Goal: Information Seeking & Learning: Check status

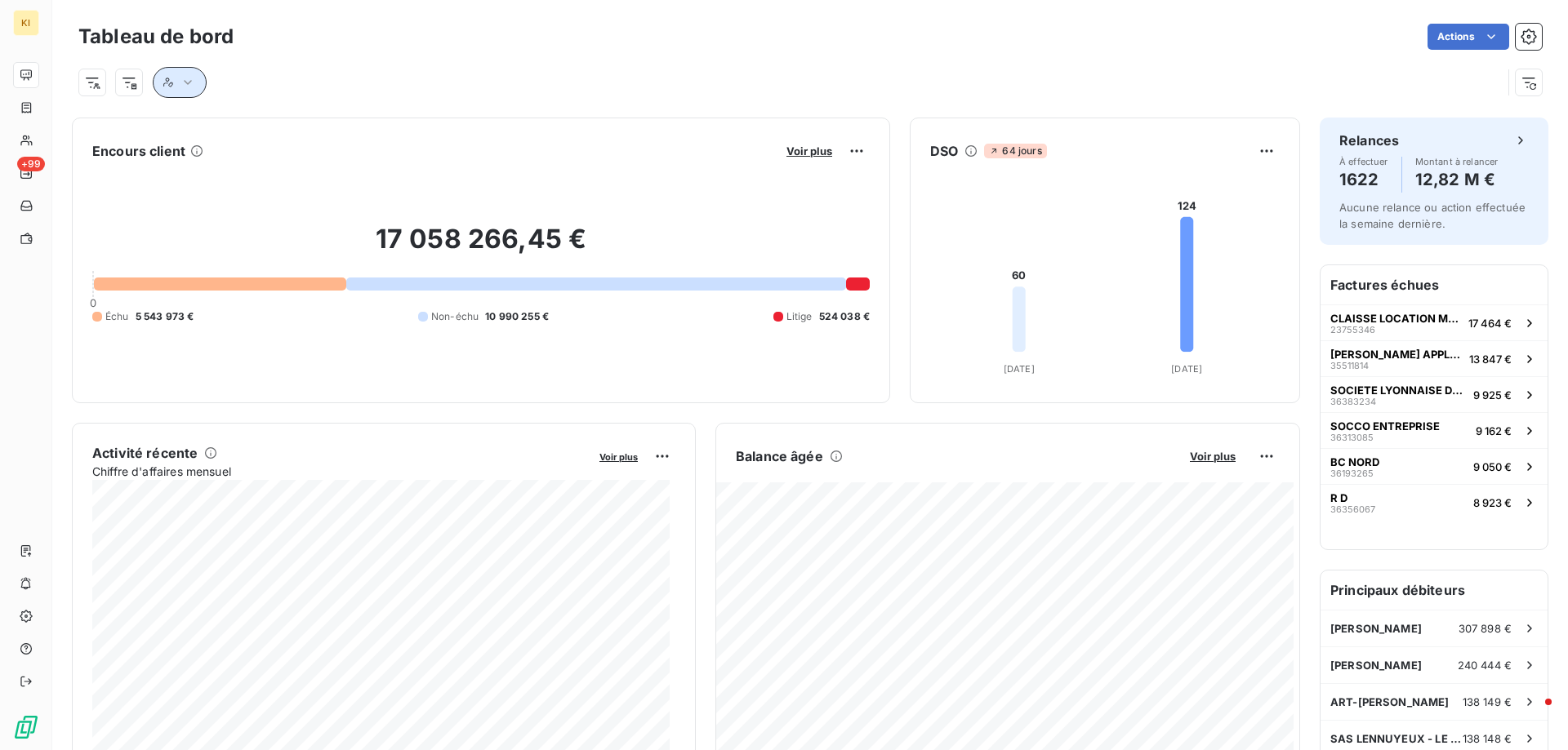
click at [191, 79] on icon "button" at bounding box center [188, 82] width 17 height 17
click at [232, 132] on div "Contient is" at bounding box center [226, 124] width 87 height 22
click at [232, 132] on div "Contient" at bounding box center [226, 124] width 87 height 22
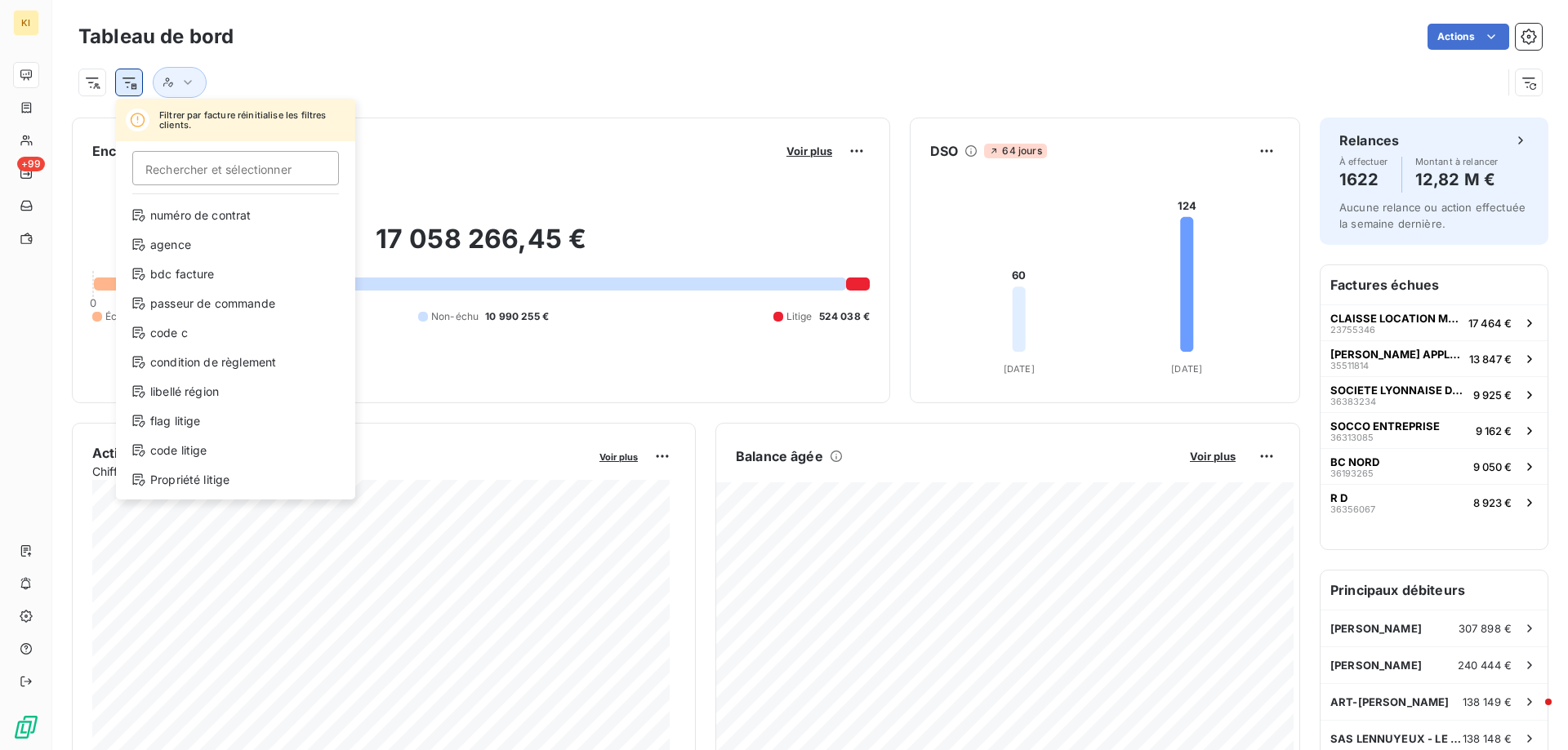
click at [131, 84] on html "KI +99 Tableau de bord Actions Filtrer par facture réinitialise les filtres cli…" at bounding box center [784, 375] width 1568 height 750
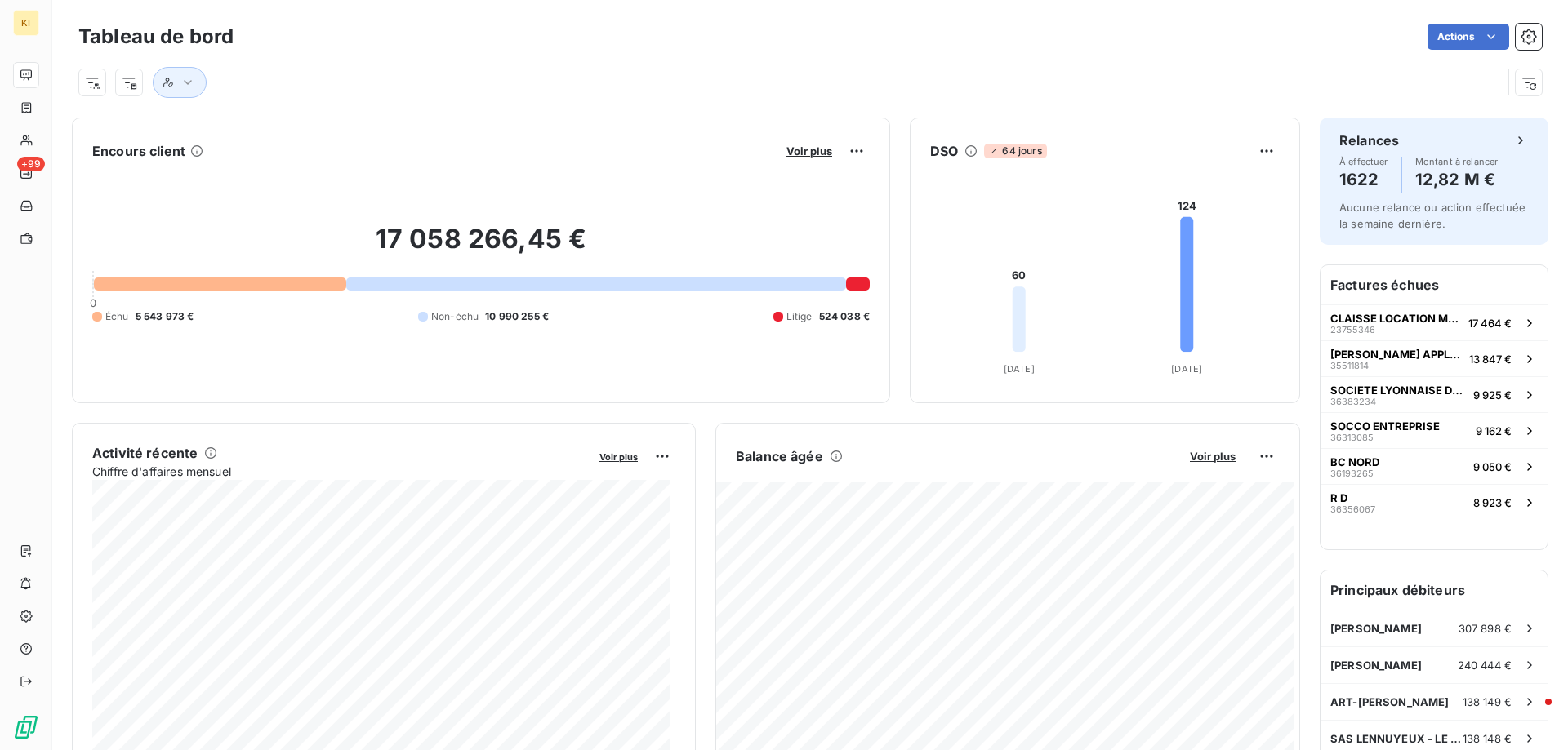
click at [101, 84] on html "KI +99 Tableau de bord Actions Encours client Voir plus 17 058 266,45 € 0 Échu …" at bounding box center [784, 375] width 1568 height 750
click at [127, 84] on html "KI +99 Tableau de bord Actions Encours client Voir plus 17 058 266,45 € 0 Échu …" at bounding box center [784, 375] width 1568 height 750
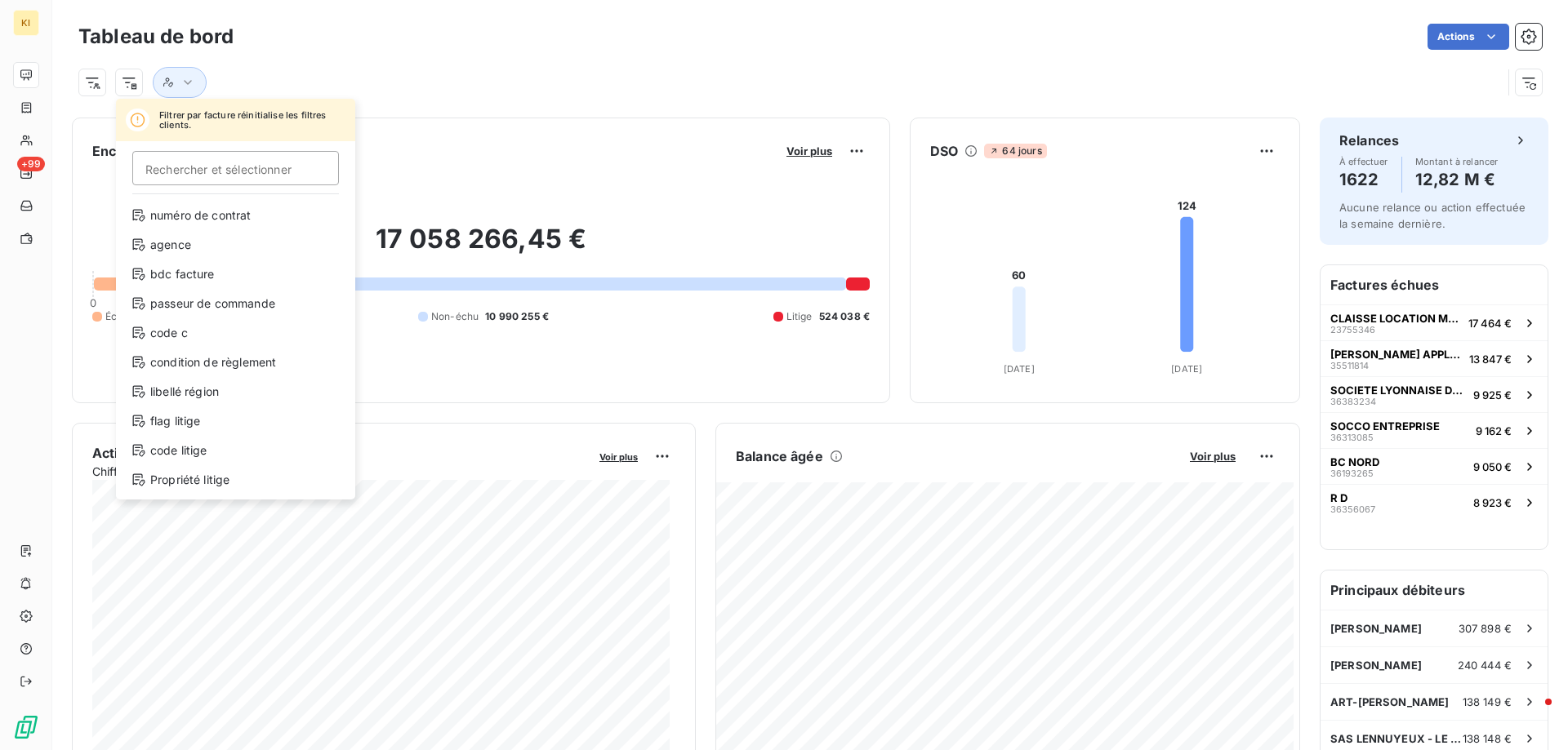
click at [334, 30] on html "KI +99 Tableau de bord Actions Filtrer par facture réinitialise les filtres cli…" at bounding box center [784, 375] width 1568 height 750
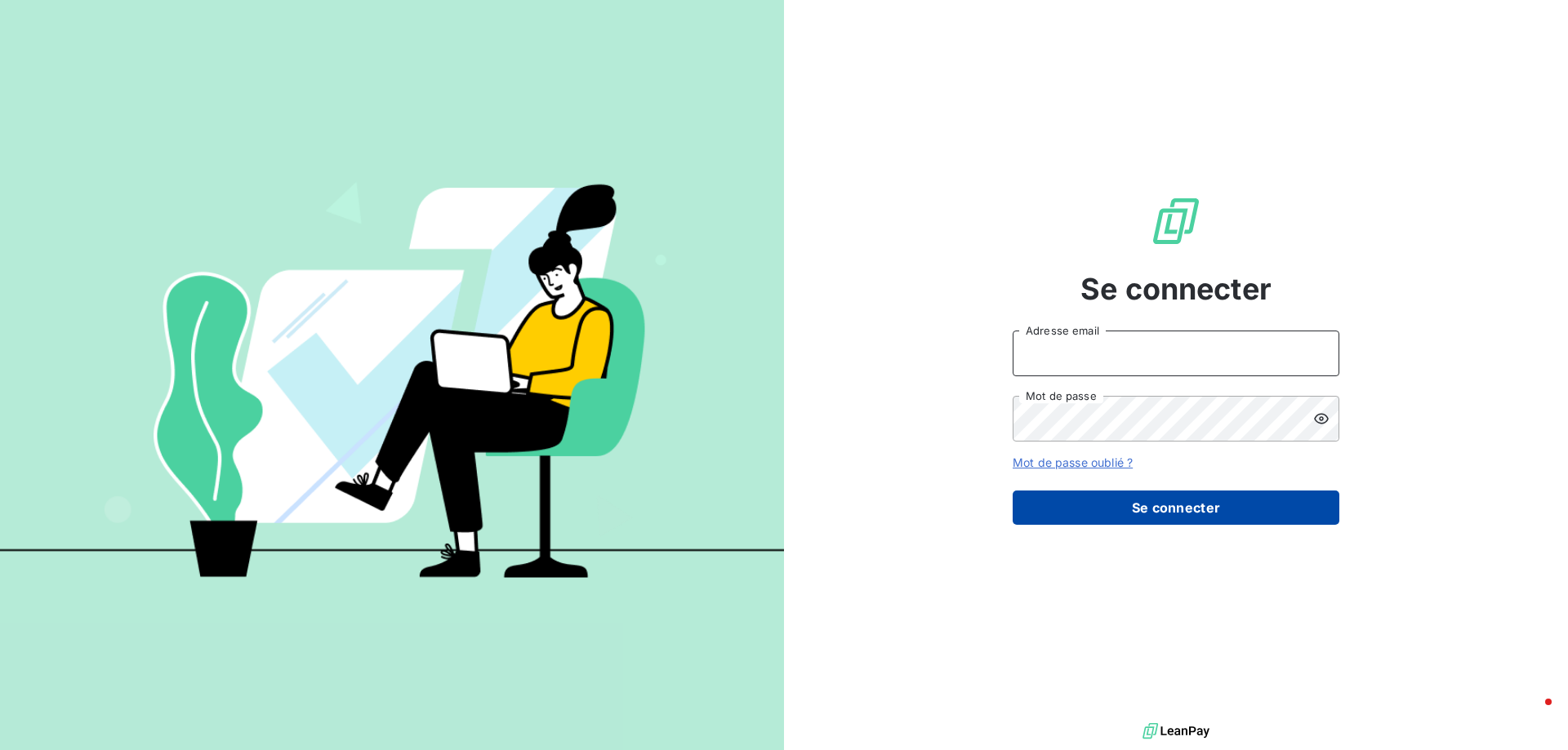
type input "[EMAIL_ADDRESS][DOMAIN_NAME]"
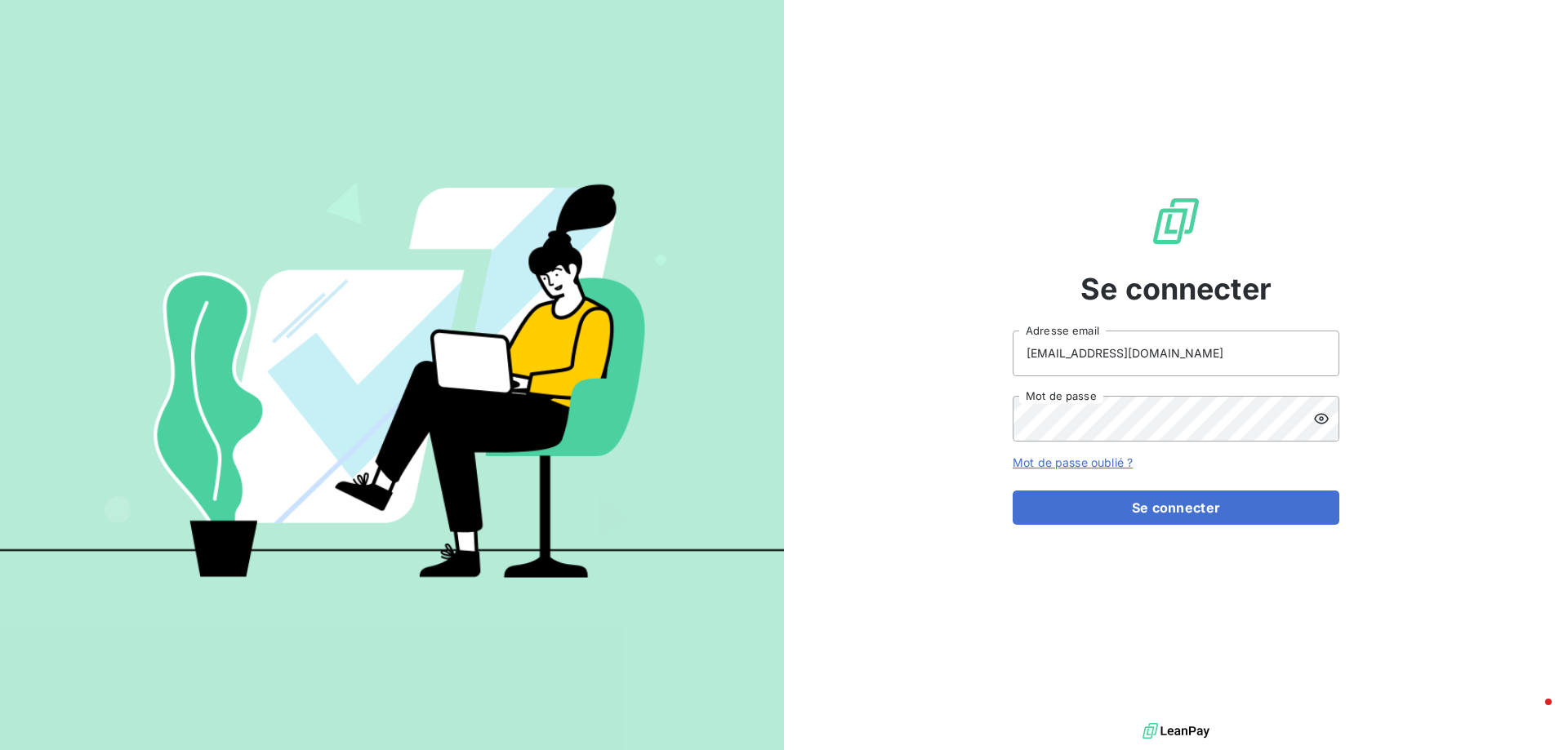
drag, startPoint x: 1179, startPoint y: 500, endPoint x: 1261, endPoint y: 312, distance: 205.1
click at [1179, 496] on button "Se connecter" at bounding box center [1176, 508] width 326 height 34
click at [1164, 521] on button "Se connecter" at bounding box center [1176, 508] width 326 height 34
type input "[EMAIL_ADDRESS][DOMAIN_NAME]"
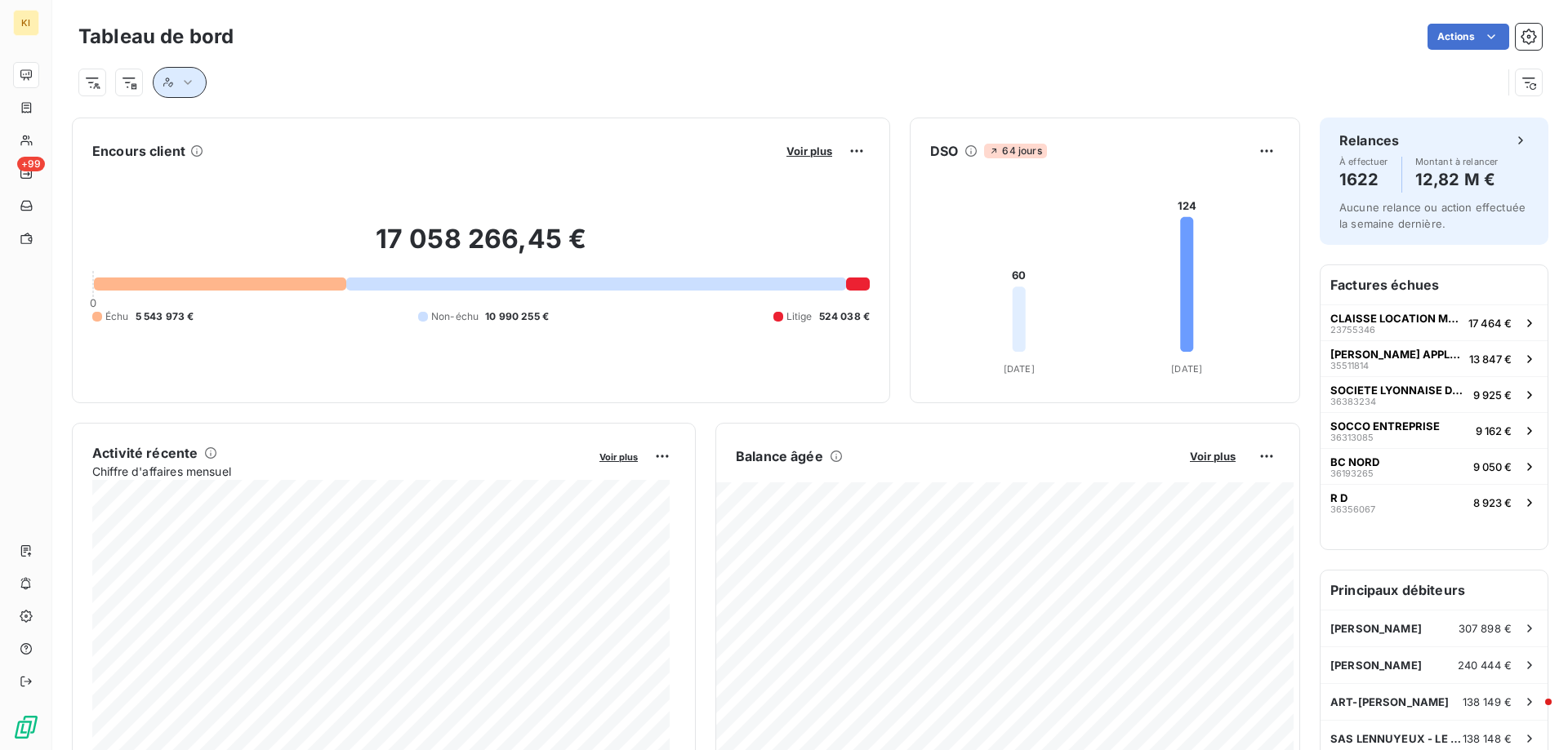
click at [174, 91] on button "button" at bounding box center [179, 83] width 54 height 31
click at [209, 126] on span "Contient" at bounding box center [206, 124] width 47 height 14
click at [422, 137] on div at bounding box center [424, 124] width 235 height 34
click at [123, 86] on html "KI +99 Tableau de bord Actions Encours client Voir plus 17 058 266,45 € 0 Échu …" at bounding box center [784, 375] width 1568 height 750
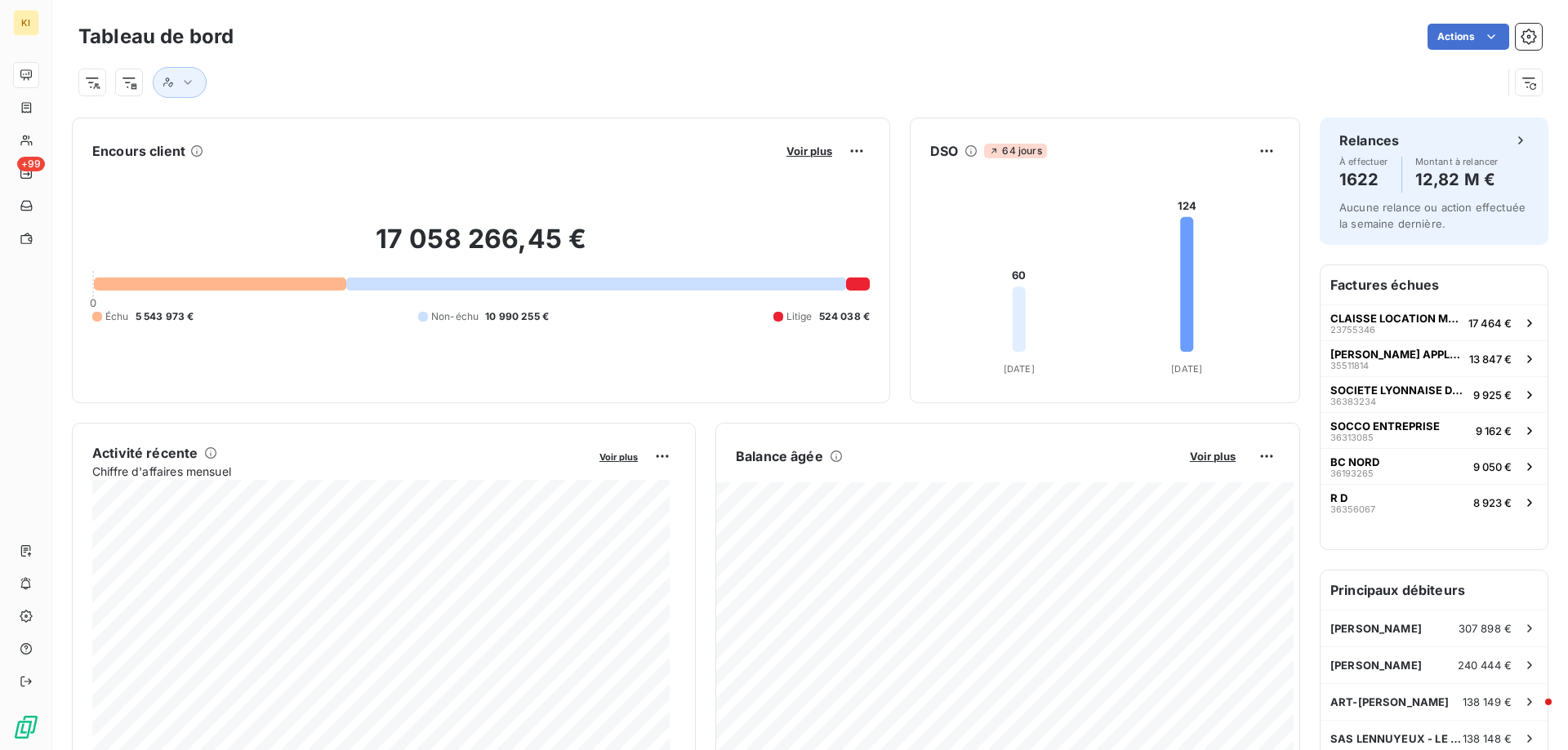
click at [87, 86] on html "KI +99 Tableau de bord Actions Encours client Voir plus 17 058 266,45 € 0 Échu …" at bounding box center [784, 375] width 1568 height 750
click at [96, 85] on html "KI +99 Tableau de bord Actions Encours client Voir plus 17 058 266,45 € 0 Échu …" at bounding box center [784, 375] width 1568 height 750
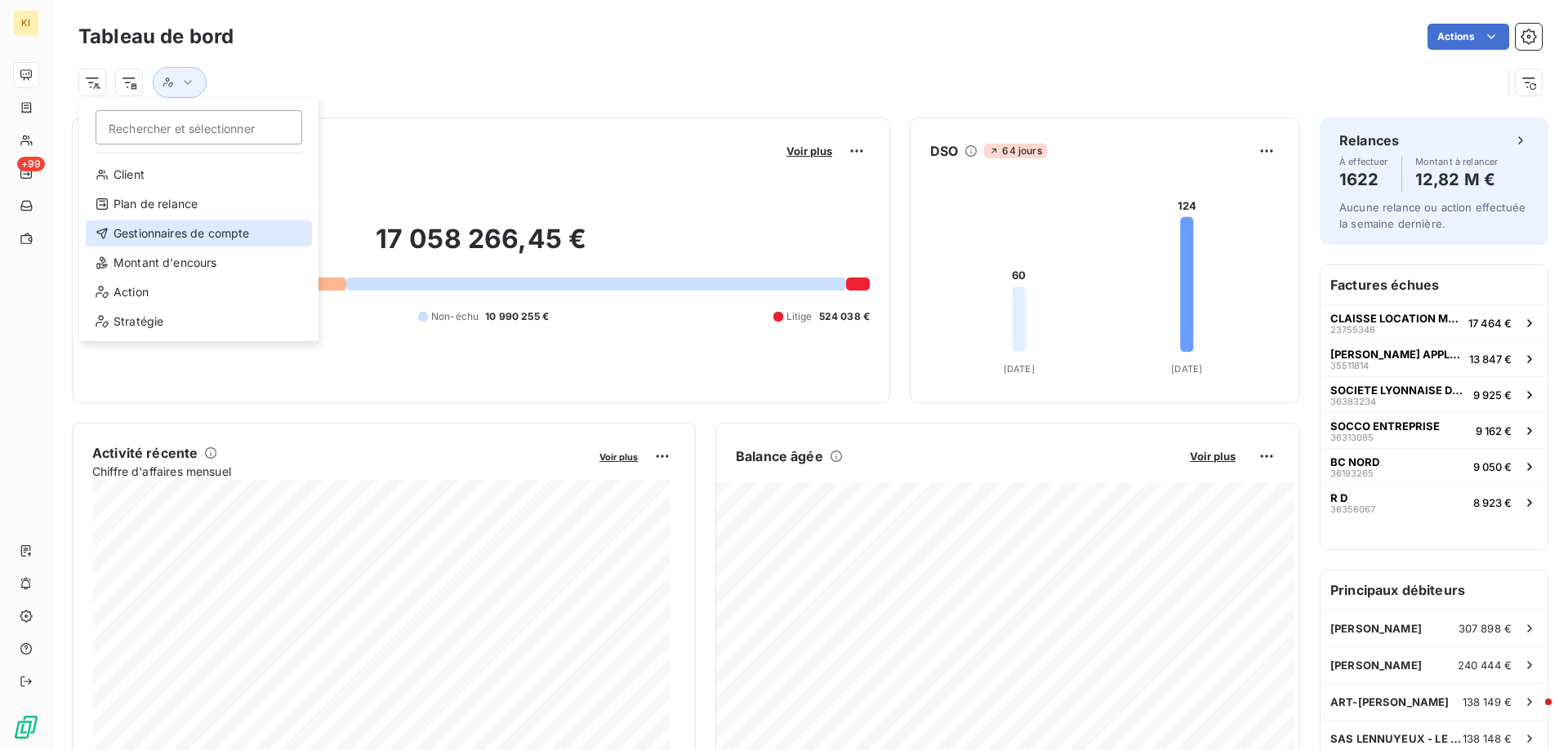
click at [153, 230] on div "Gestionnaires de compte" at bounding box center [199, 233] width 227 height 26
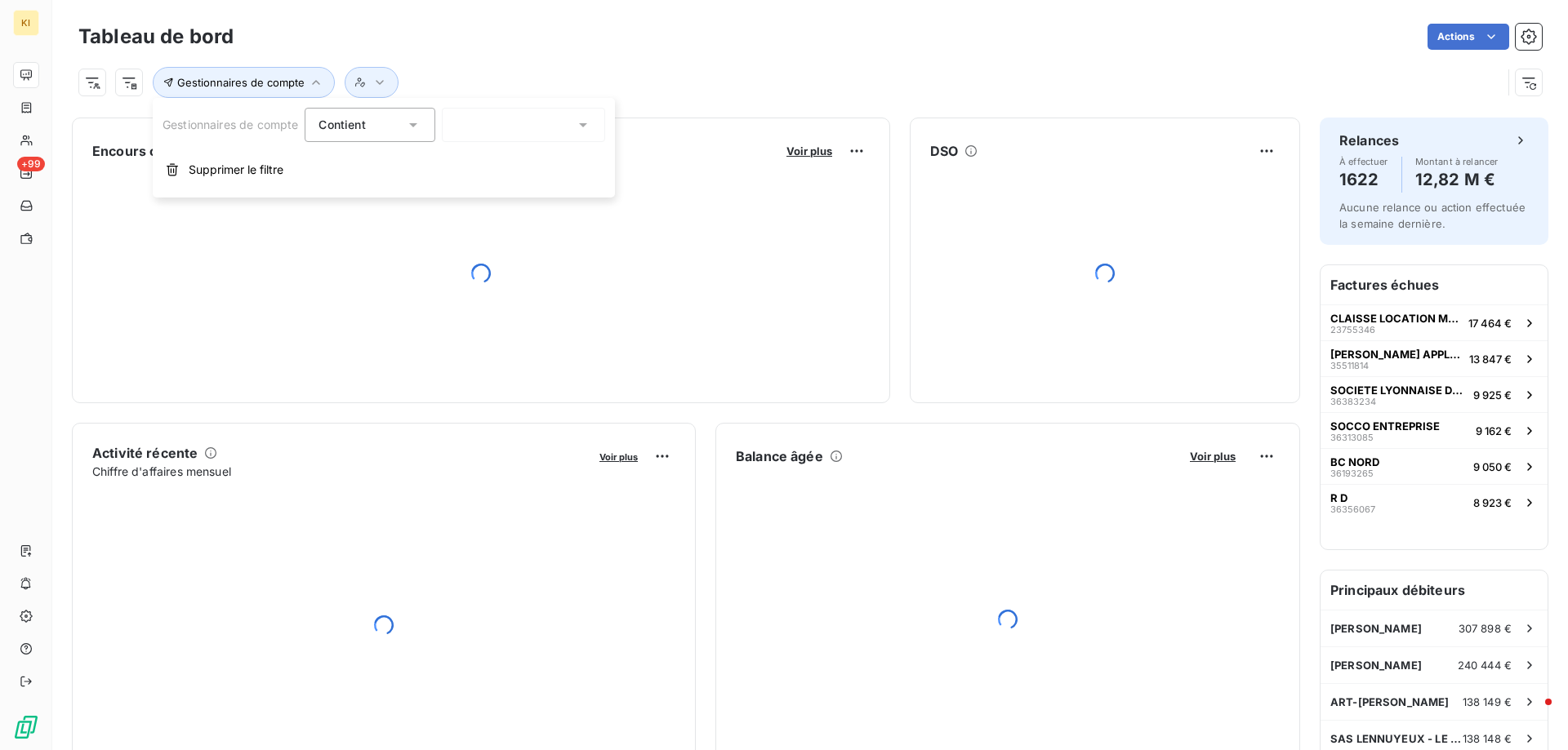
click at [480, 127] on div at bounding box center [523, 124] width 163 height 34
click at [497, 192] on span "[PERSON_NAME]" at bounding box center [524, 195] width 96 height 17
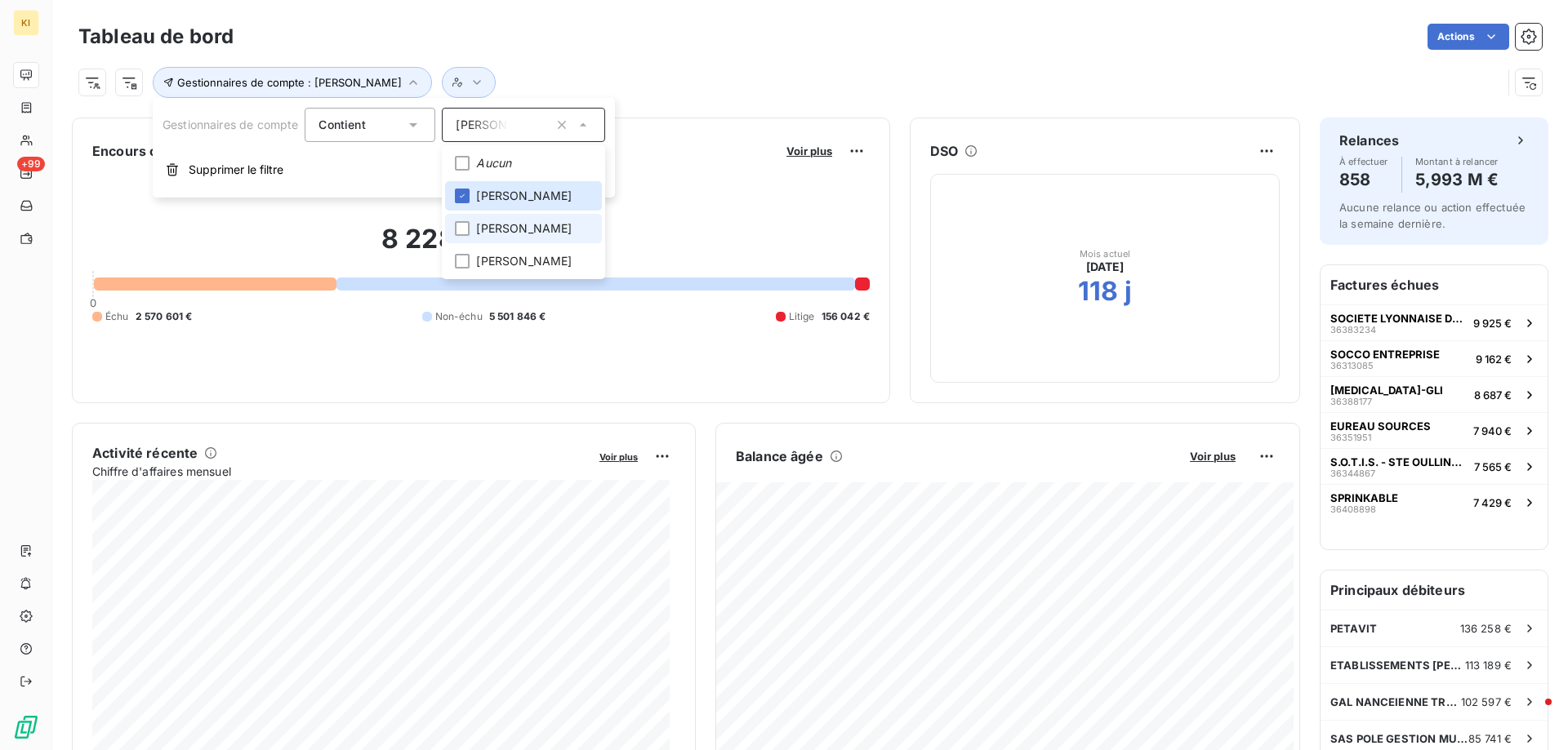
click at [533, 224] on span "[PERSON_NAME]" at bounding box center [524, 229] width 96 height 17
click at [521, 199] on span "[PERSON_NAME]" at bounding box center [524, 195] width 96 height 17
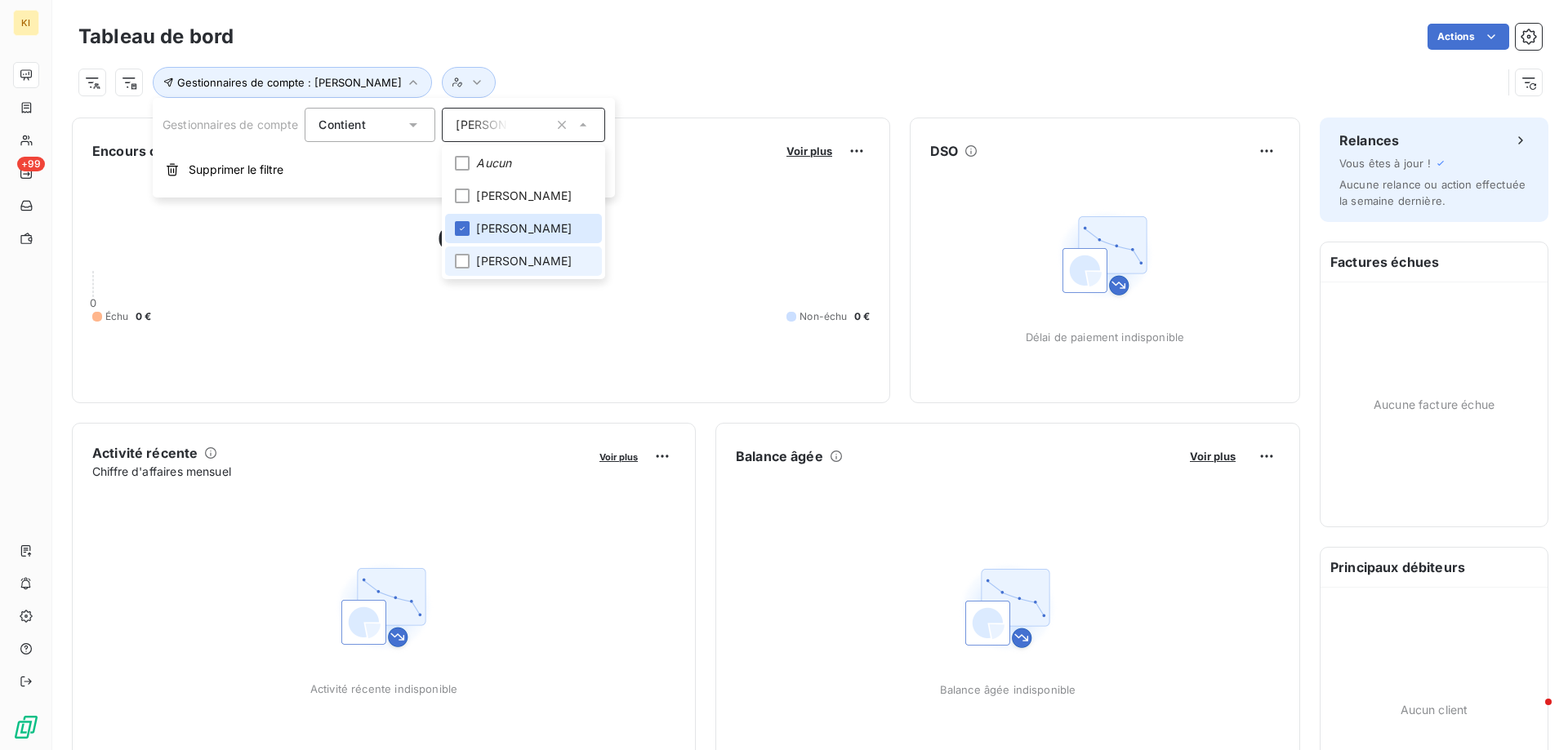
click at [506, 270] on span "[PERSON_NAME]" at bounding box center [524, 261] width 96 height 17
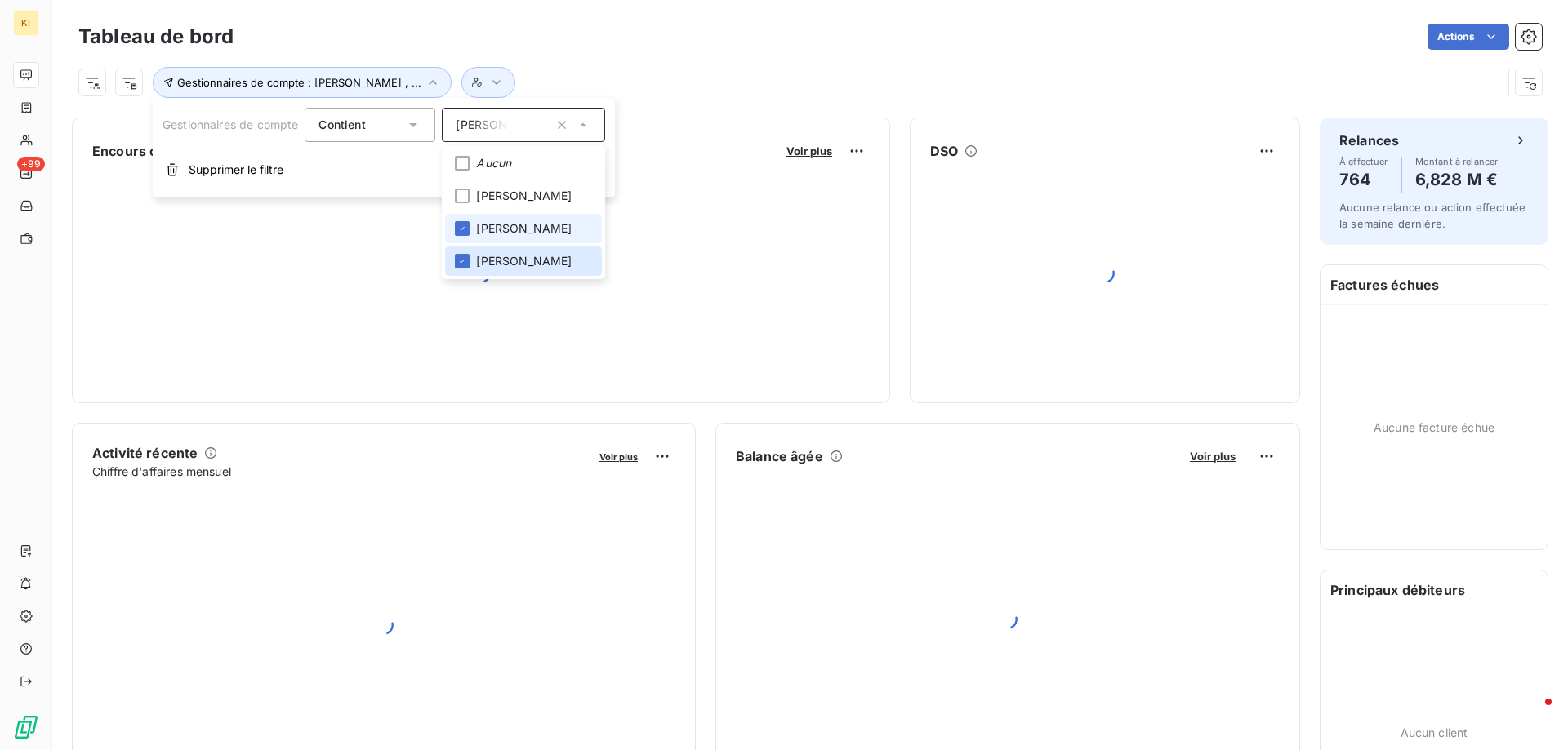
click at [499, 229] on span "[PERSON_NAME]" at bounding box center [524, 229] width 96 height 17
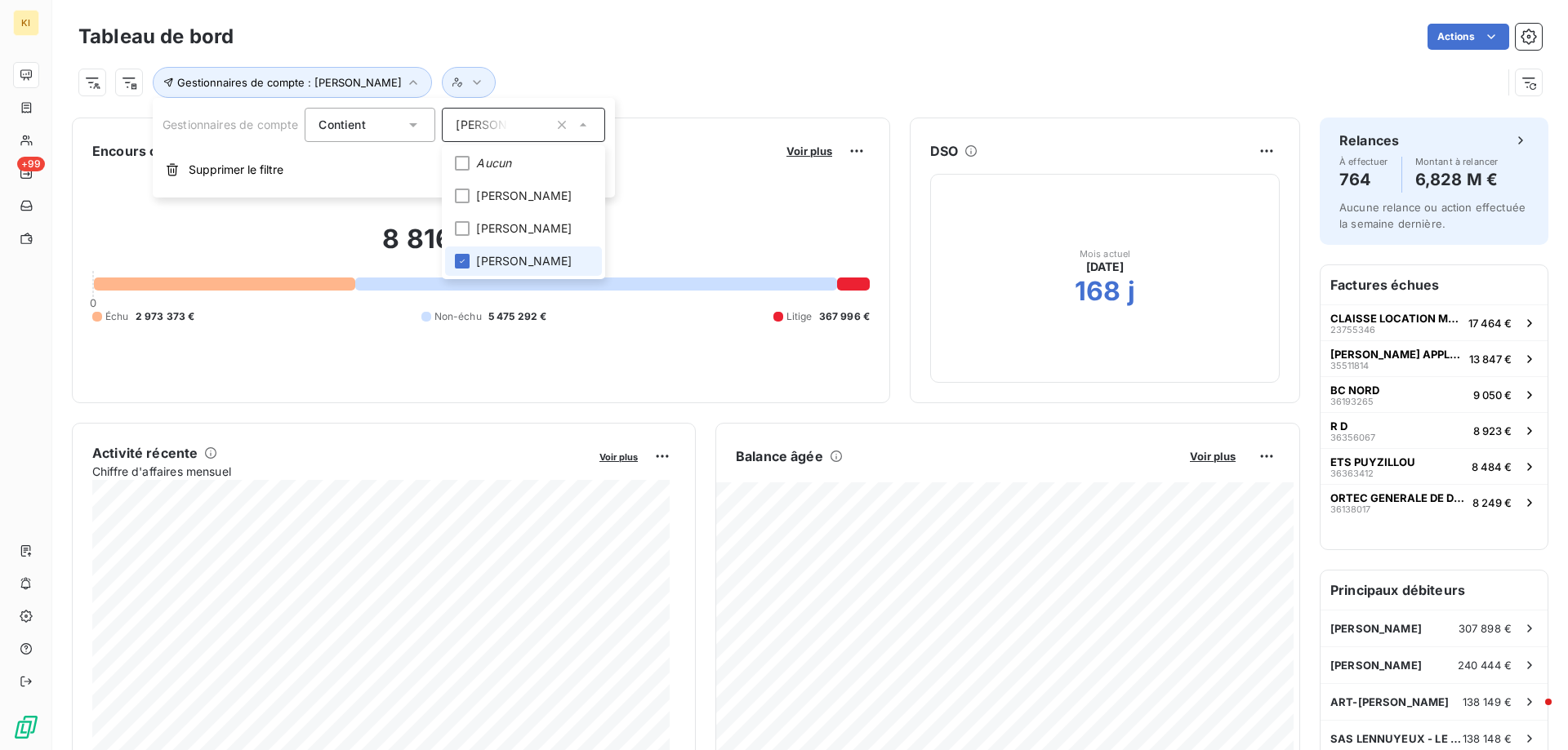
click at [486, 267] on span "[PERSON_NAME]" at bounding box center [524, 261] width 96 height 17
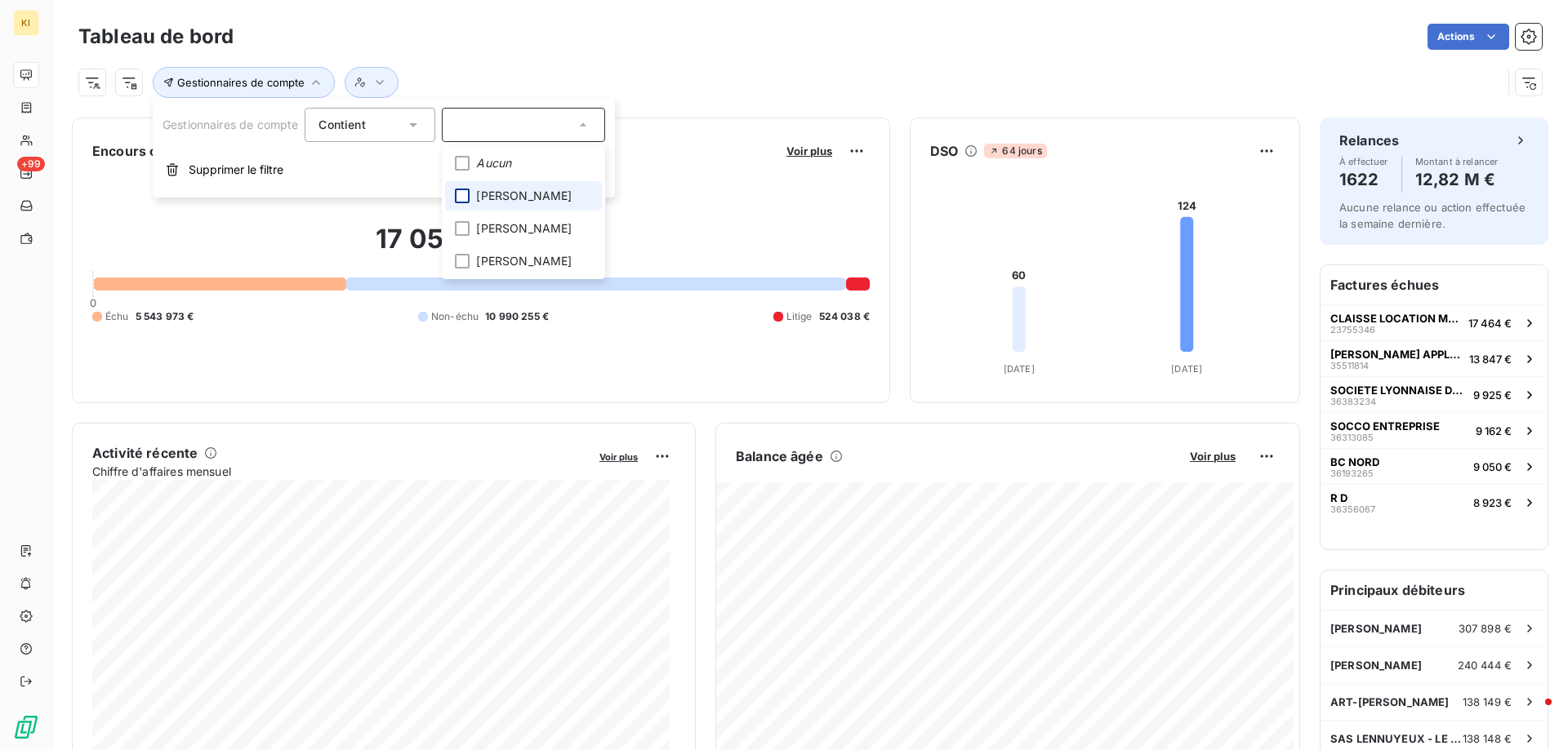
click at [468, 193] on div at bounding box center [462, 195] width 15 height 15
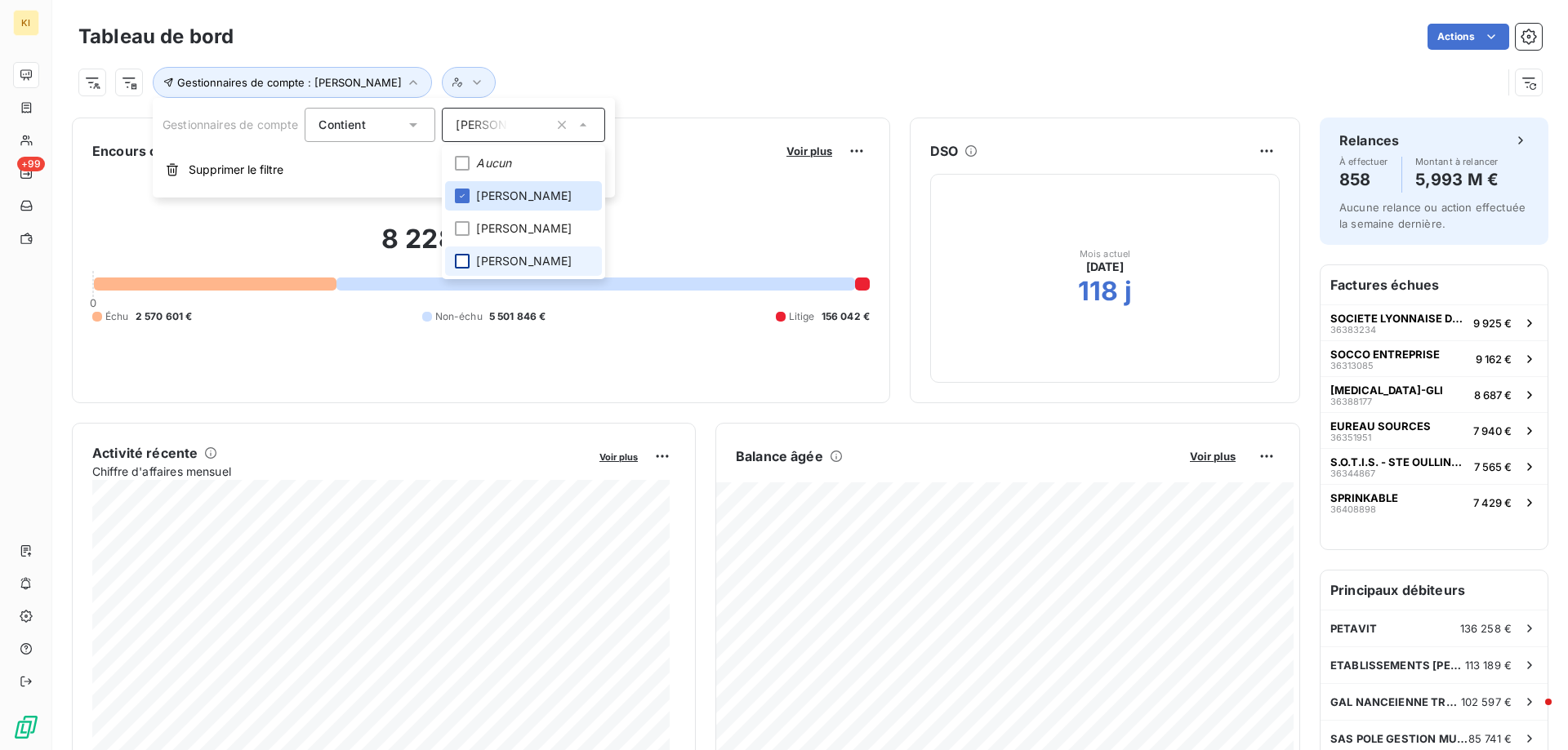
click at [467, 267] on div at bounding box center [462, 261] width 15 height 15
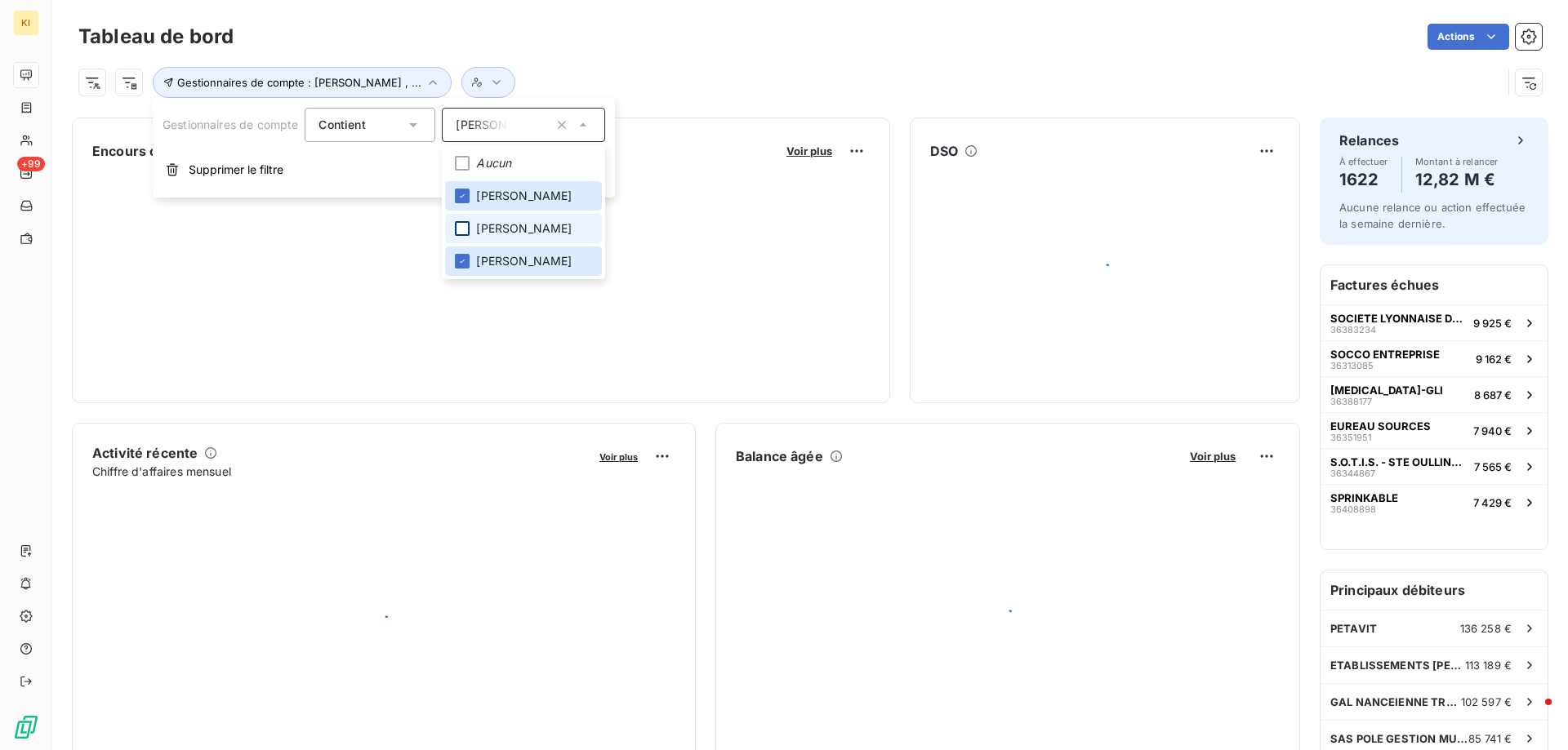
click at [470, 226] on div at bounding box center [462, 229] width 15 height 15
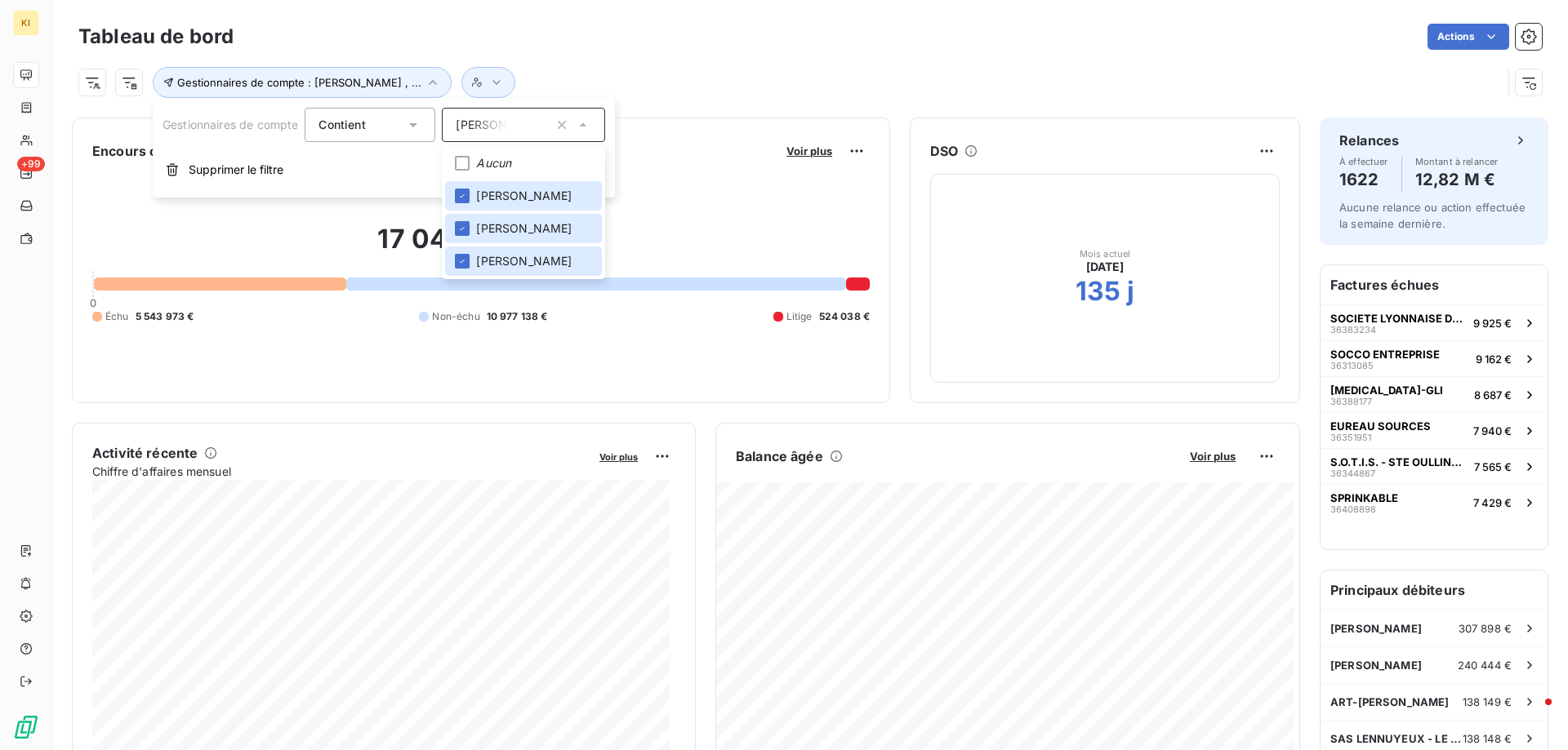
click at [693, 73] on div "Gestionnaires de compte : [PERSON_NAME] , ..." at bounding box center [789, 83] width 1423 height 31
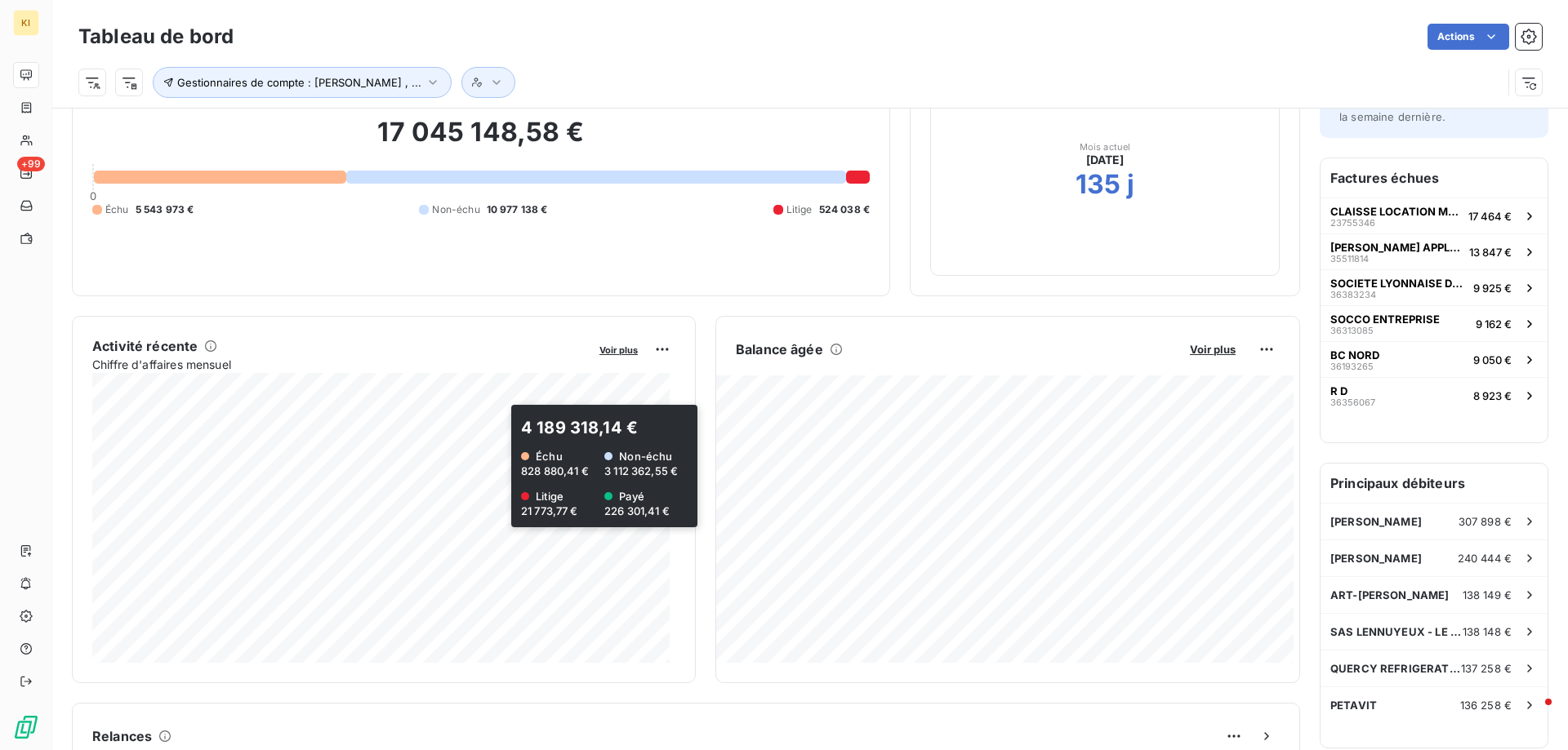
scroll to position [82, 0]
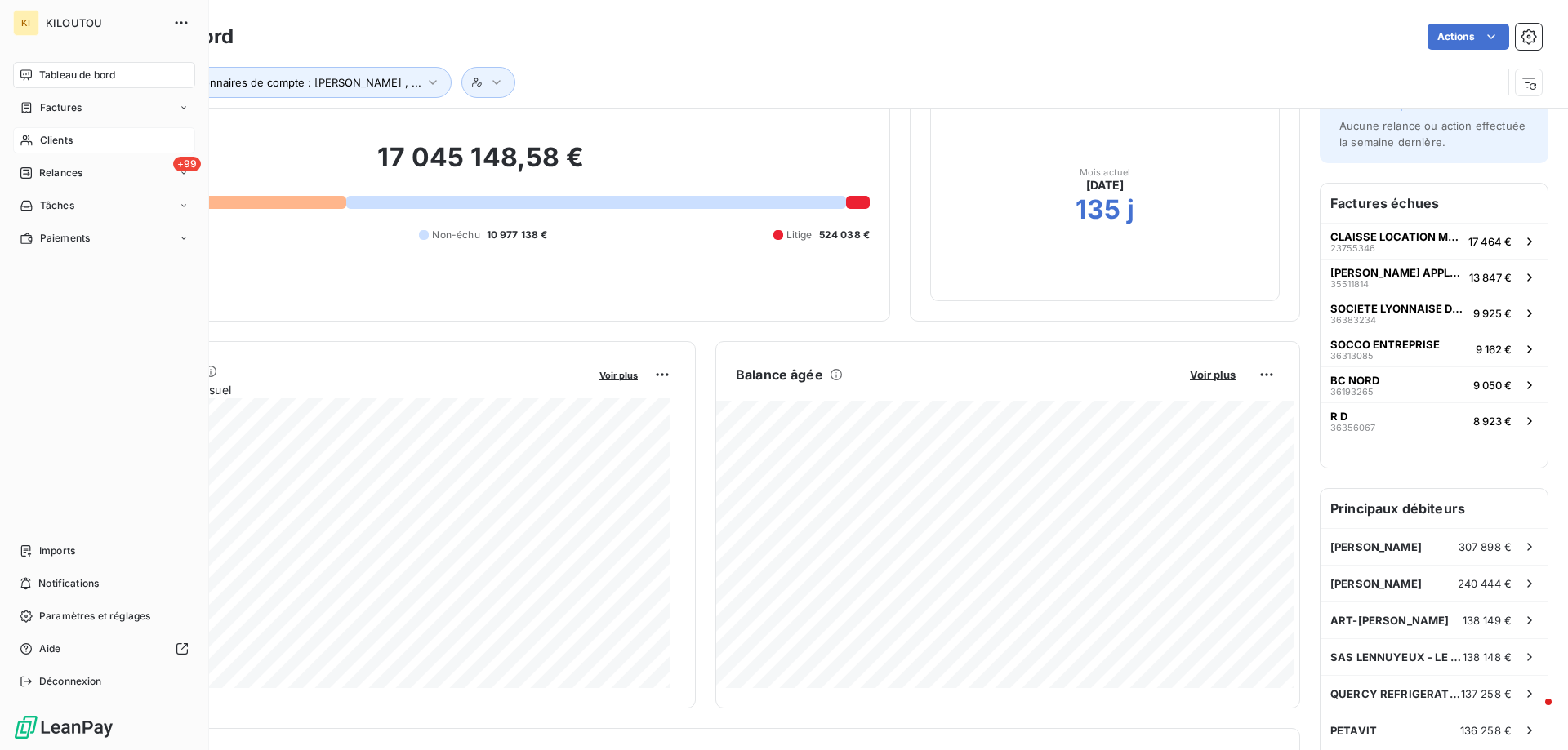
click at [40, 138] on span "Clients" at bounding box center [56, 140] width 32 height 15
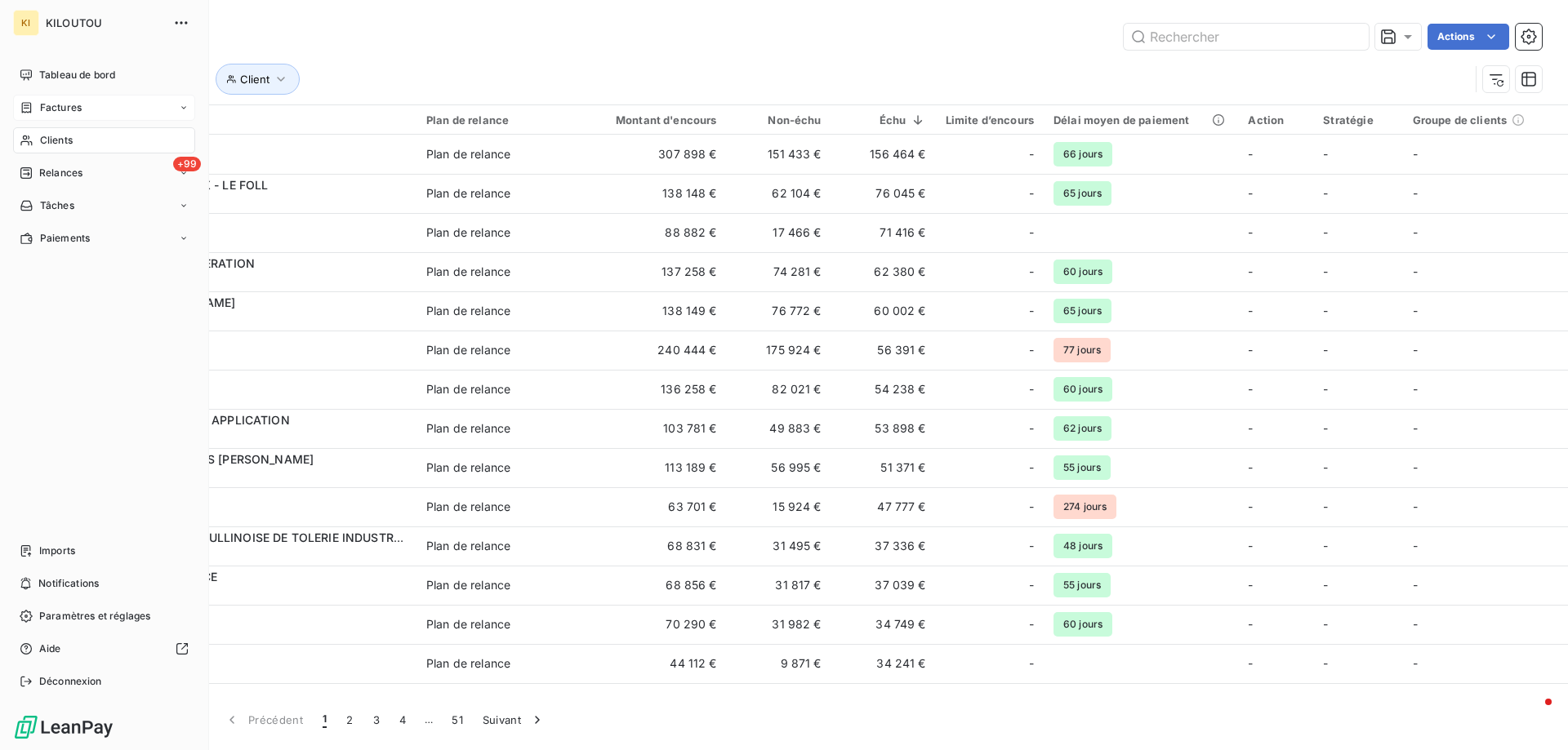
click at [81, 107] on span "Factures" at bounding box center [61, 107] width 42 height 15
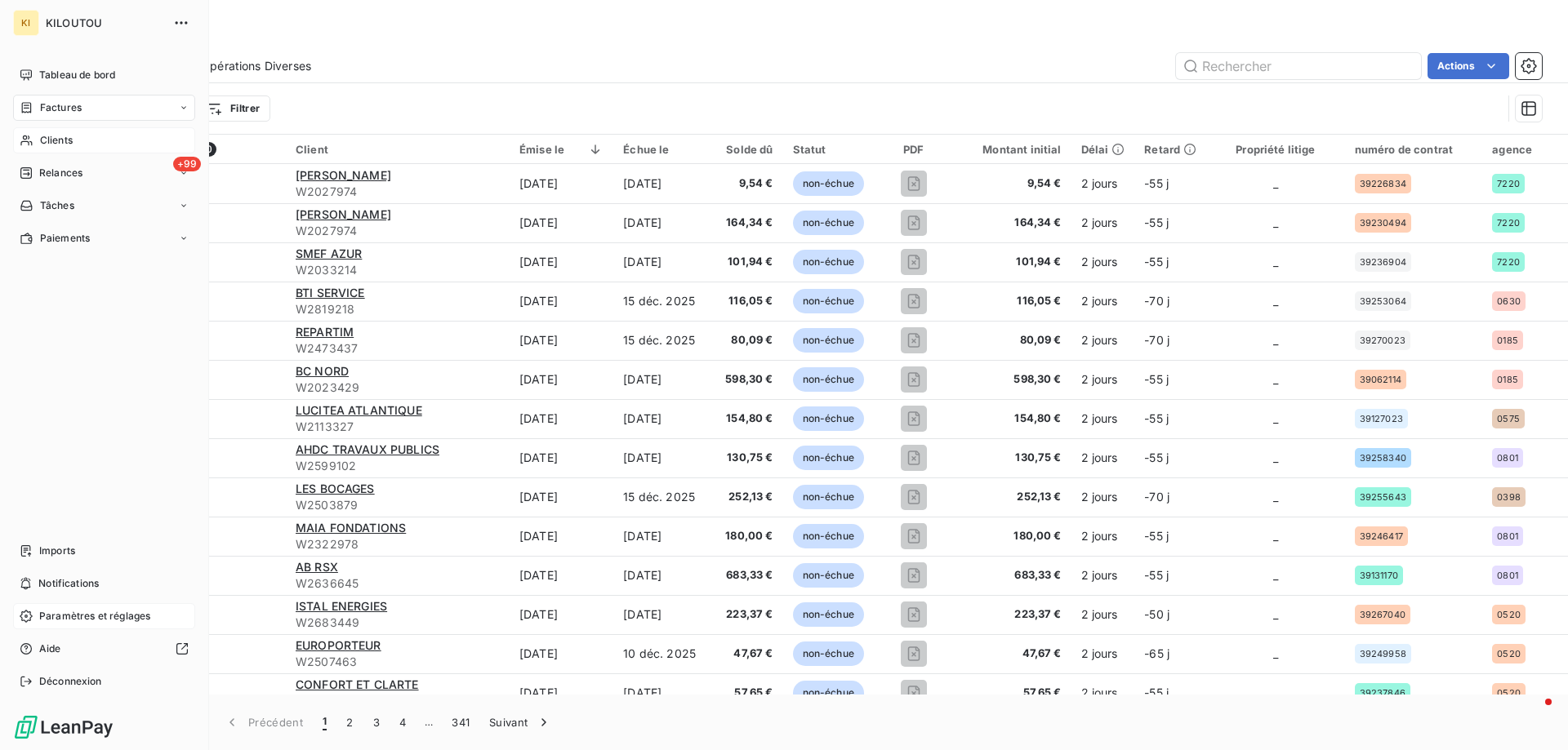
click at [67, 610] on span "Paramètres et réglages" at bounding box center [95, 616] width 111 height 15
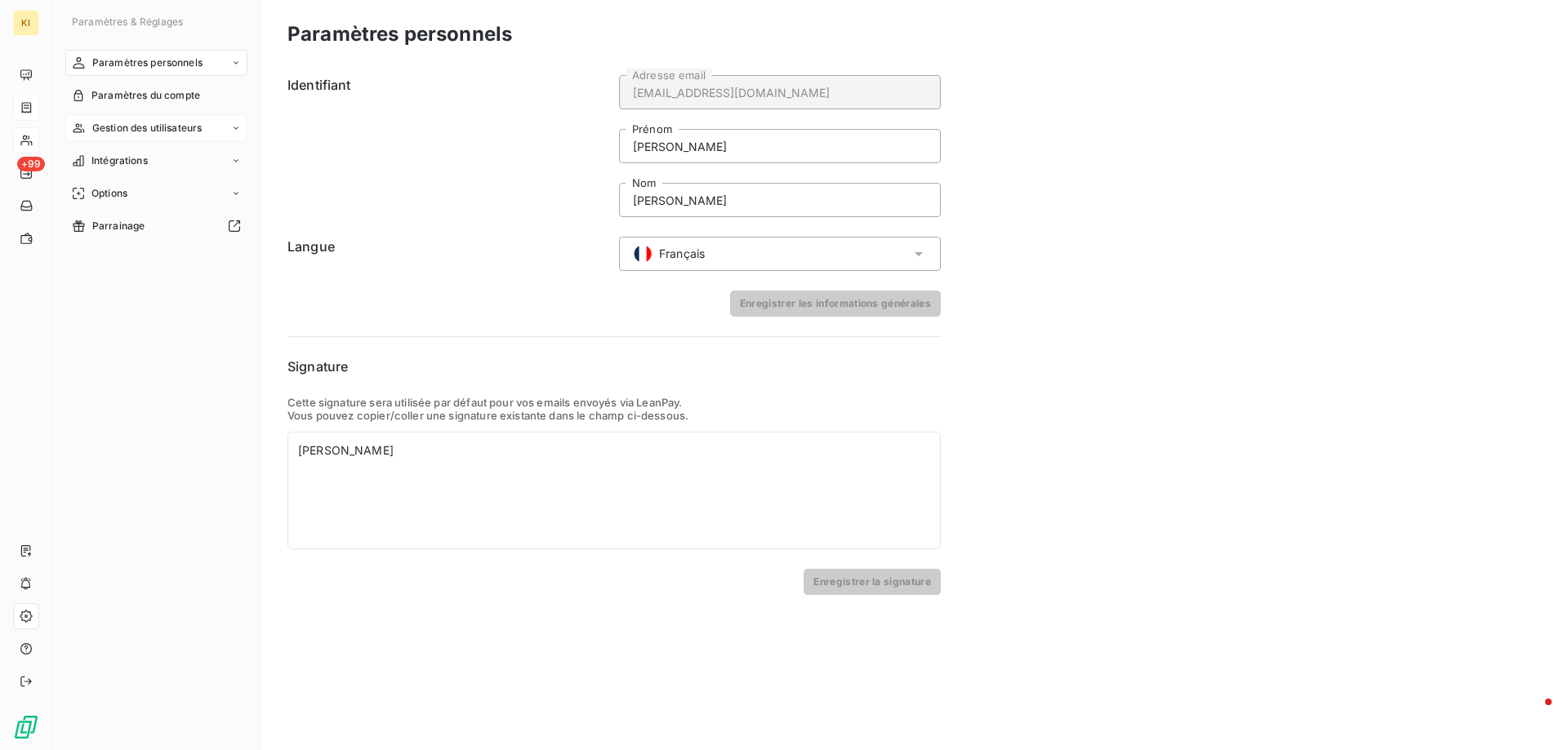
click at [156, 137] on div "Gestion des utilisateurs" at bounding box center [156, 128] width 182 height 26
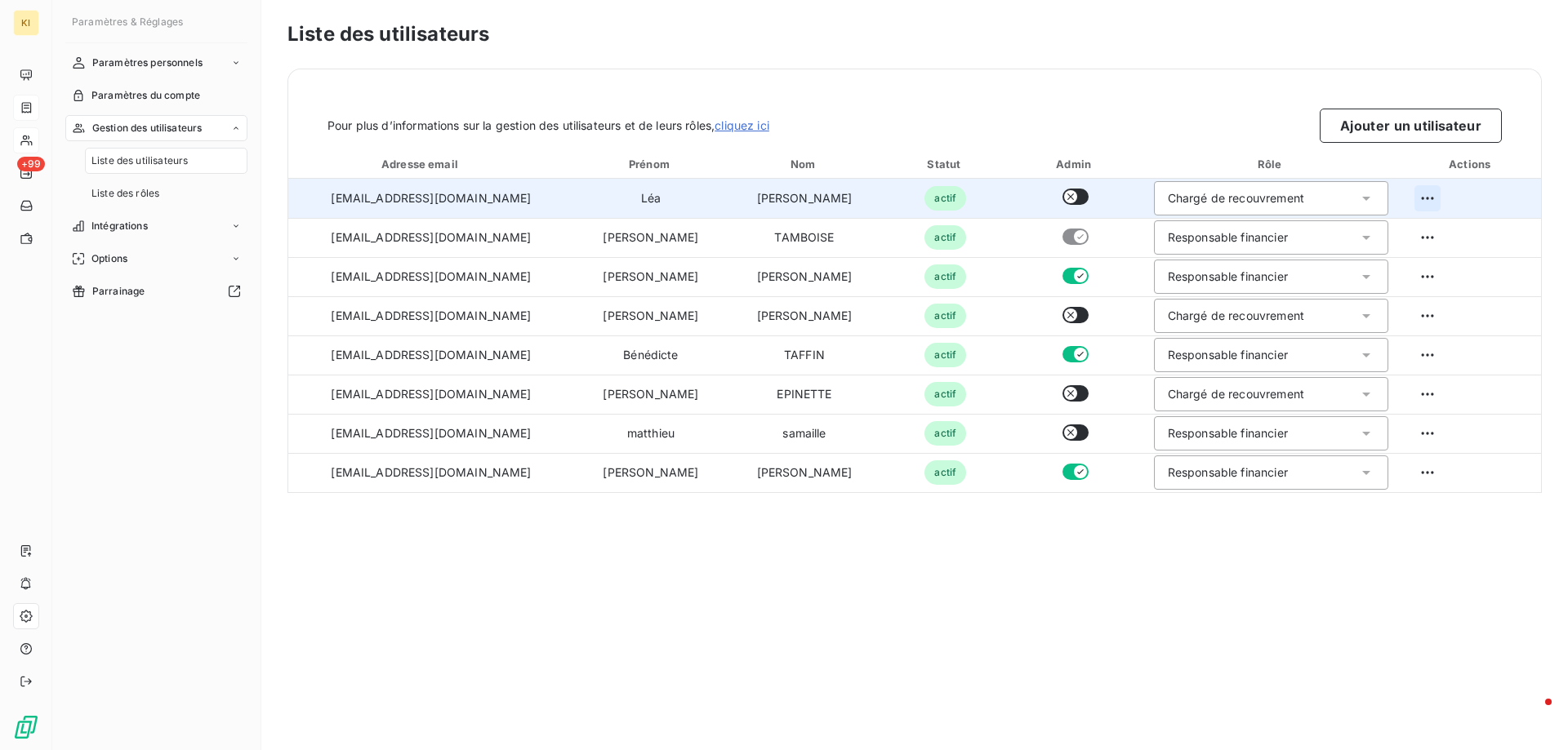
click at [1416, 200] on html "KI +99 Paramètres & Réglages Paramètres personnels Paramètres du compte Gestion…" at bounding box center [784, 375] width 1568 height 750
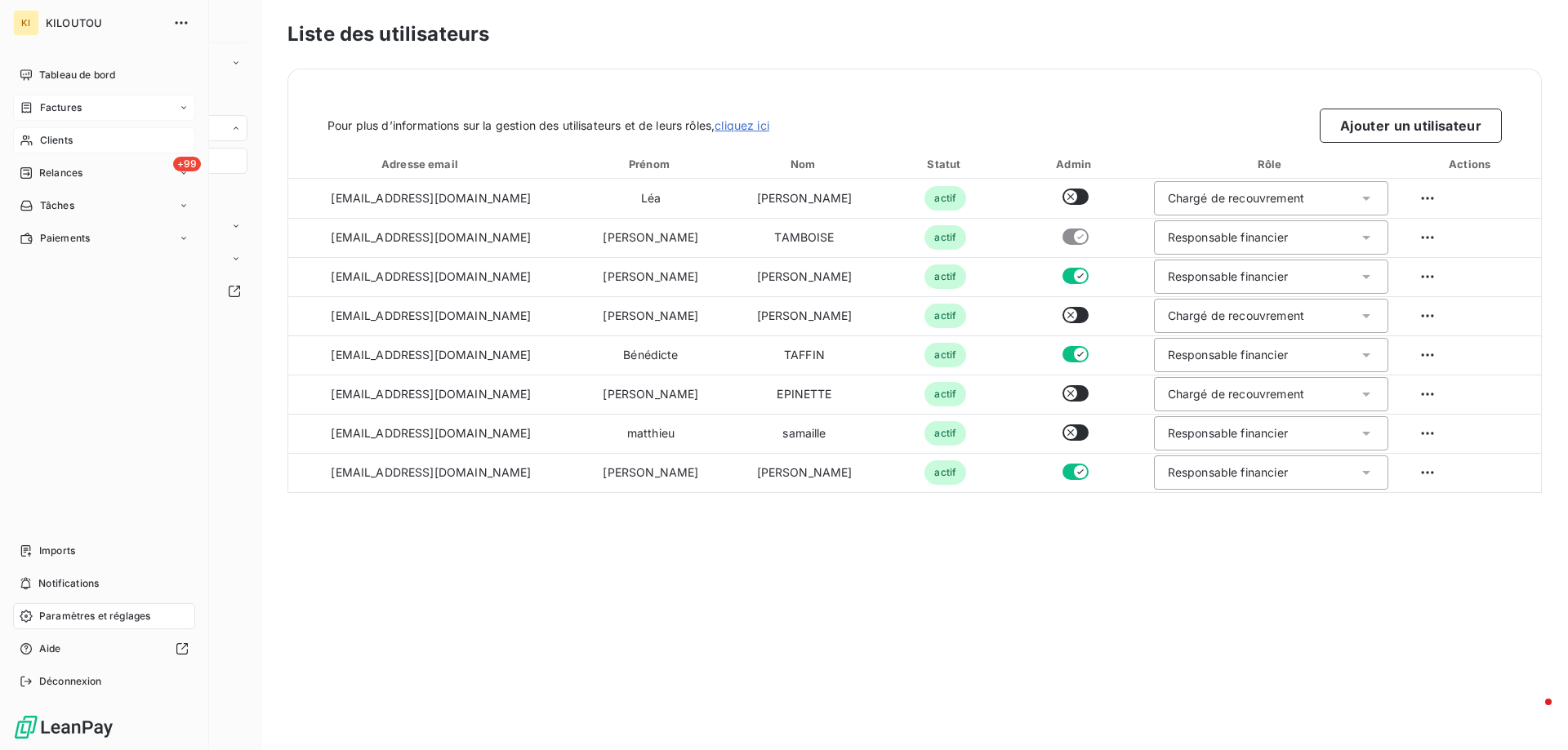
click at [14, 78] on html "KI KILOUTOU Tableau de bord Factures Clients +99 Relances Tâches Paiements Impo…" at bounding box center [784, 375] width 1568 height 750
click at [58, 71] on span "Tableau de bord" at bounding box center [77, 74] width 76 height 15
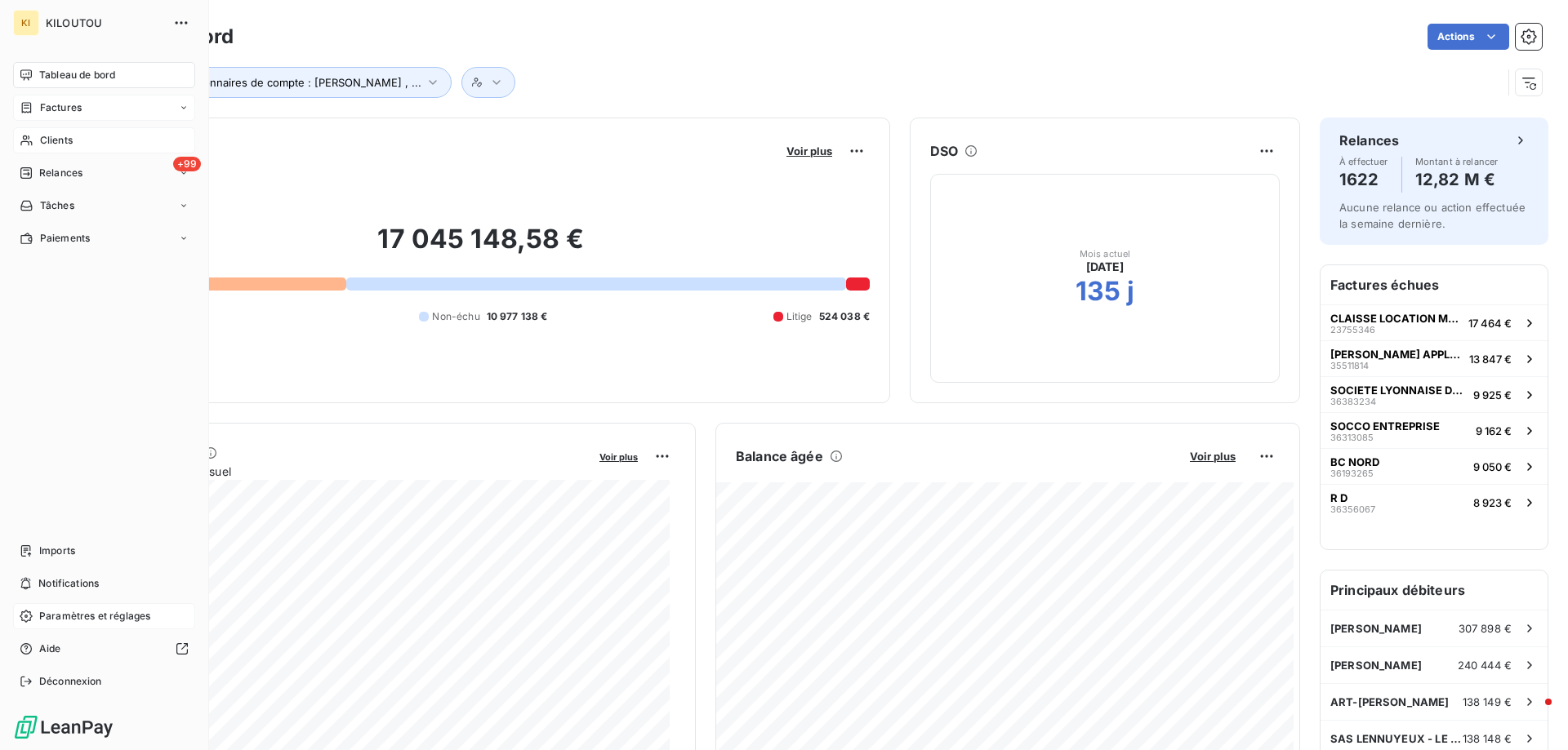
click at [69, 111] on span "Factures" at bounding box center [61, 107] width 42 height 15
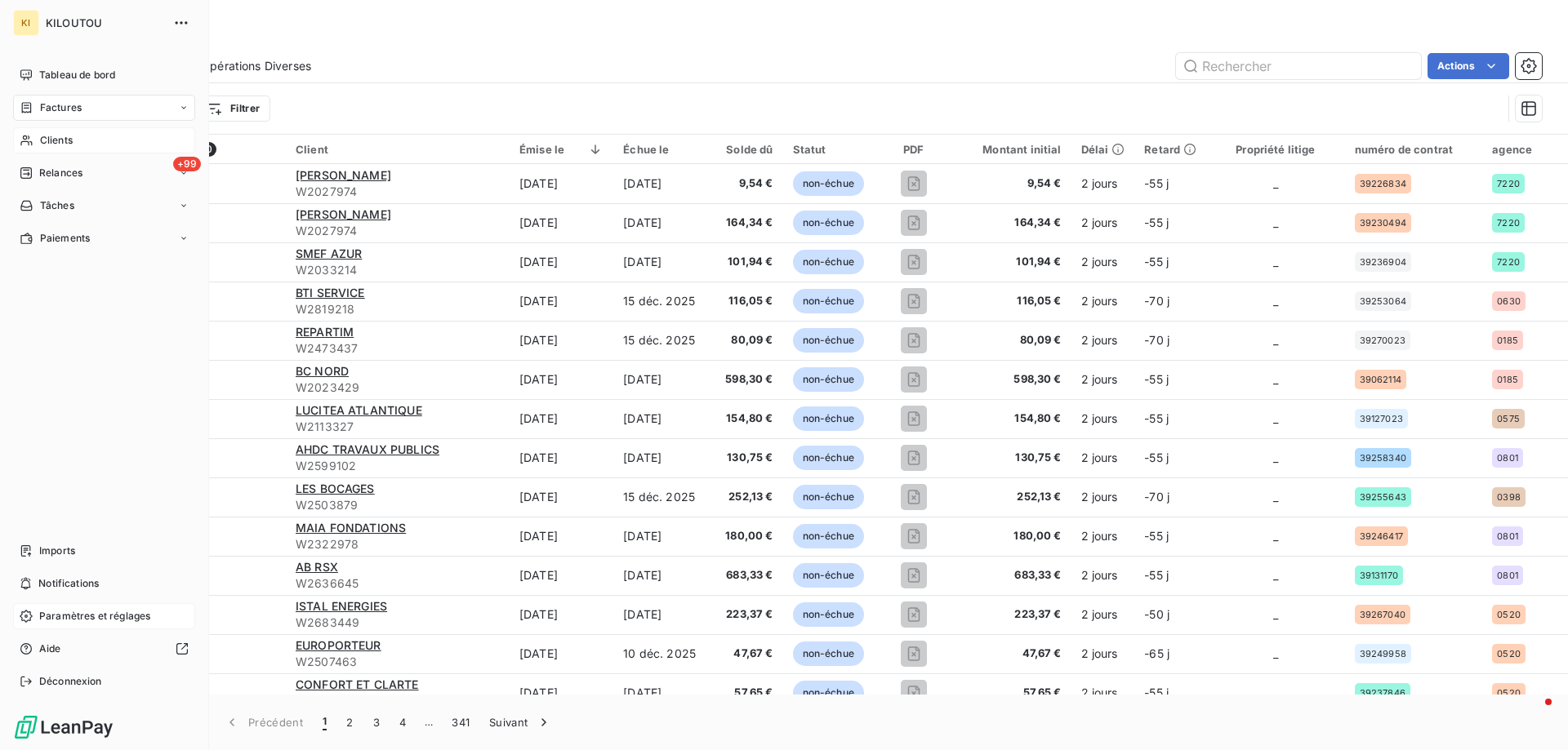
click at [49, 138] on span "Clients" at bounding box center [56, 140] width 32 height 15
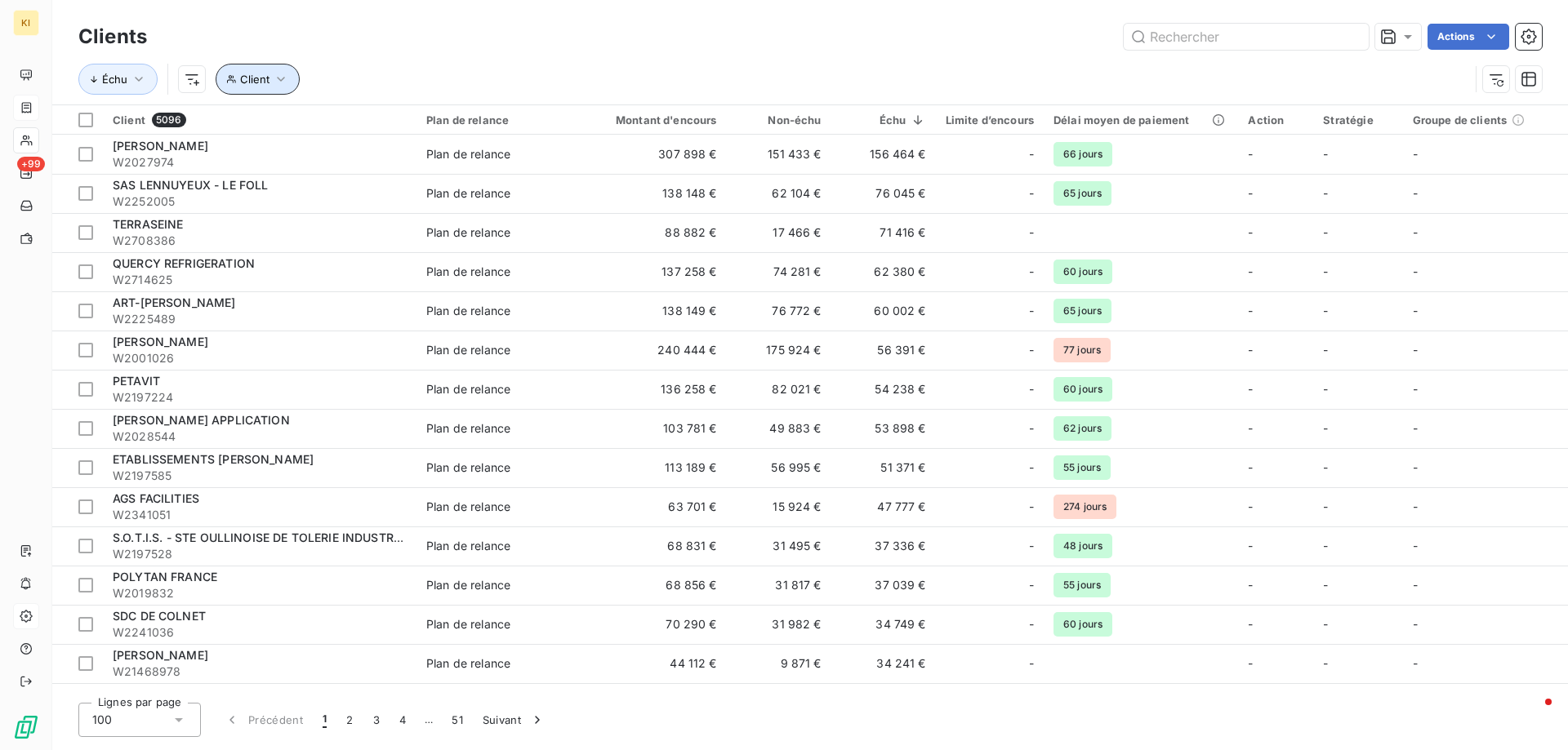
click at [268, 82] on span "Client" at bounding box center [255, 78] width 29 height 13
click at [302, 122] on span "Ne contient pas" at bounding box center [320, 121] width 88 height 14
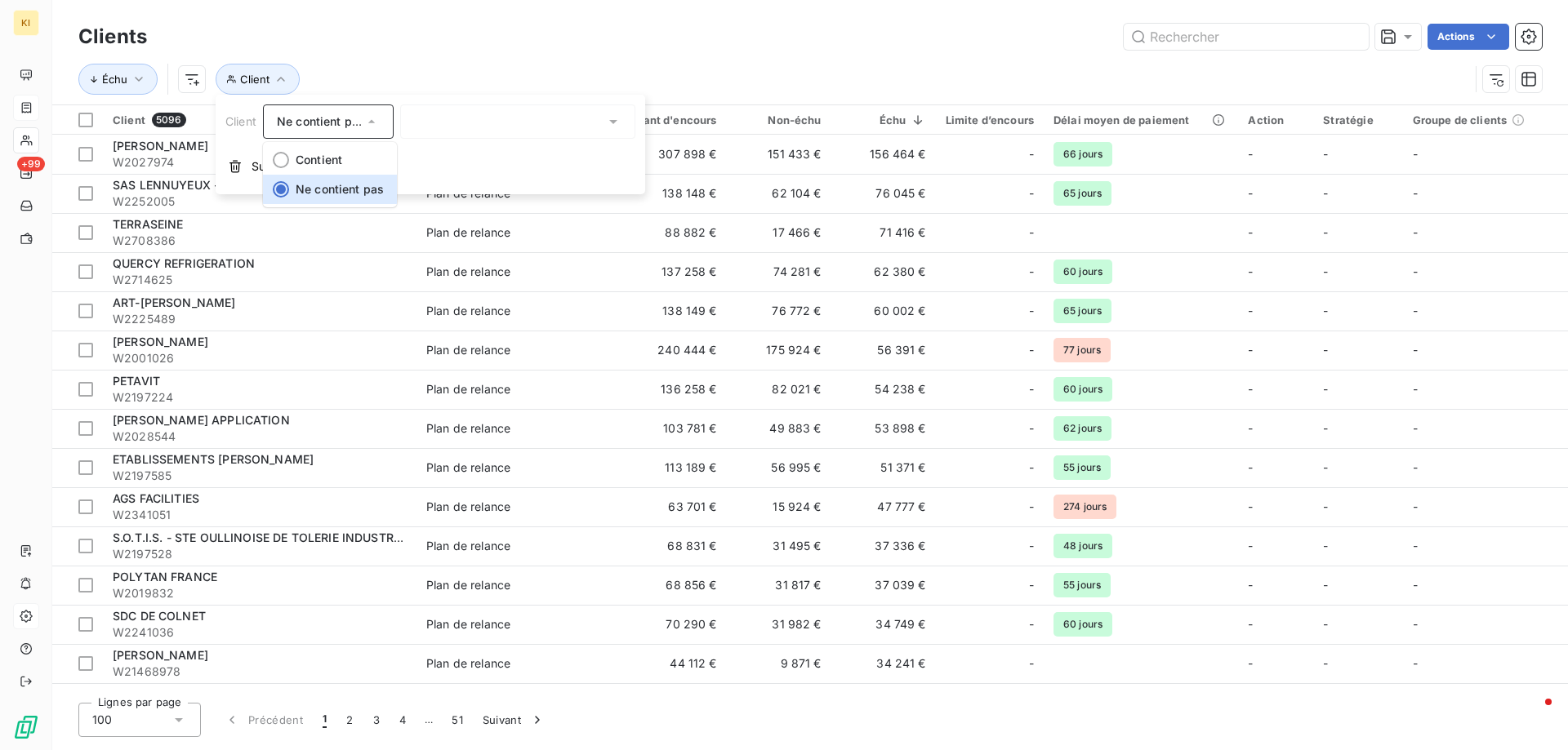
click at [302, 122] on span "Ne contient pas" at bounding box center [320, 121] width 88 height 14
click at [197, 80] on html "KI +99 Clients Actions Échu Client Client 5096 Plan de relance Montant d'encour…" at bounding box center [784, 375] width 1568 height 750
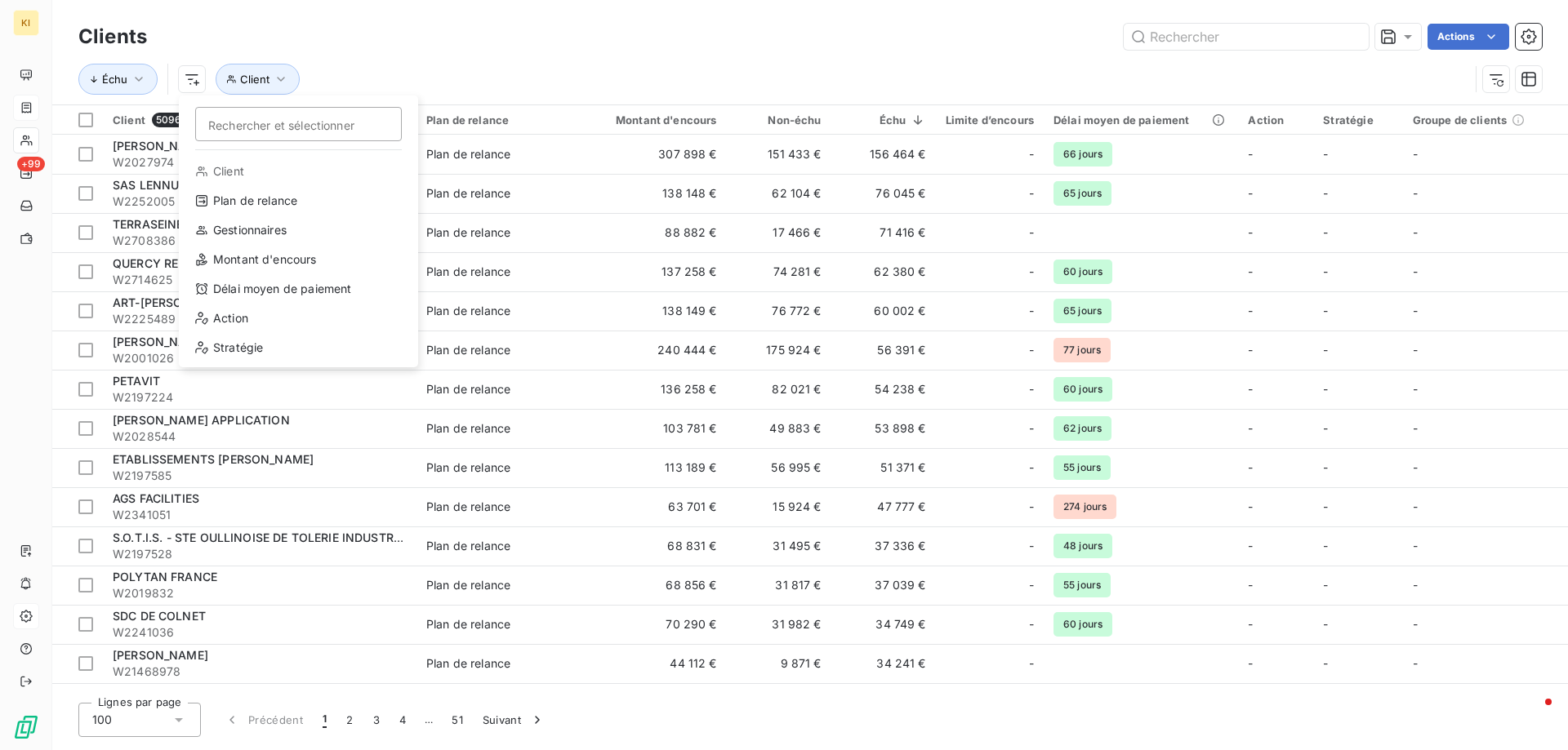
click at [27, 177] on html "KI +99 Clients Actions Échu Rechercher et sélectionner Client Plan de relance G…" at bounding box center [784, 375] width 1568 height 750
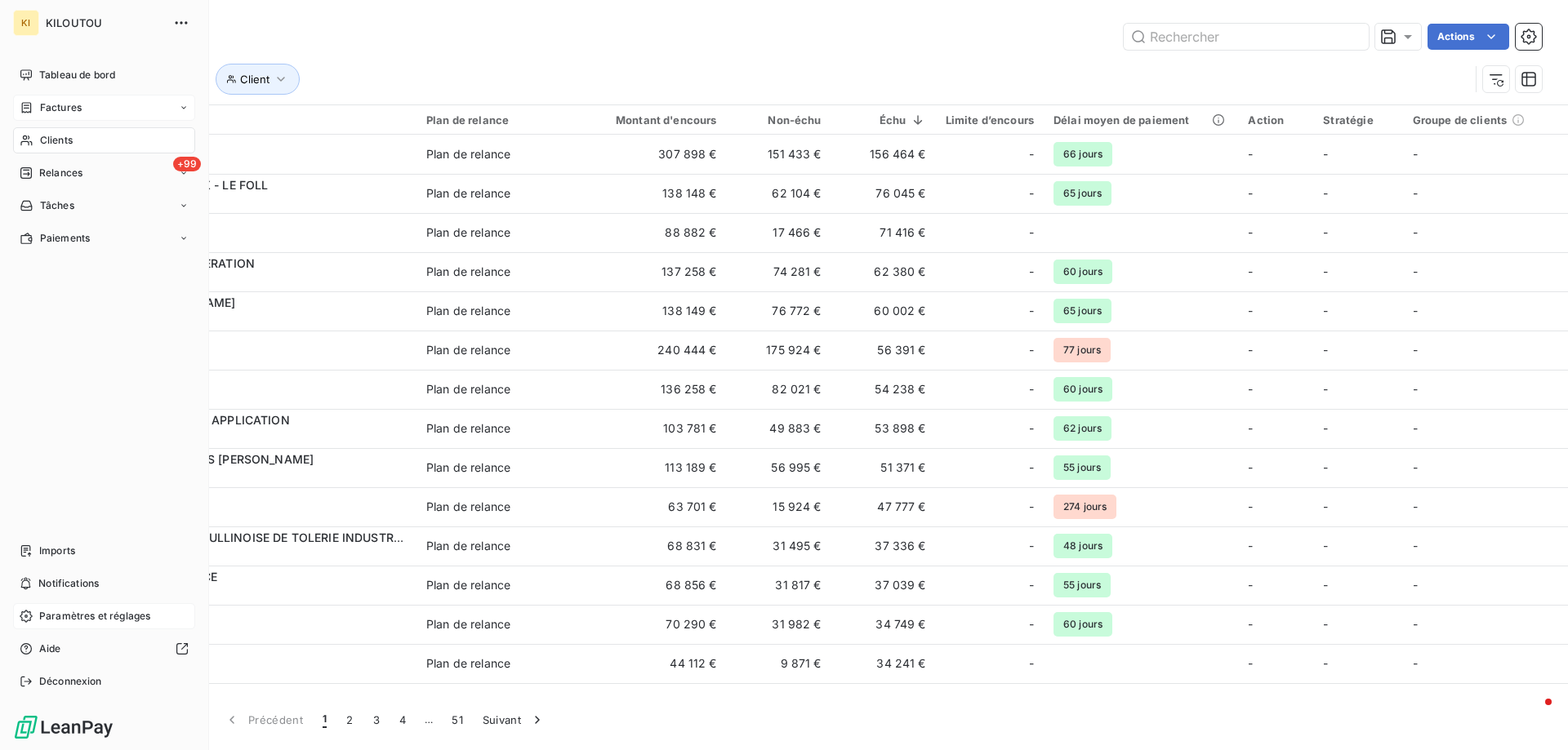
click at [61, 110] on span "Factures" at bounding box center [61, 107] width 42 height 15
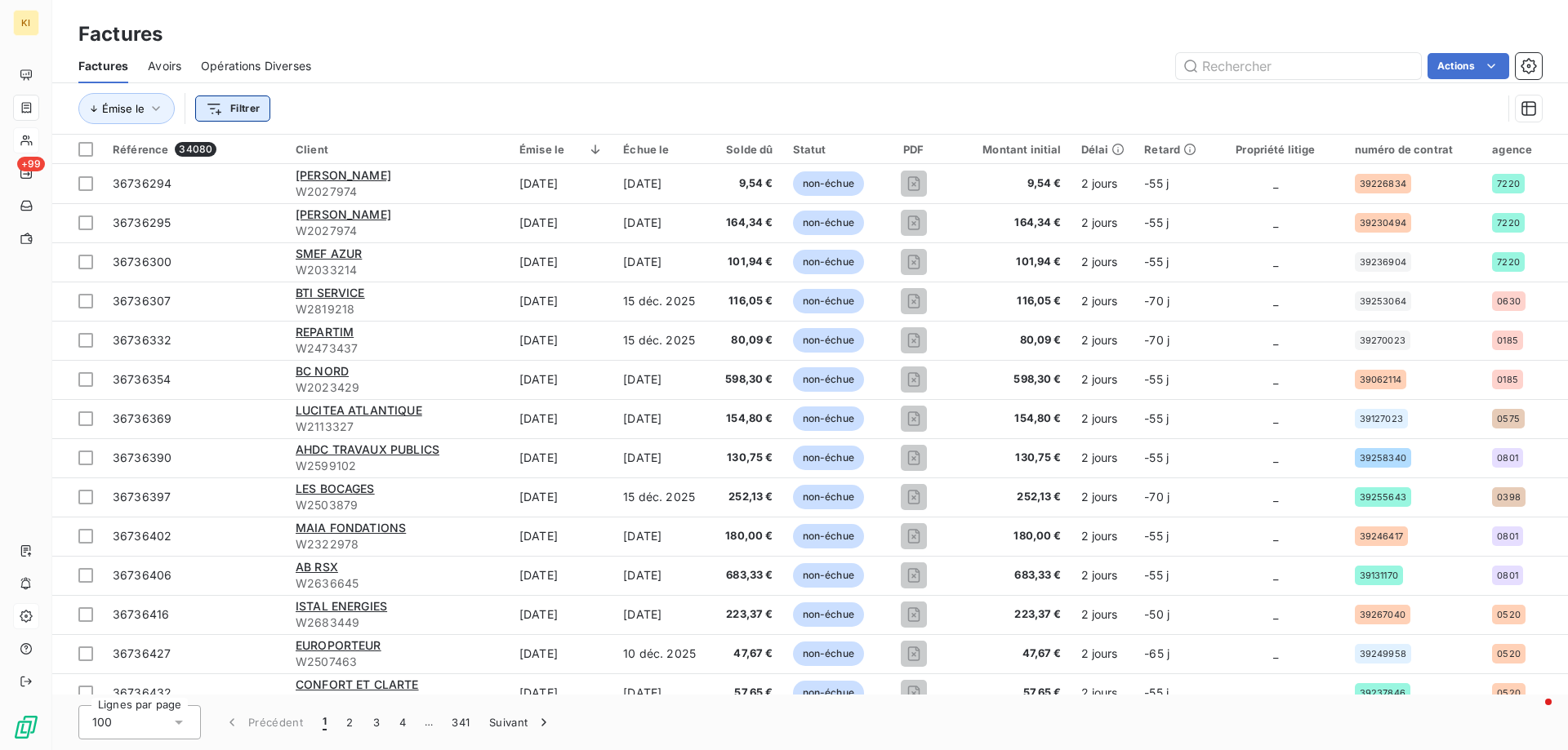
click at [247, 104] on html "KI +99 Factures Factures Avoirs Opérations Diverses Actions Émise le Filtrer Ré…" at bounding box center [784, 375] width 1568 height 750
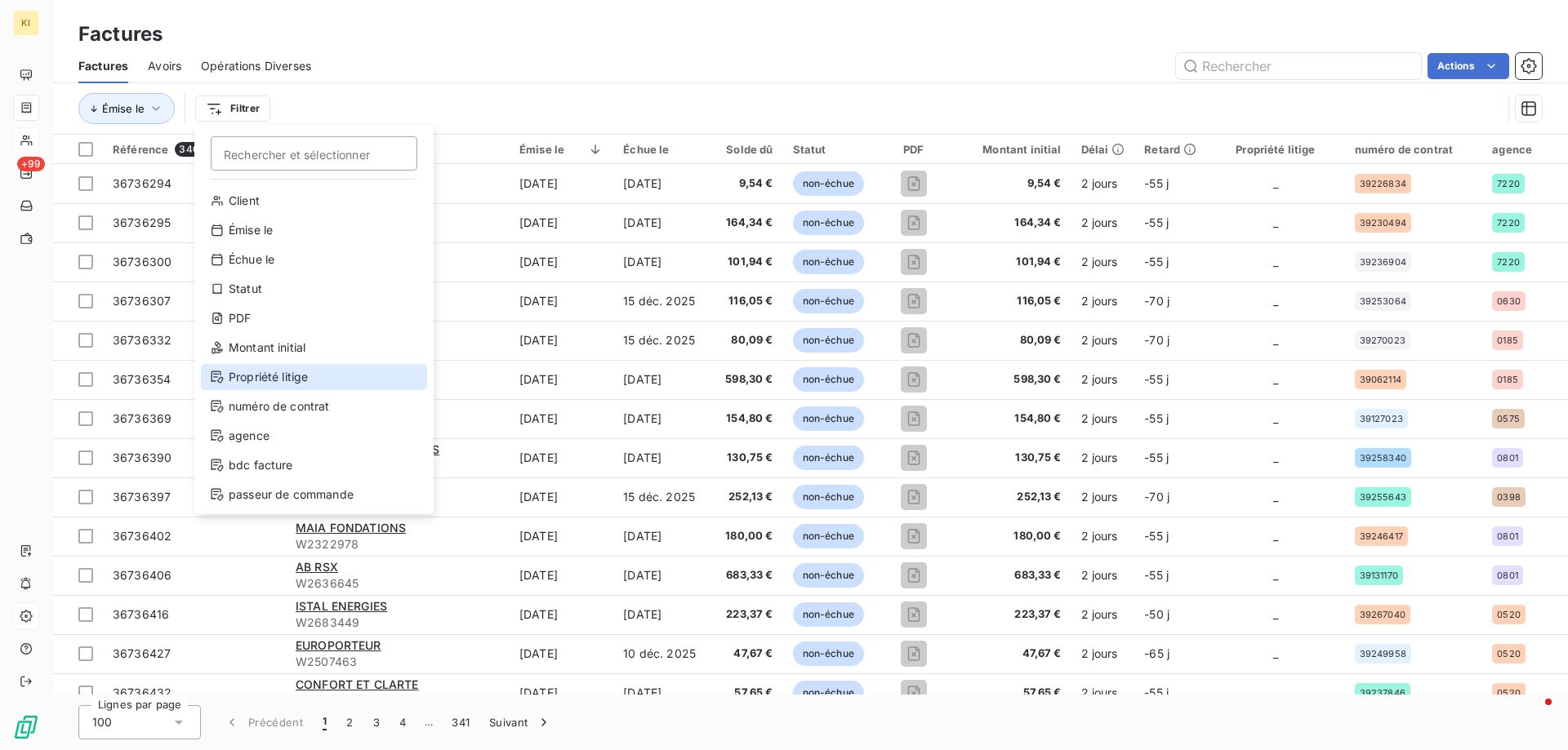
click at [272, 377] on div "Propriété litige" at bounding box center [315, 377] width 227 height 26
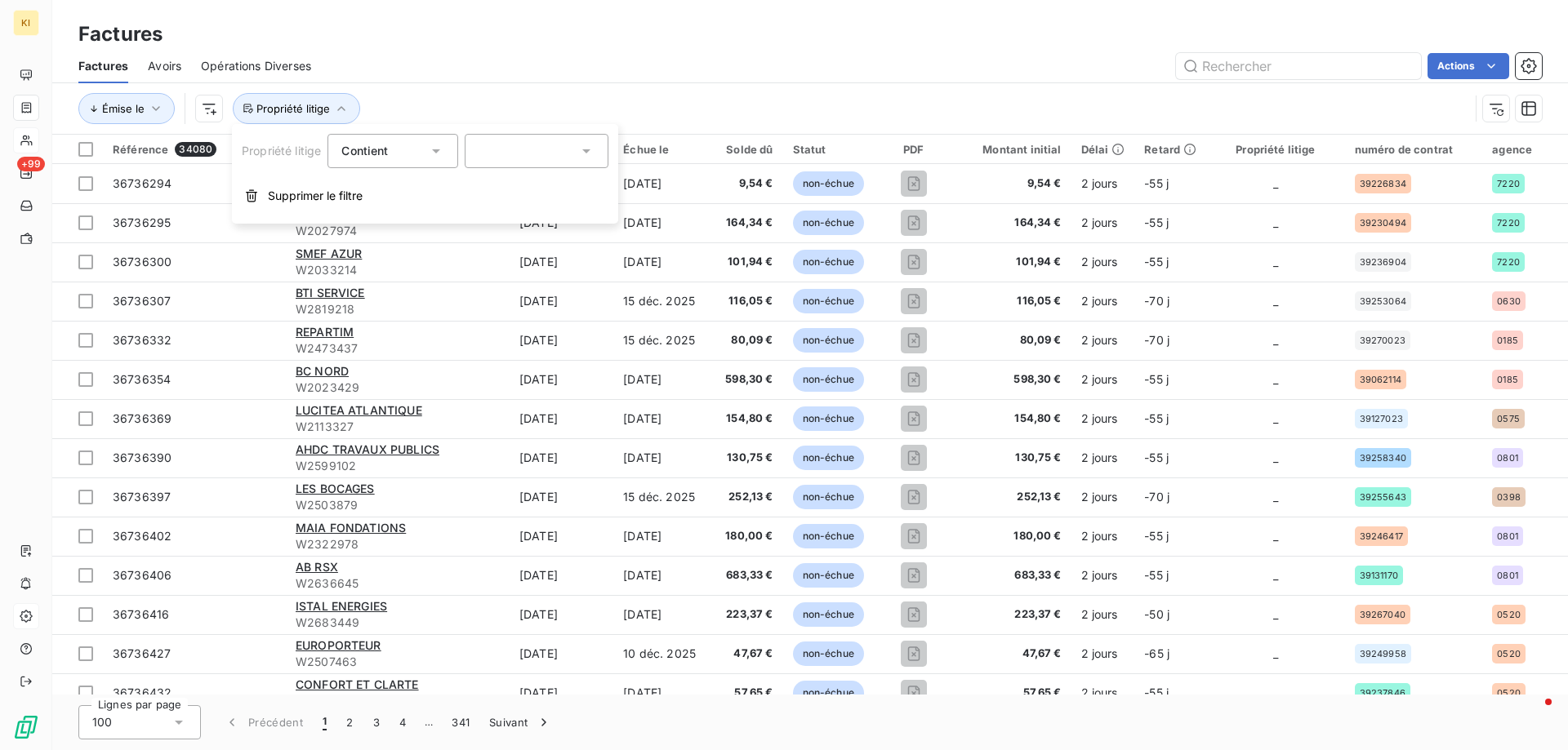
click at [502, 161] on div at bounding box center [536, 150] width 144 height 34
click at [484, 187] on div at bounding box center [482, 188] width 15 height 15
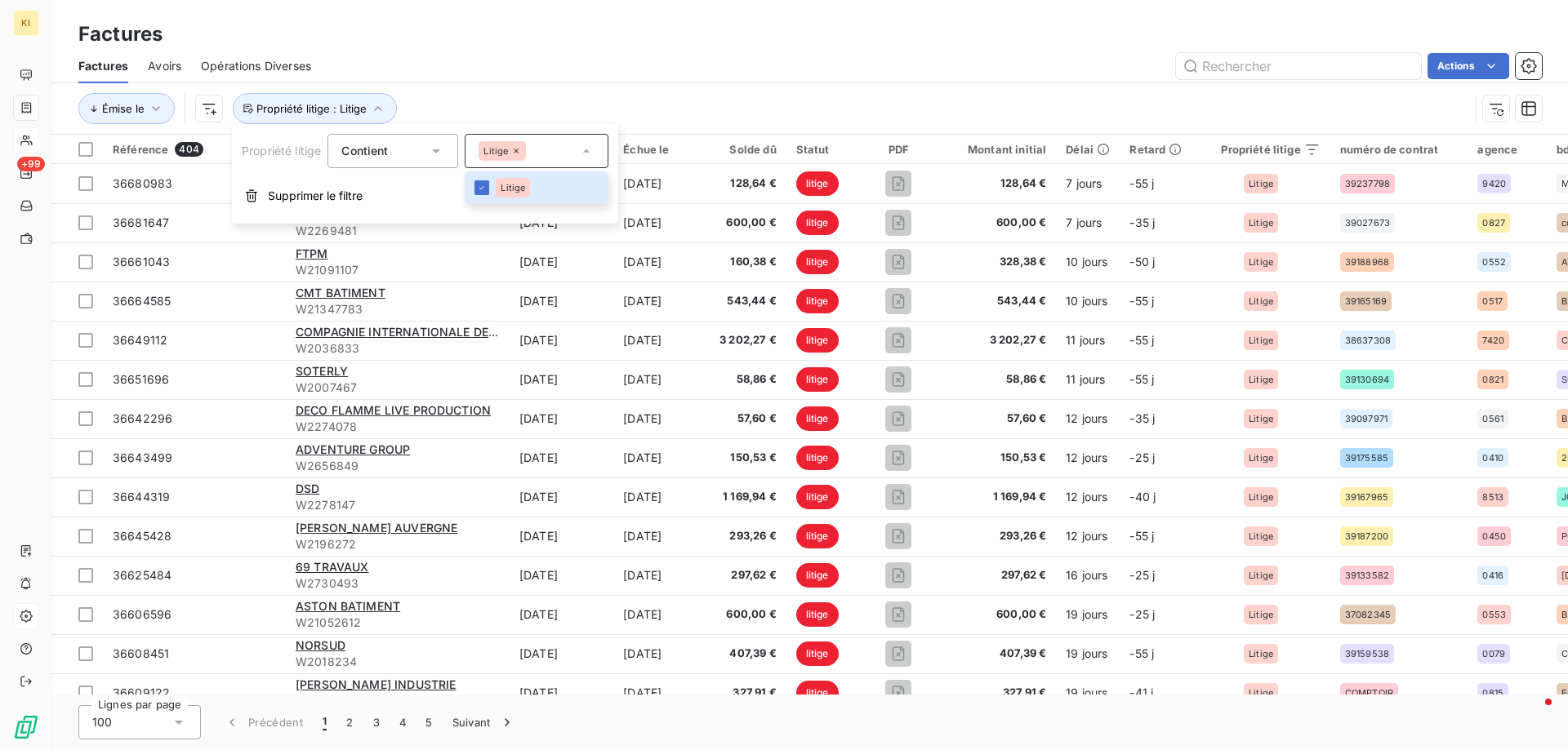
click at [591, 67] on div "Actions" at bounding box center [937, 65] width 1211 height 26
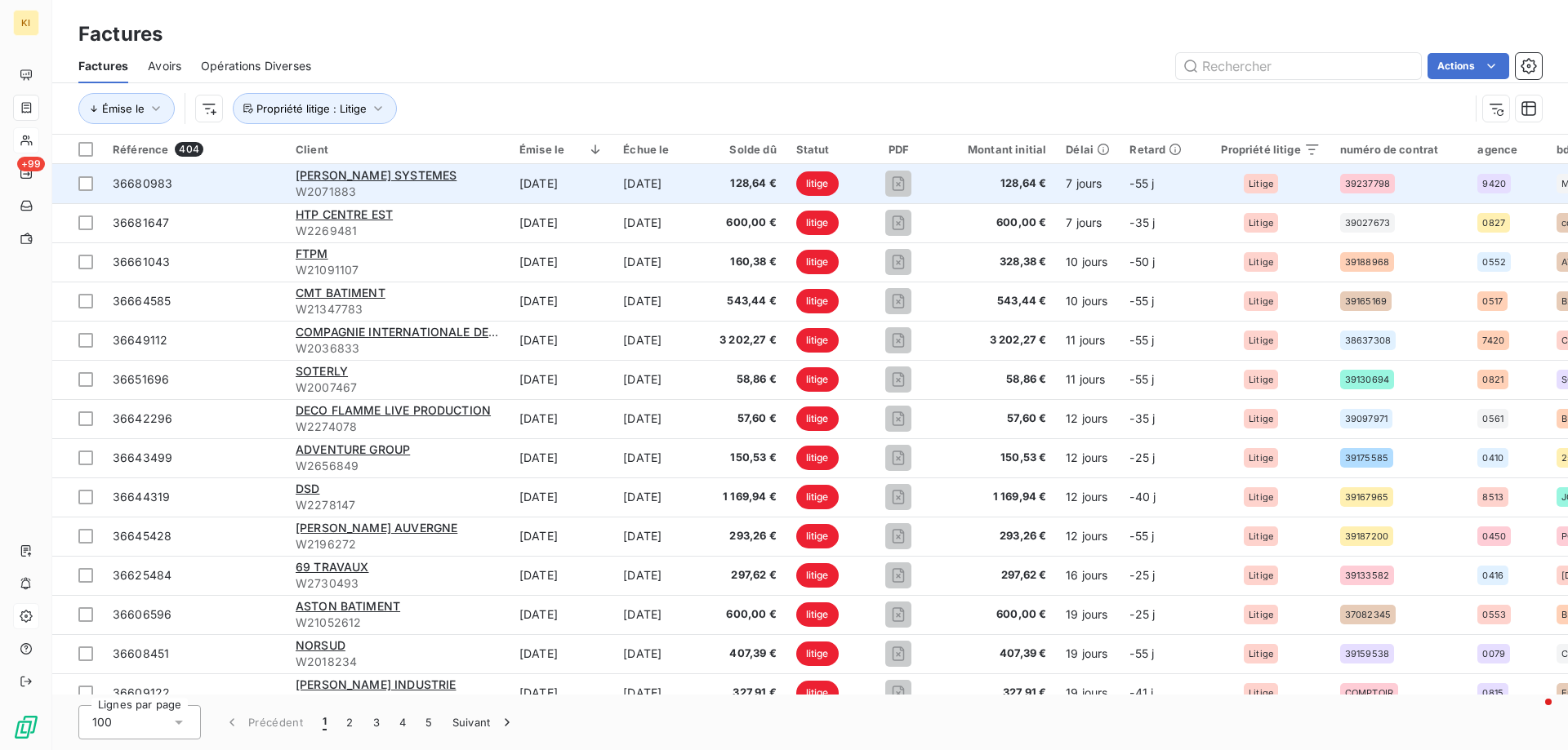
click at [146, 182] on span "36680983" at bounding box center [142, 184] width 60 height 14
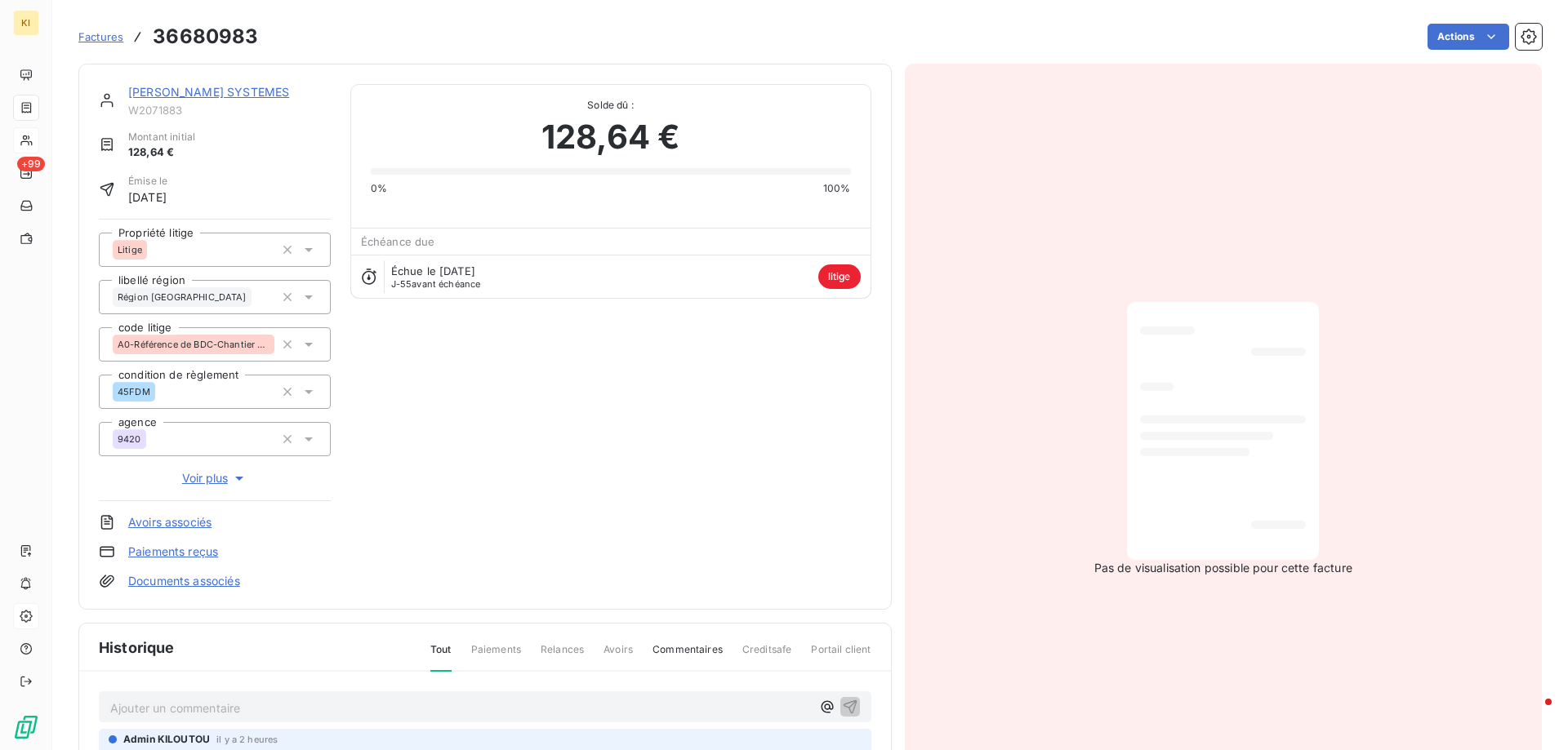
click at [103, 39] on span "Factures" at bounding box center [101, 36] width 45 height 13
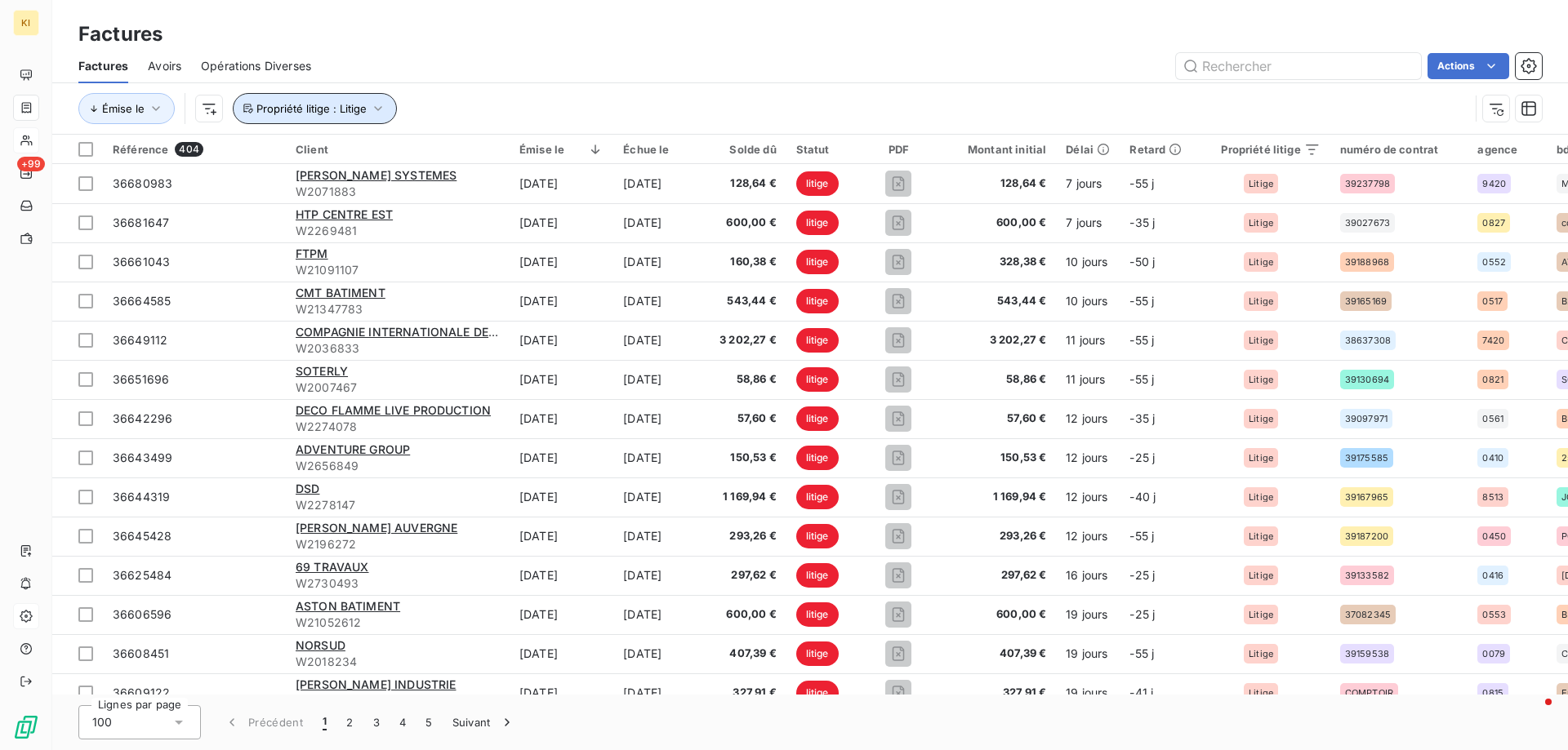
click at [275, 116] on button "Propriété litige : Litige" at bounding box center [315, 108] width 164 height 31
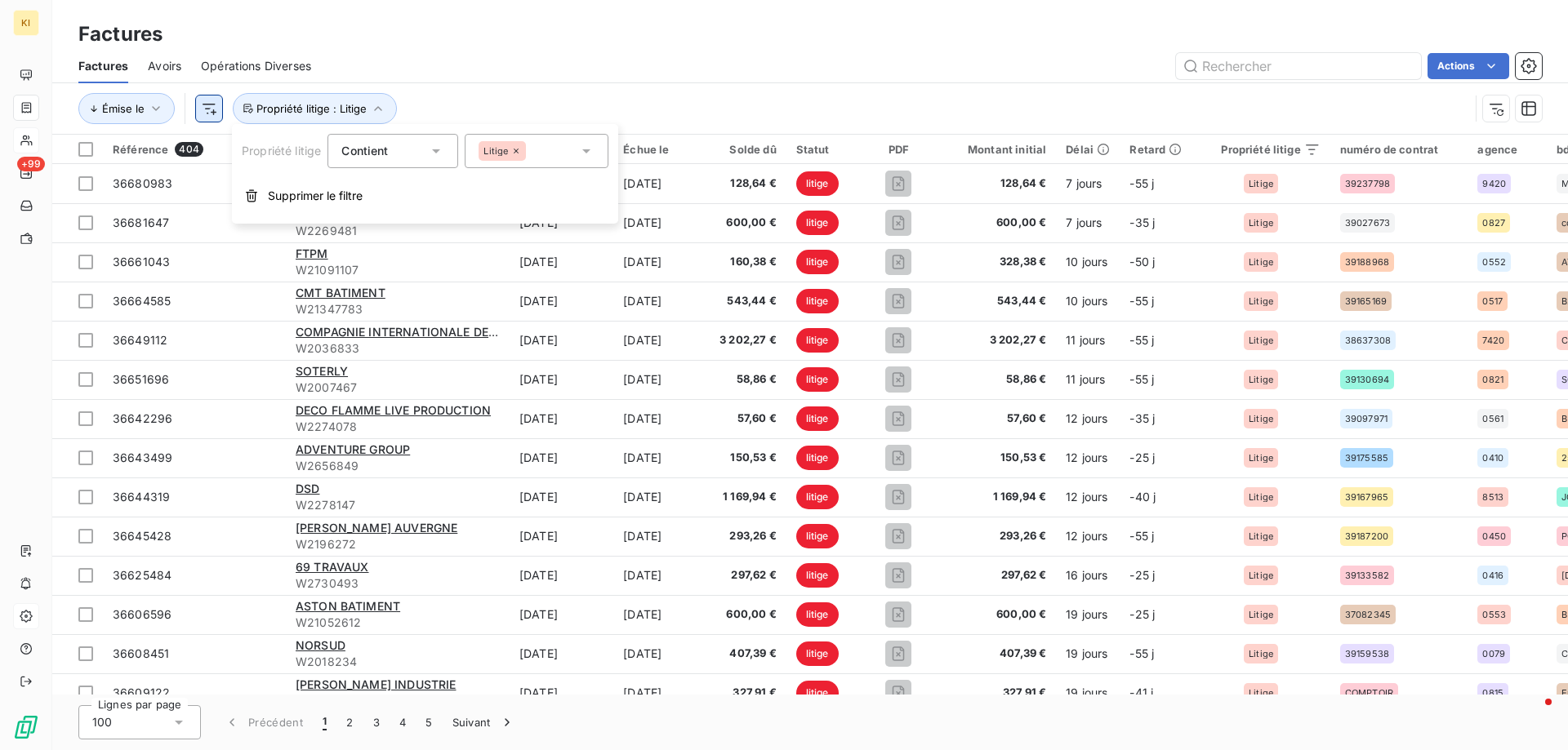
click at [204, 112] on html "KI +99 Factures Factures Avoirs Opérations Diverses Actions Émise le Propriété …" at bounding box center [784, 375] width 1568 height 750
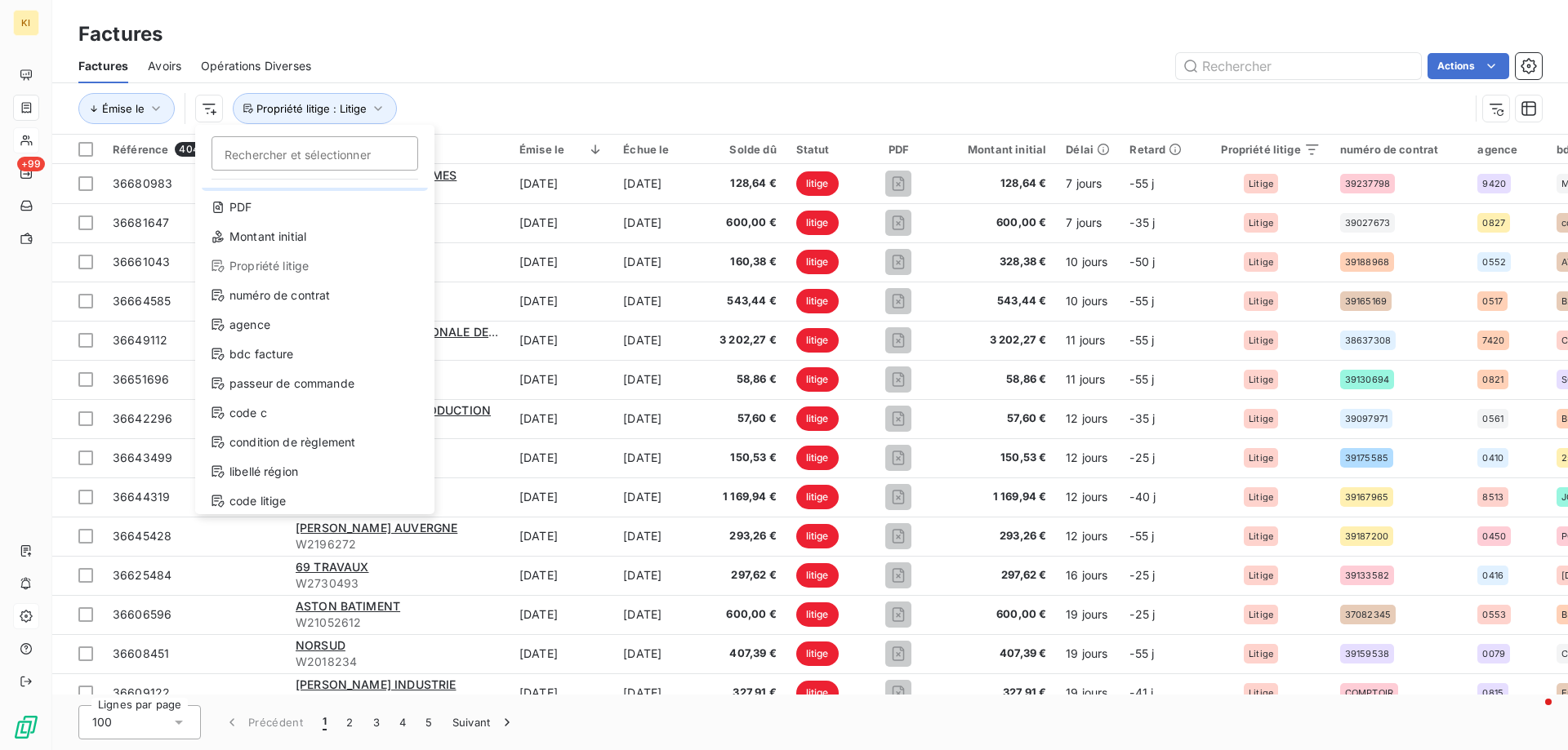
scroll to position [117, 0]
click at [278, 436] on div "condition de règlement" at bounding box center [316, 436] width 227 height 26
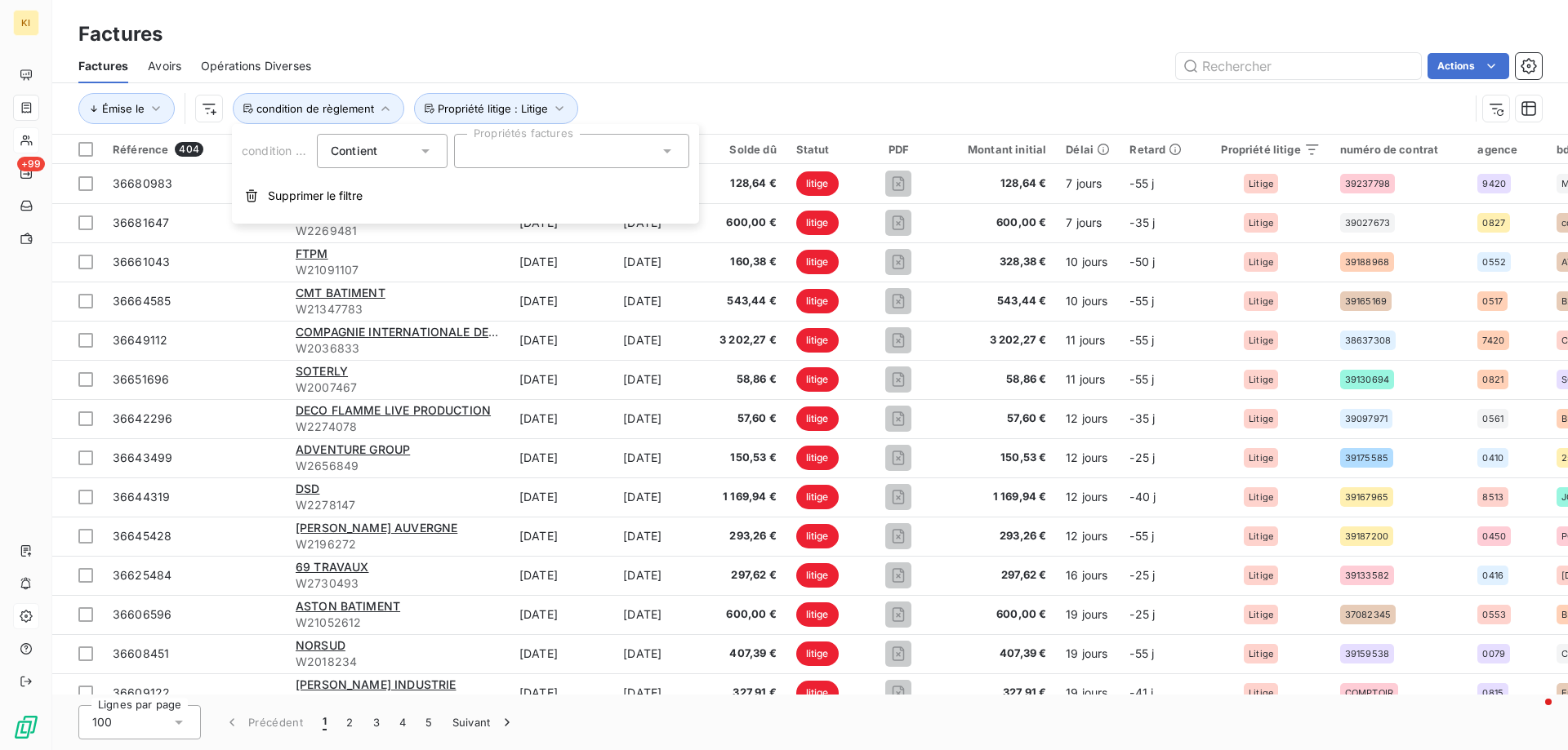
click at [521, 149] on div at bounding box center [572, 150] width 235 height 34
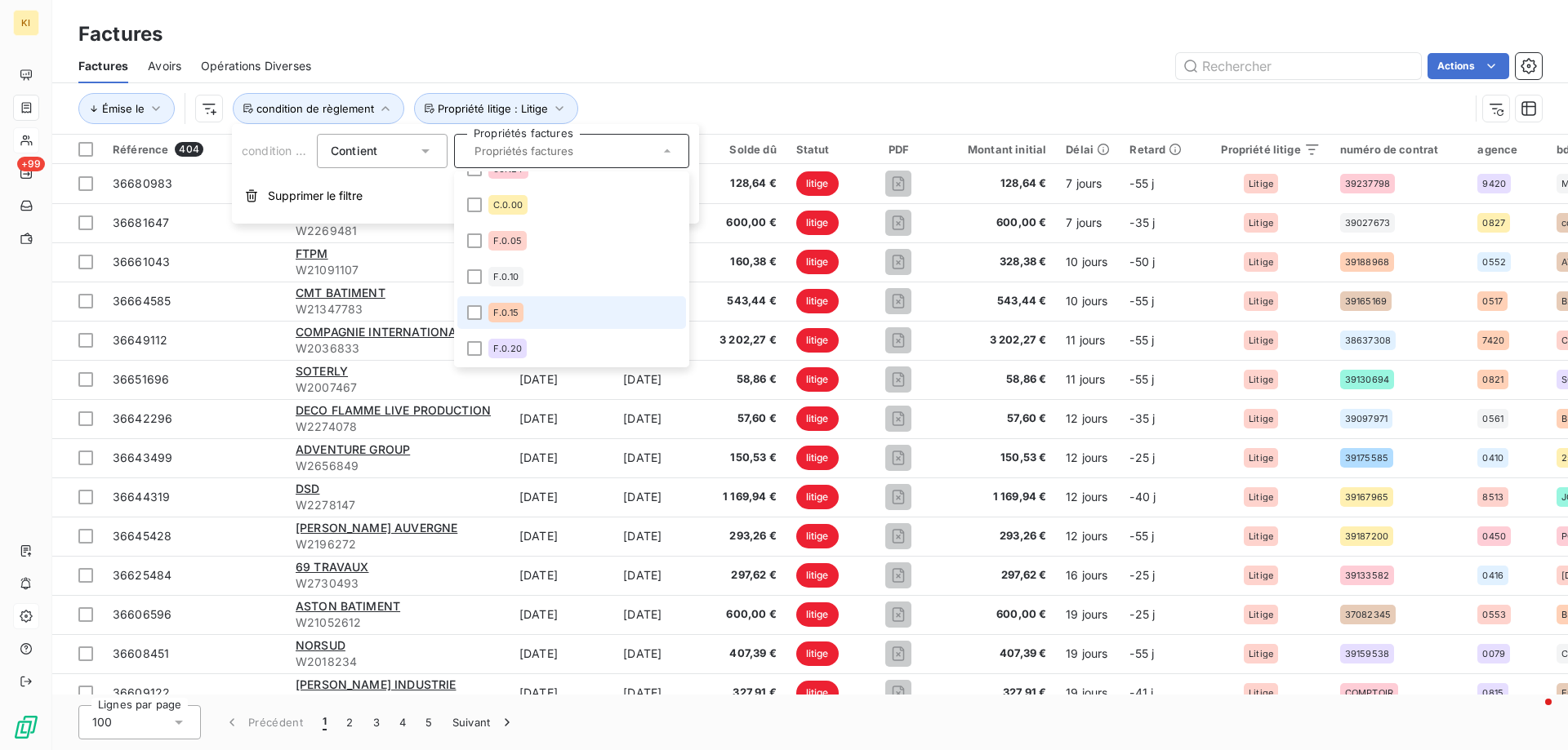
scroll to position [245, 0]
click at [607, 64] on div "Actions" at bounding box center [937, 65] width 1211 height 26
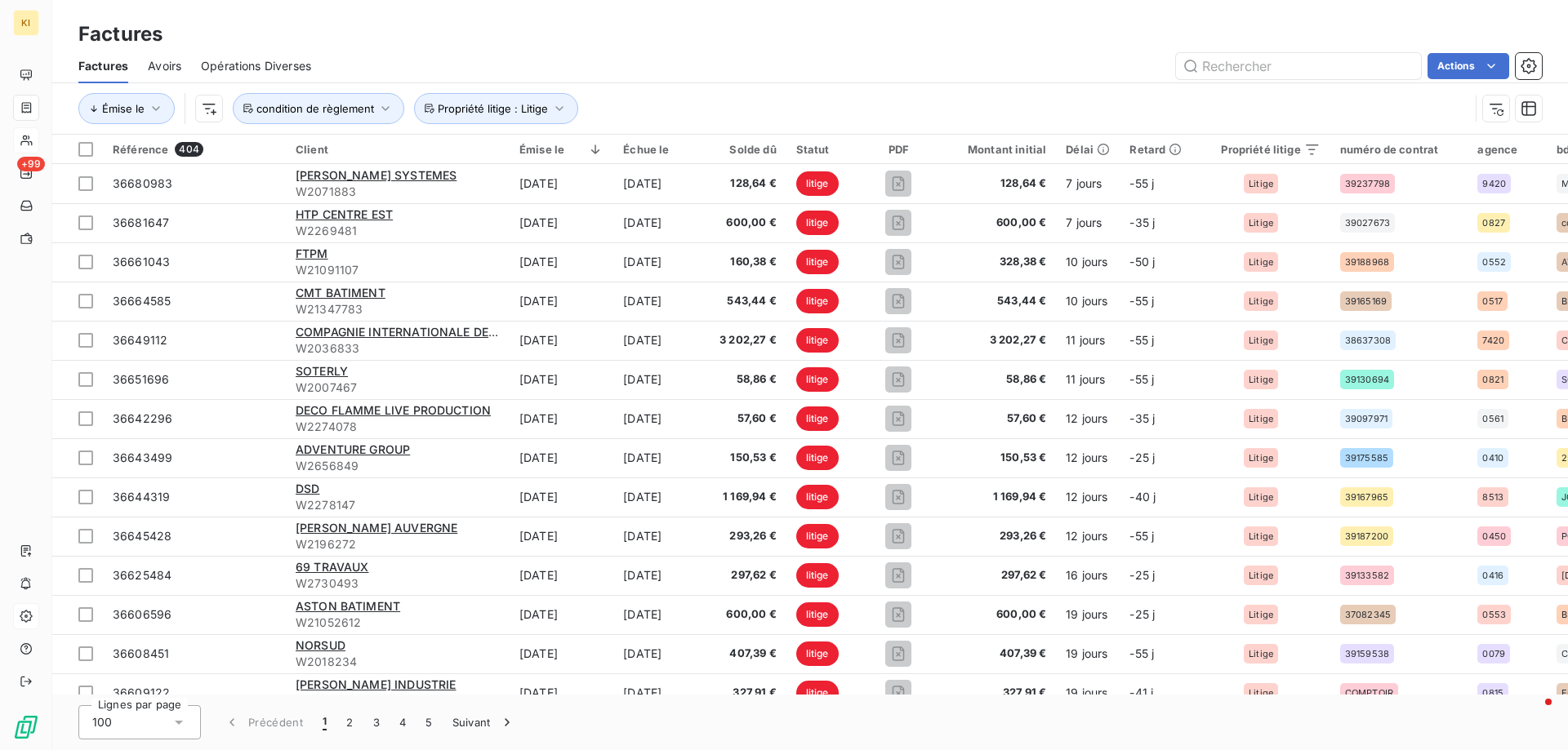
drag, startPoint x: 508, startPoint y: 47, endPoint x: 439, endPoint y: 47, distance: 69.0
click at [506, 47] on div "Factures" at bounding box center [811, 34] width 1516 height 29
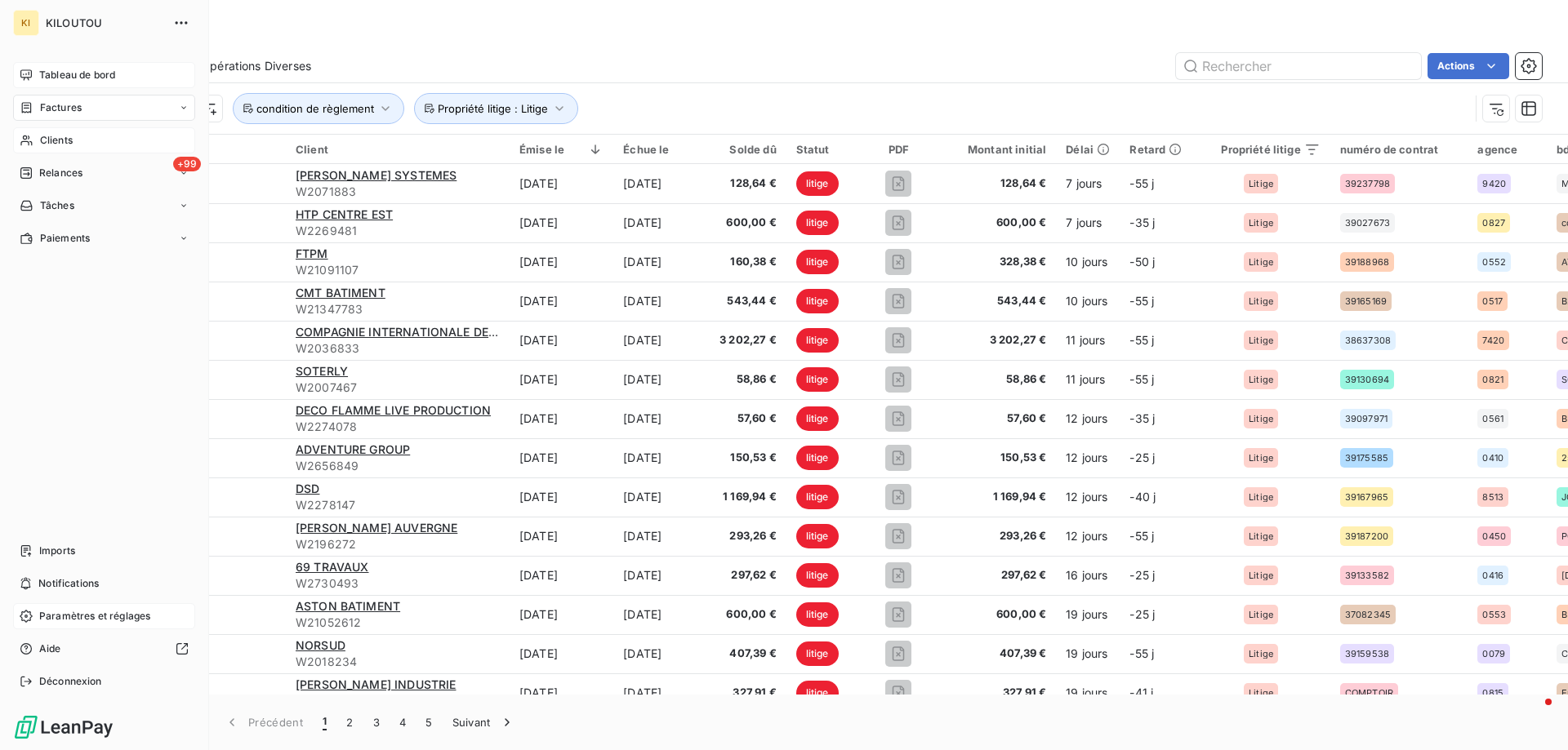
click at [44, 78] on span "Tableau de bord" at bounding box center [77, 74] width 76 height 15
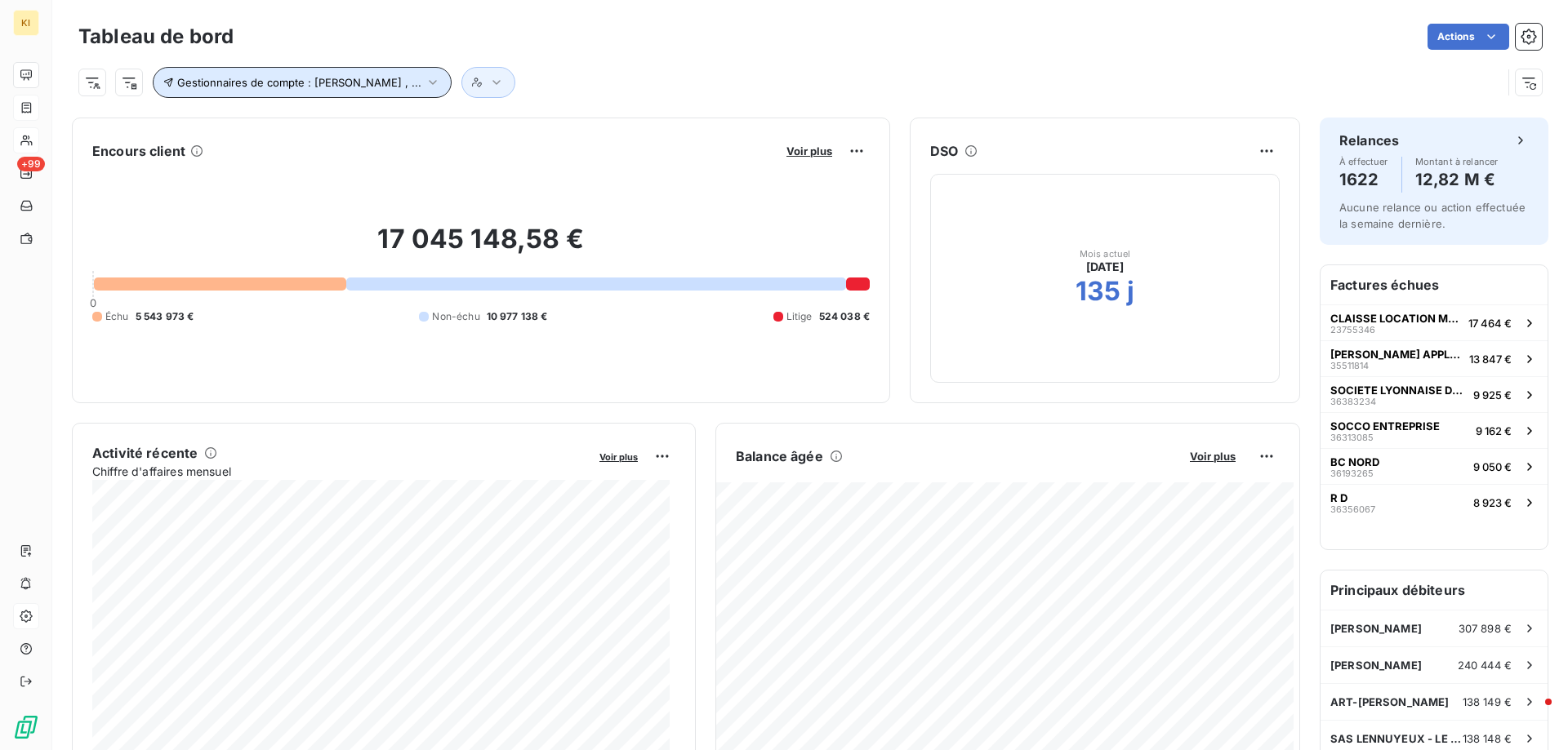
click at [382, 83] on span "Gestionnaires de compte : [PERSON_NAME] , ..." at bounding box center [299, 82] width 244 height 13
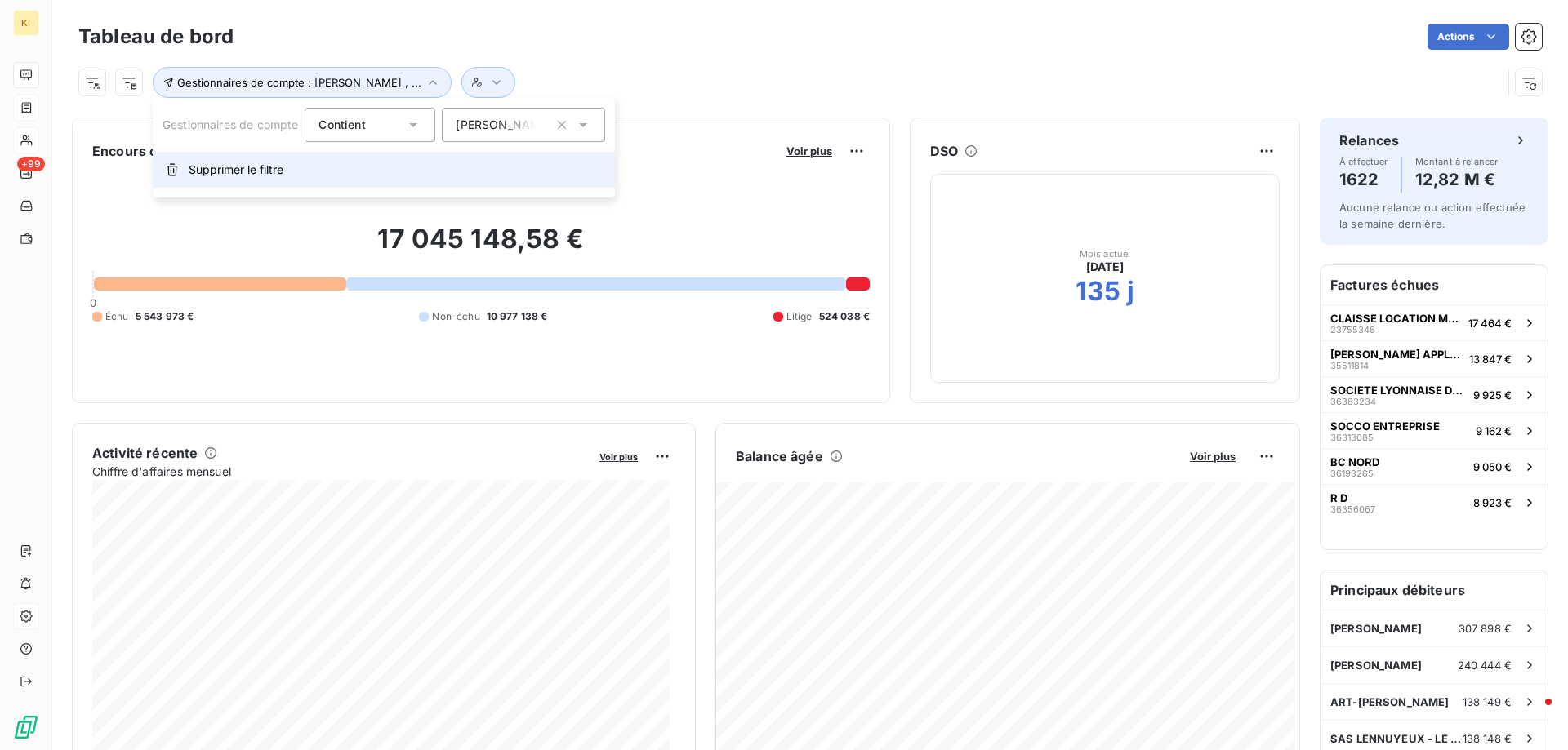
click at [272, 170] on span "Supprimer le filtre" at bounding box center [235, 170] width 95 height 17
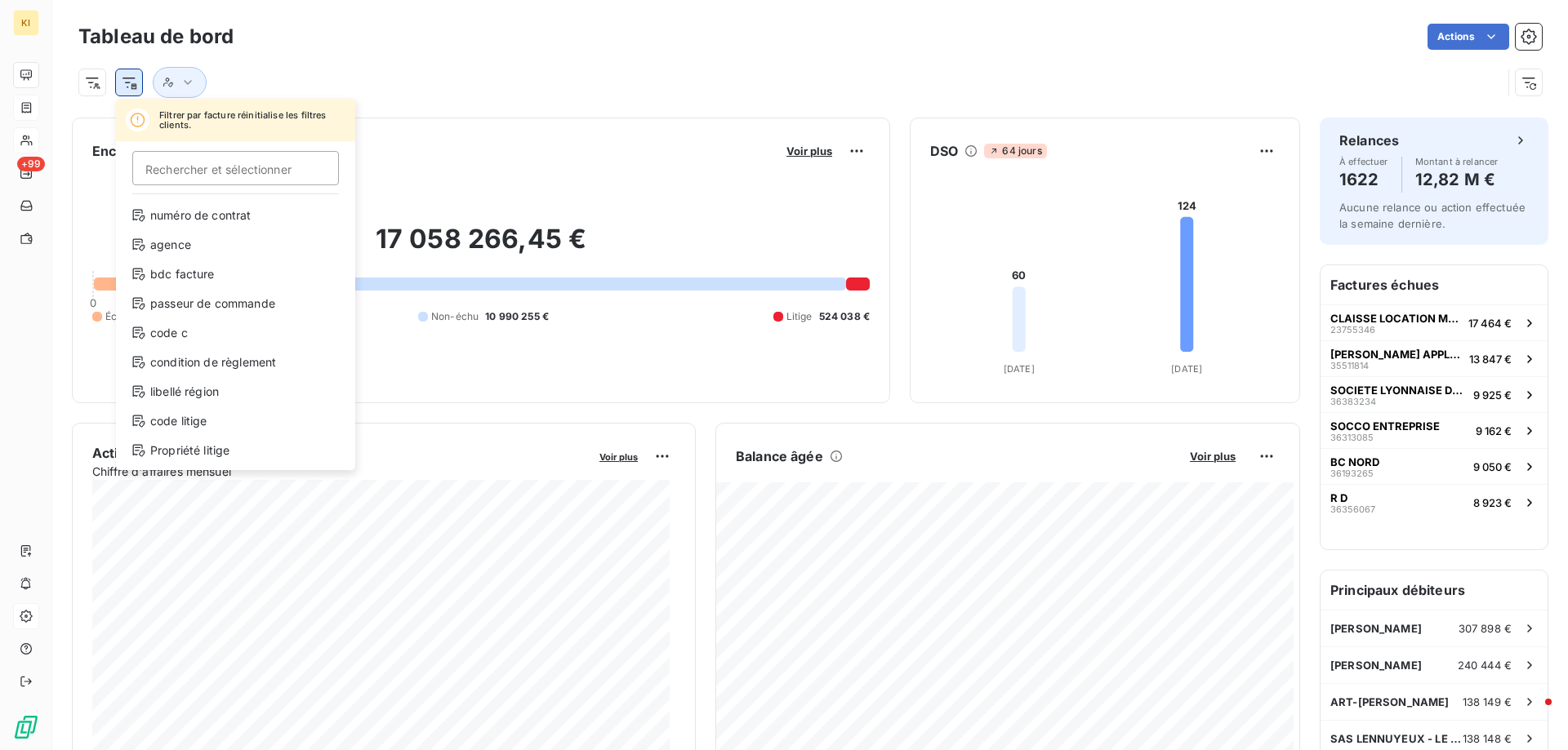
click at [125, 84] on html "KI +99 Tableau de bord Actions Filtrer par facture réinitialise les filtres cli…" at bounding box center [784, 375] width 1568 height 750
click at [370, 82] on html "KI +99 Tableau de bord Actions Filtrer par facture réinitialise les filtres cli…" at bounding box center [784, 375] width 1568 height 750
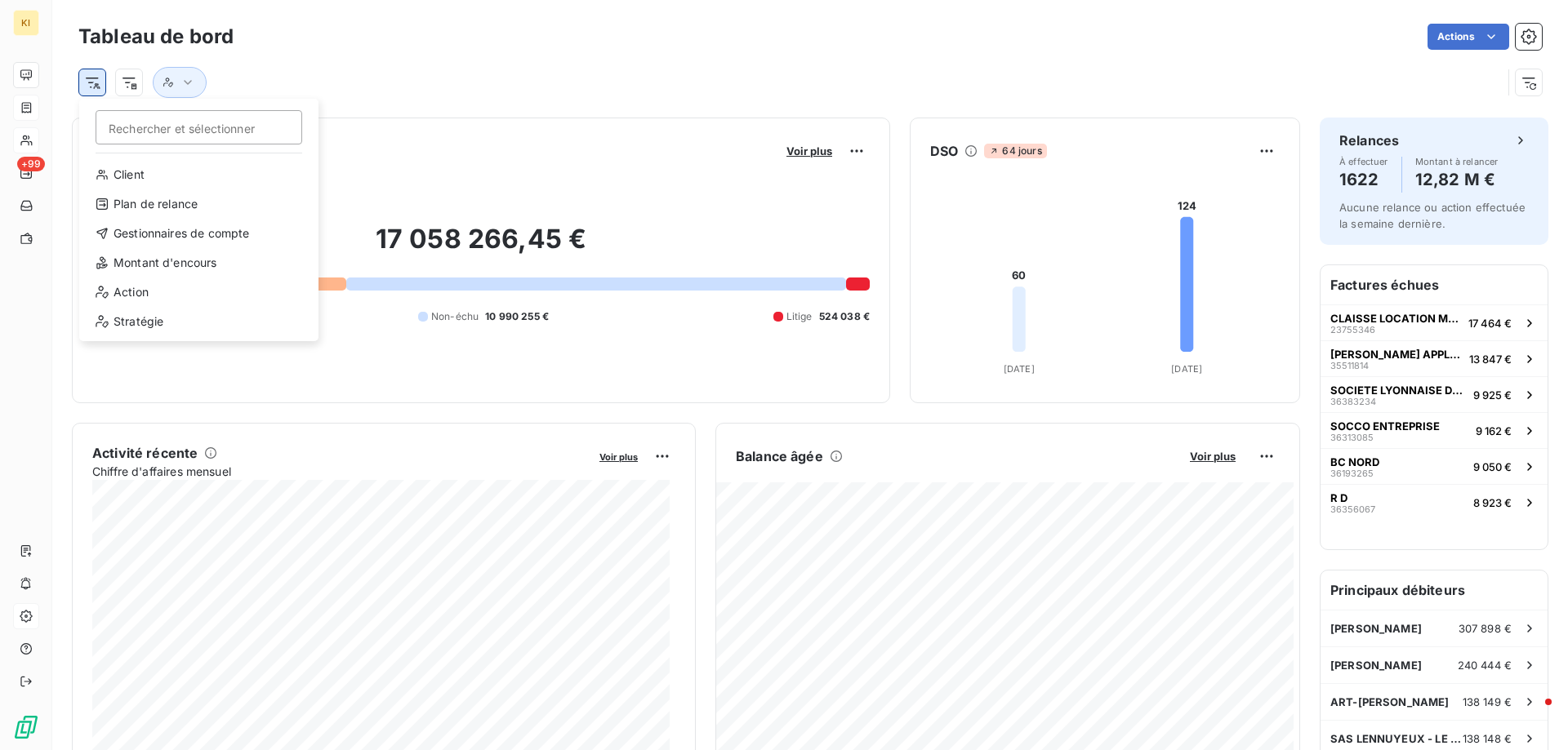
click at [98, 87] on html "KI +99 Tableau de bord Actions Rechercher et sélectionner Client Plan de relanc…" at bounding box center [784, 375] width 1568 height 750
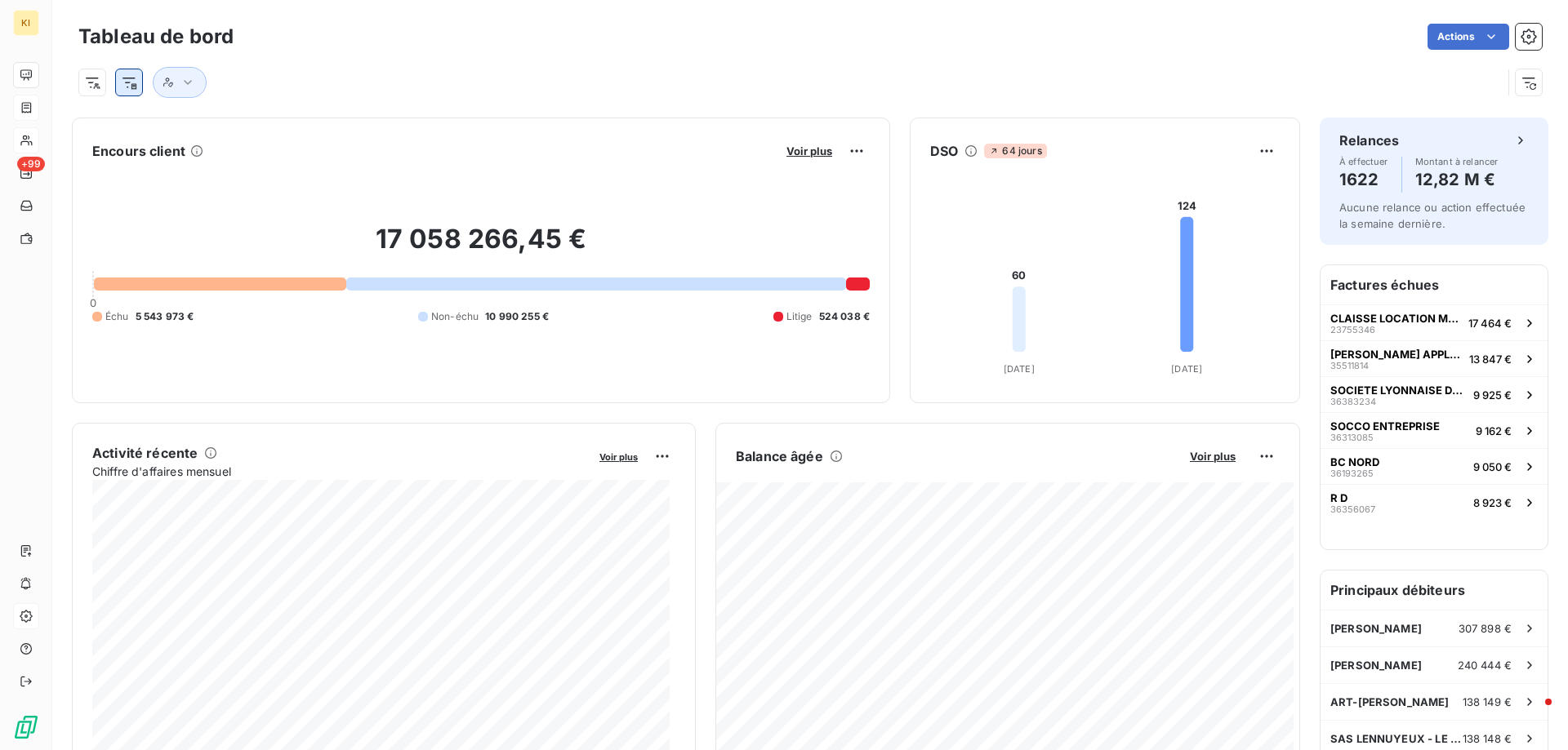
click at [129, 81] on html "KI +99 Tableau de bord Actions Encours client Voir plus 17 058 266,45 € 0 Échu …" at bounding box center [784, 375] width 1568 height 750
click at [172, 85] on icon "button" at bounding box center [168, 81] width 10 height 9
click at [305, 74] on div at bounding box center [789, 83] width 1423 height 31
click at [132, 81] on html "KI +99 Tableau de bord Actions Encours client Voir plus 17 058 266,45 € 0 Échu …" at bounding box center [784, 375] width 1568 height 750
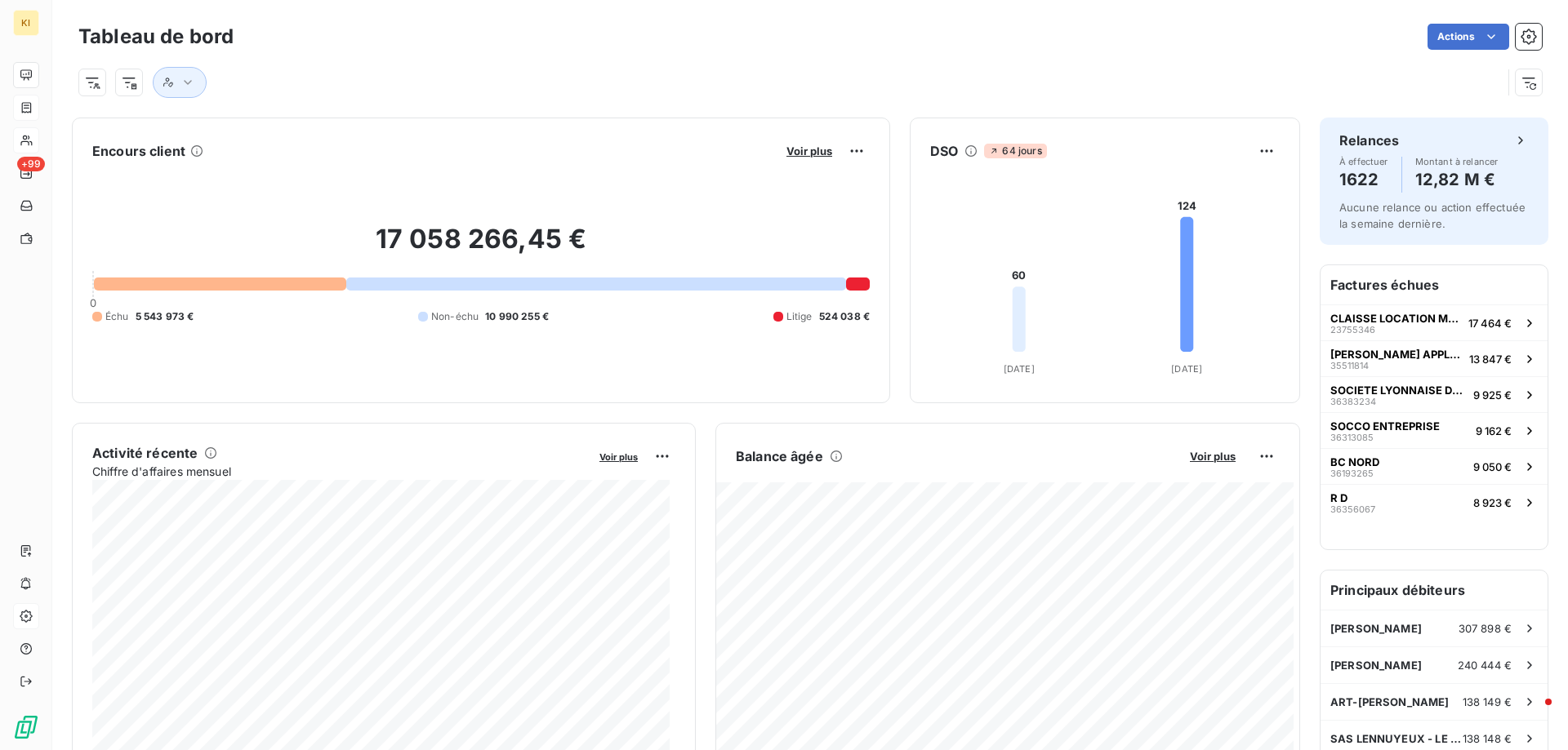
click at [86, 82] on html "KI +99 Tableau de bord Actions Encours client Voir plus 17 058 266,45 € 0 Échu …" at bounding box center [784, 375] width 1568 height 750
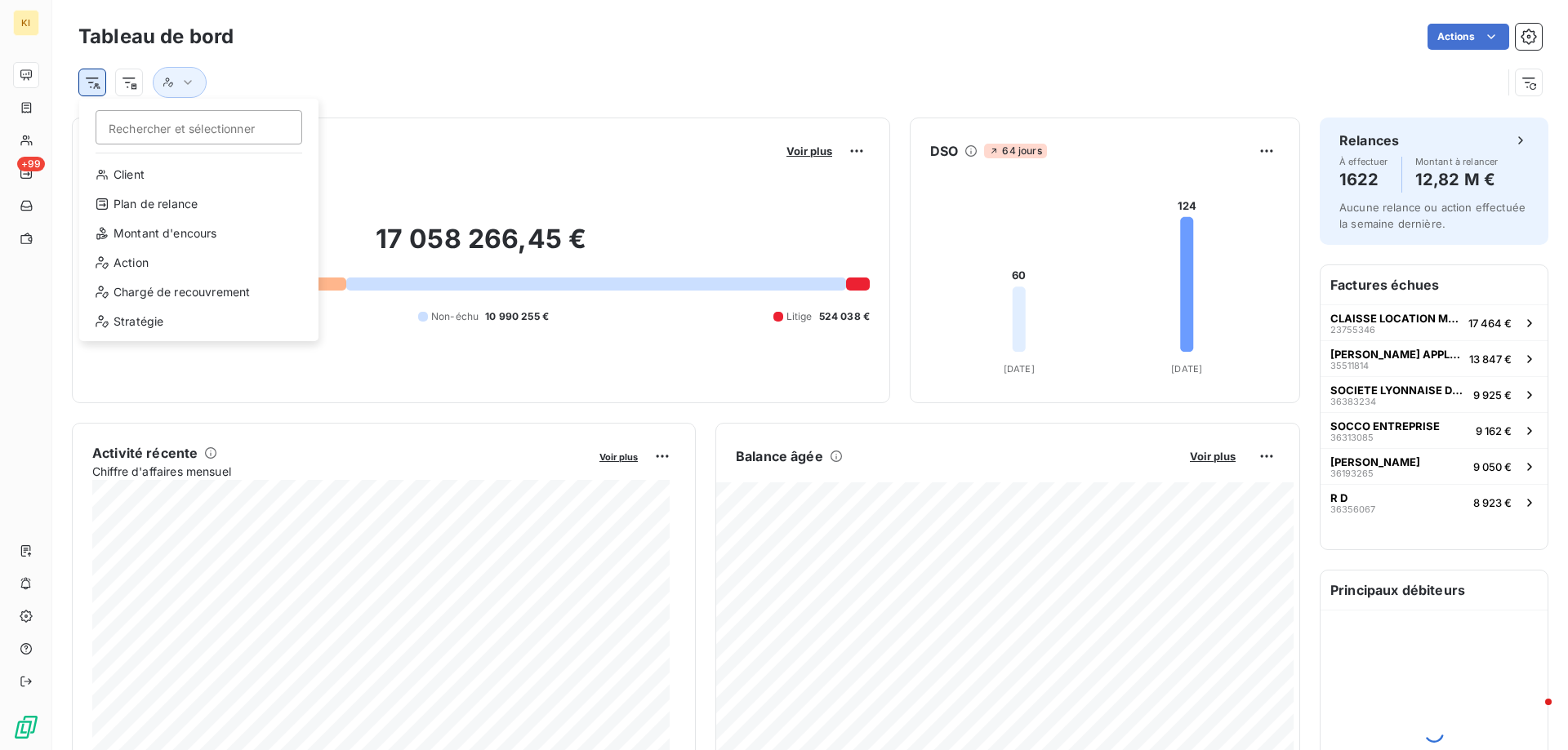
click at [93, 81] on html "KI +99 Tableau de bord Actions Rechercher et sélectionner Client Plan de relanc…" at bounding box center [784, 375] width 1568 height 750
click at [176, 292] on div "Chargé de recouvrement" at bounding box center [199, 292] width 227 height 26
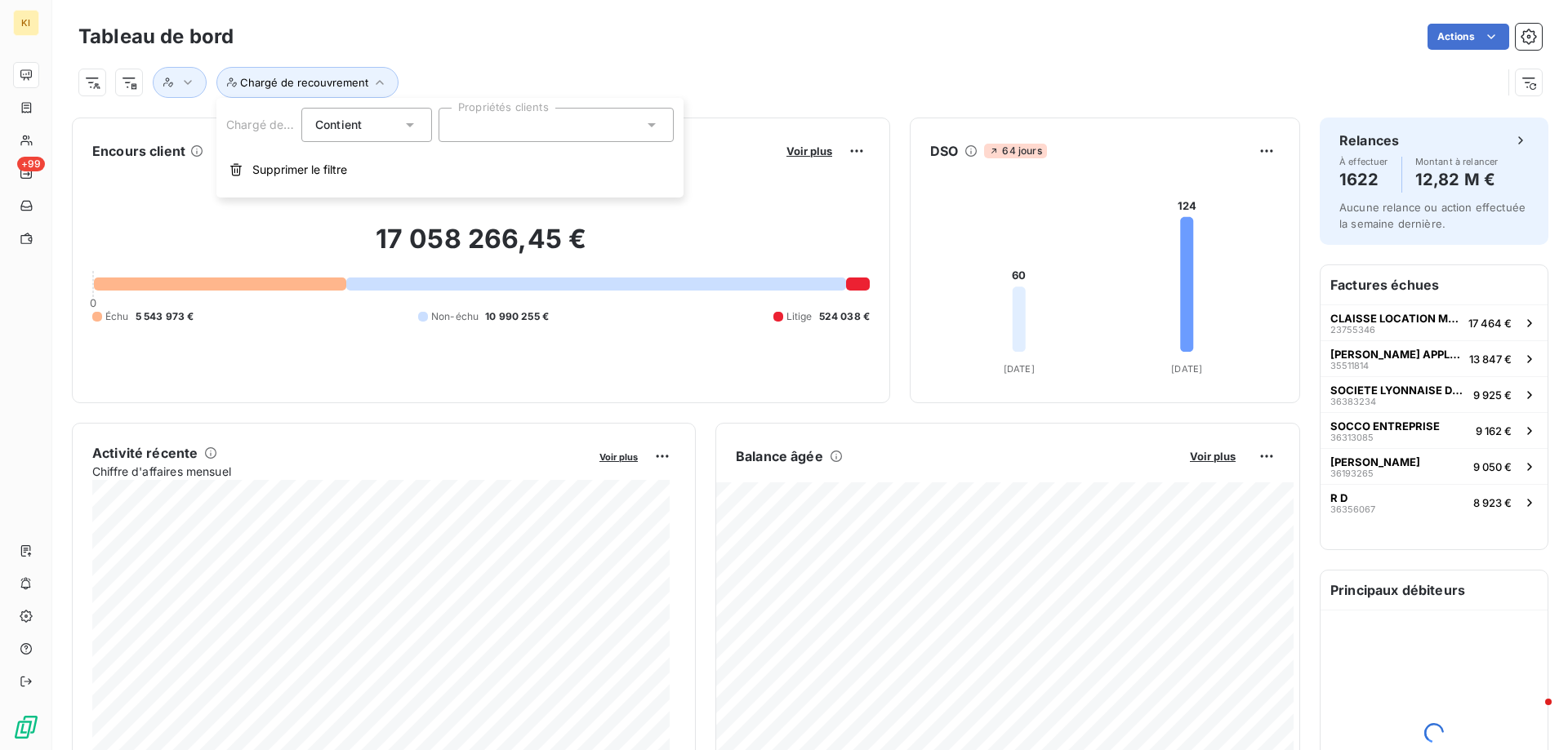
click at [485, 124] on div at bounding box center [556, 124] width 235 height 34
click at [611, 127] on input "text" at bounding box center [548, 124] width 191 height 15
click at [649, 122] on icon at bounding box center [652, 125] width 17 height 17
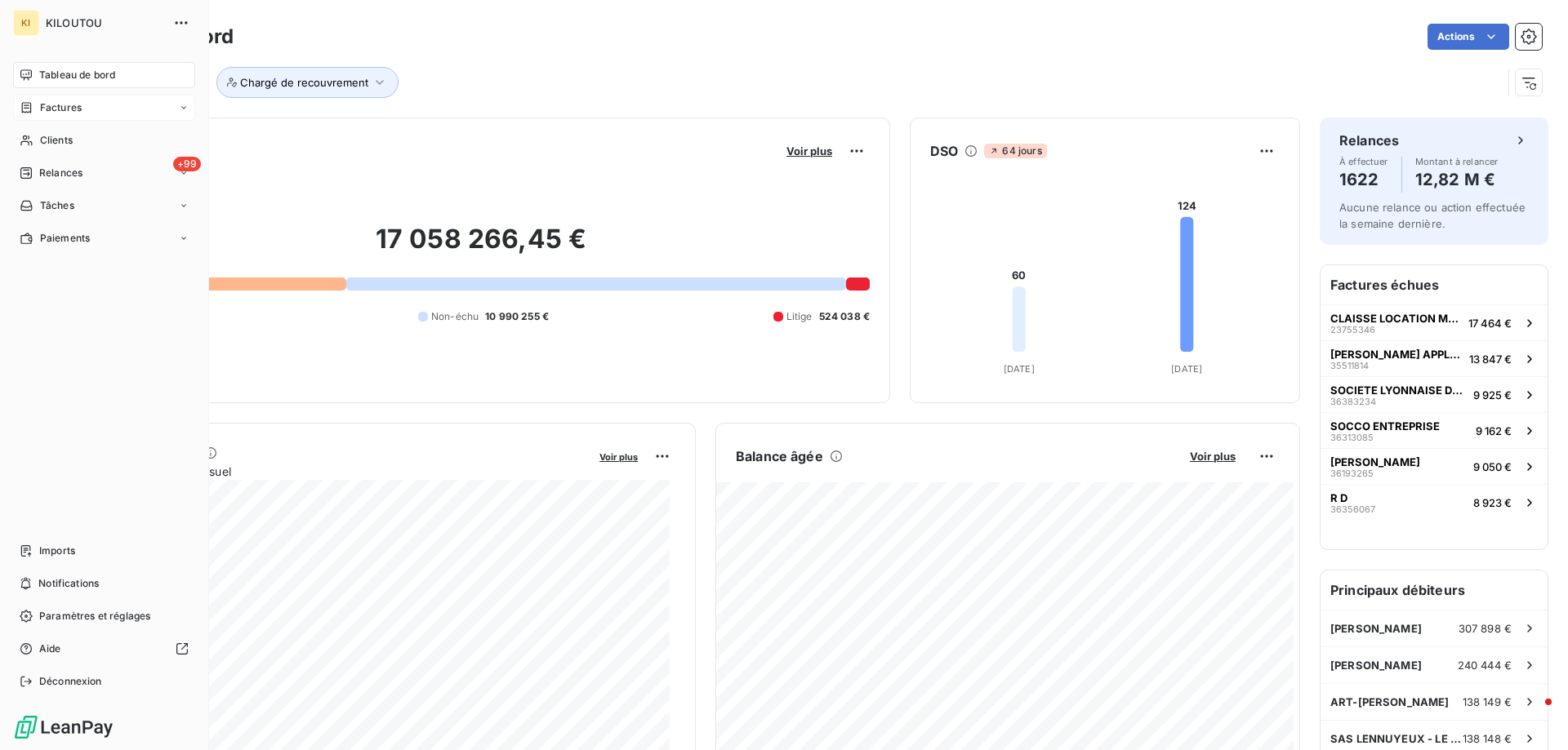
click at [60, 103] on span "Factures" at bounding box center [61, 107] width 42 height 15
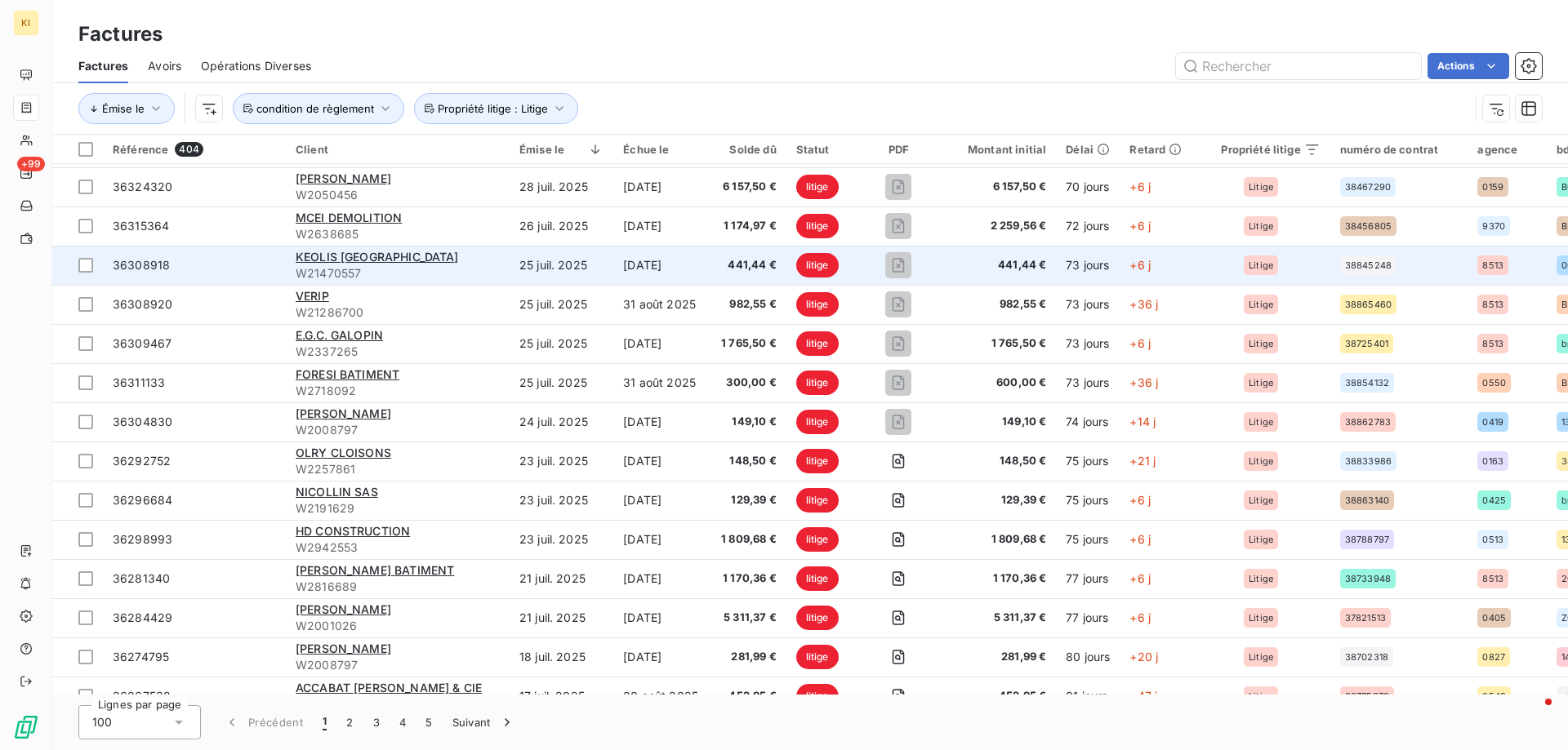
scroll to position [3396, 0]
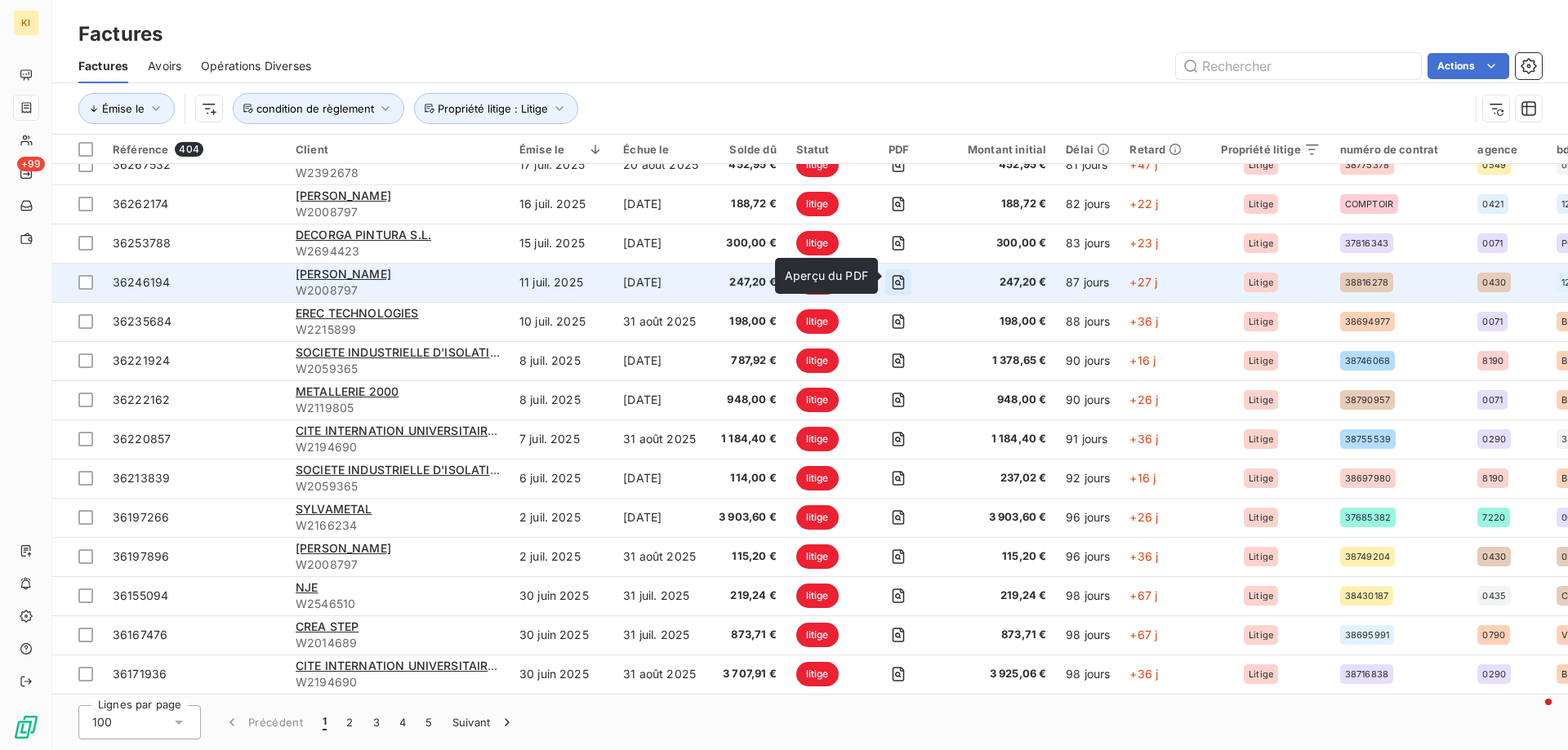
click at [899, 280] on icon "button" at bounding box center [898, 283] width 6 height 6
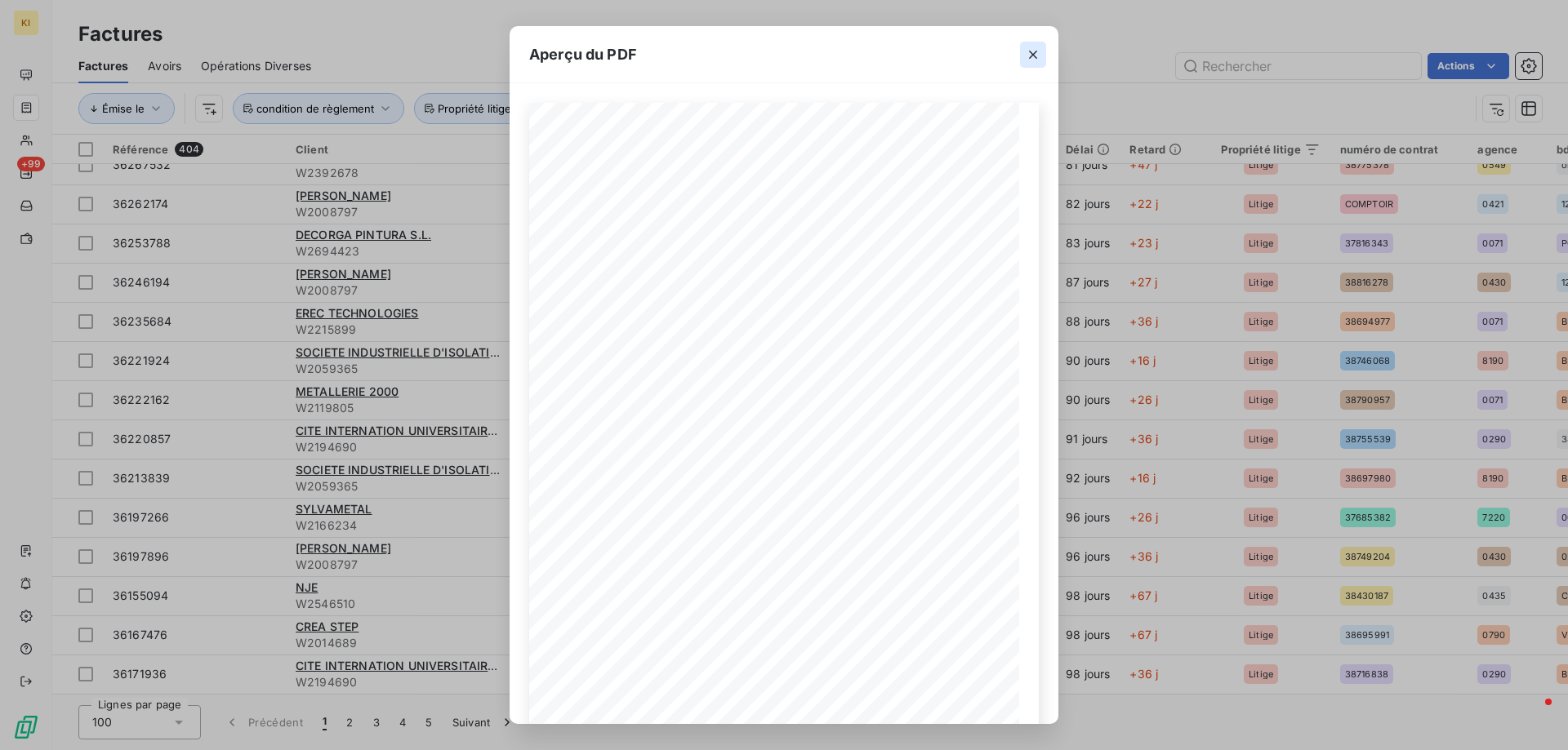
drag, startPoint x: 1034, startPoint y: 53, endPoint x: 985, endPoint y: 135, distance: 95.5
click at [1034, 53] on icon "button" at bounding box center [1033, 55] width 17 height 17
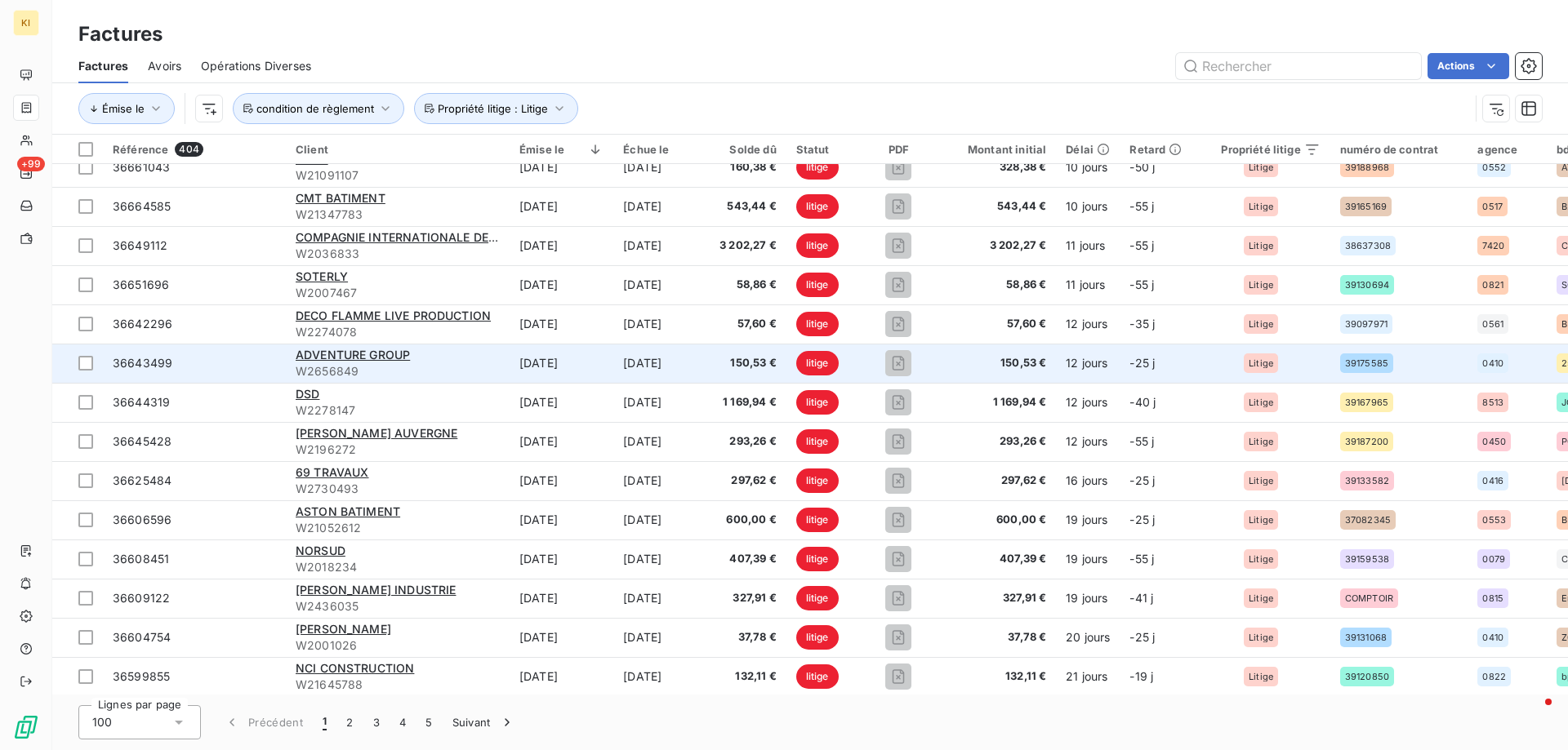
scroll to position [0, 0]
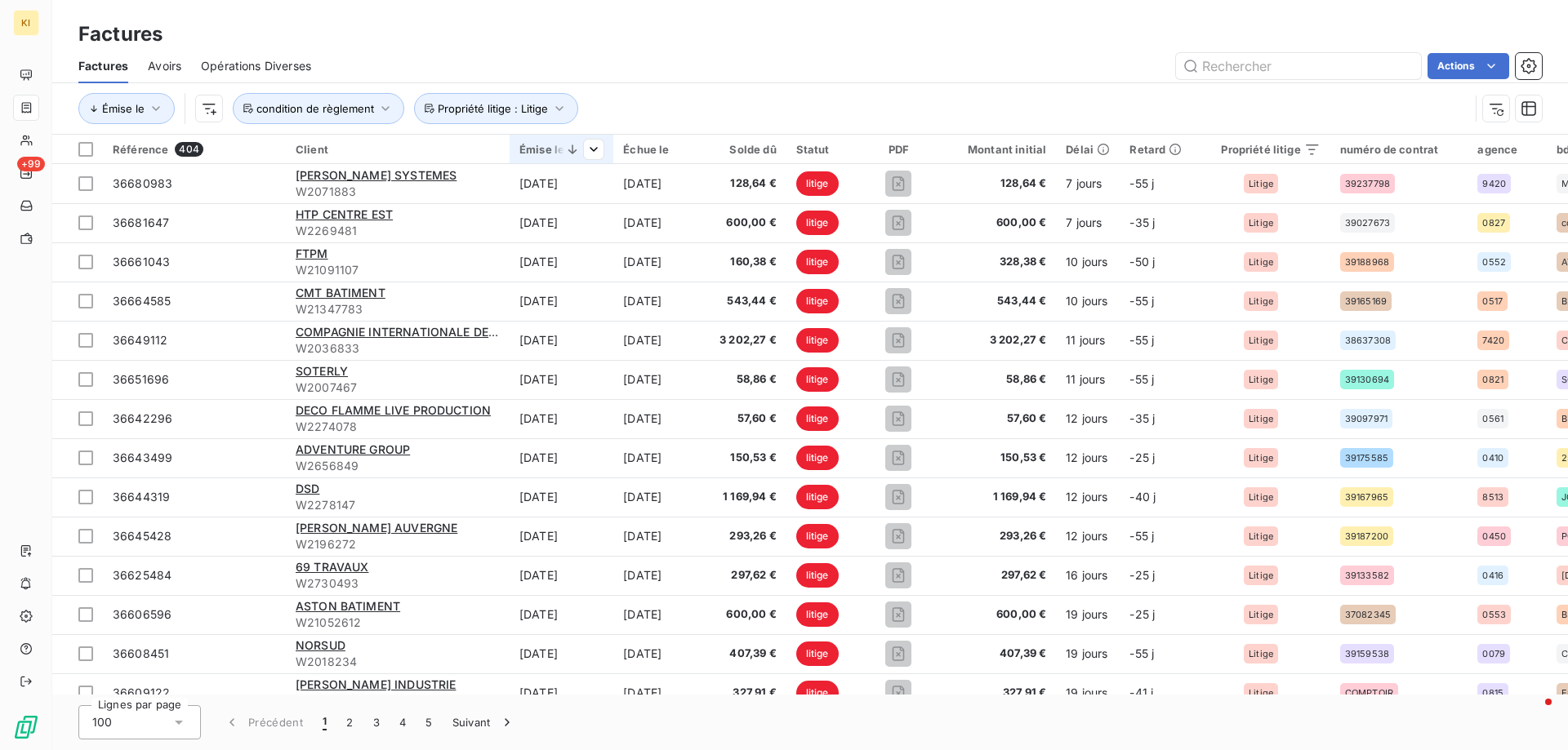
click at [575, 152] on icon at bounding box center [572, 149] width 17 height 17
click at [572, 149] on icon at bounding box center [572, 148] width 8 height 9
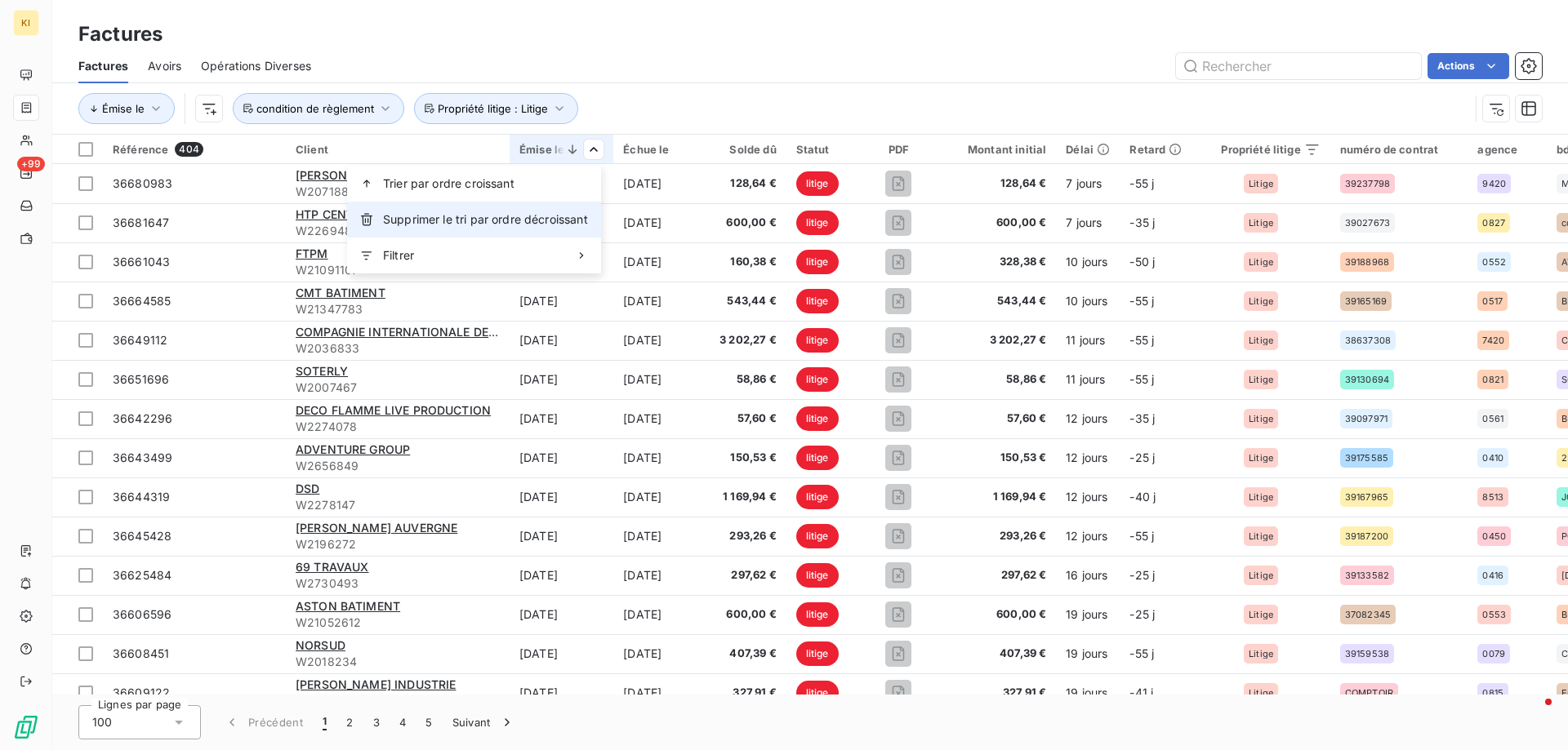
click at [551, 216] on span "Supprimer le tri par ordre décroissant" at bounding box center [486, 220] width 205 height 17
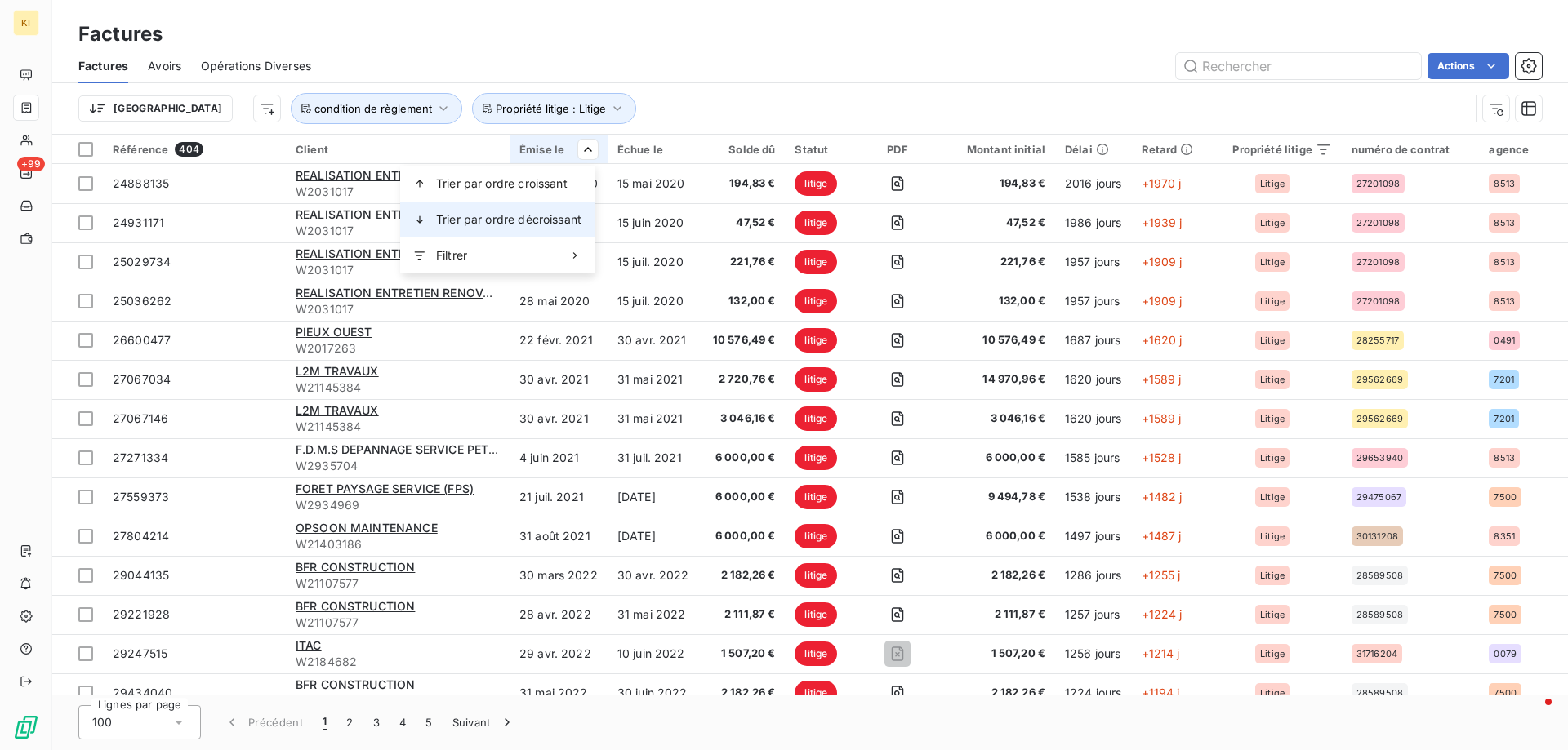
click at [551, 224] on span "Trier par ordre décroissant" at bounding box center [509, 220] width 146 height 17
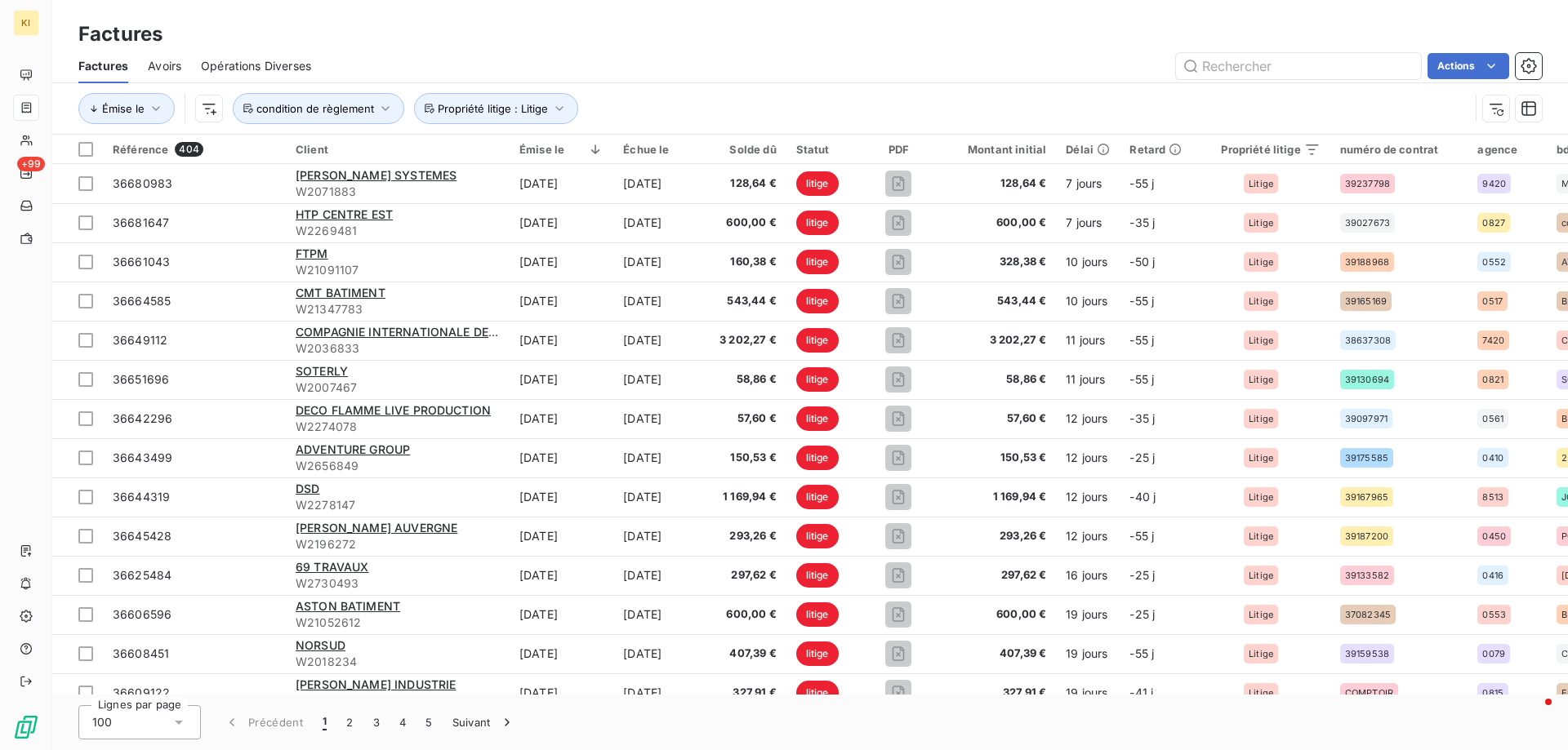
click at [771, 82] on div "Factures Avoirs Opérations Diverses Actions" at bounding box center [811, 65] width 1516 height 34
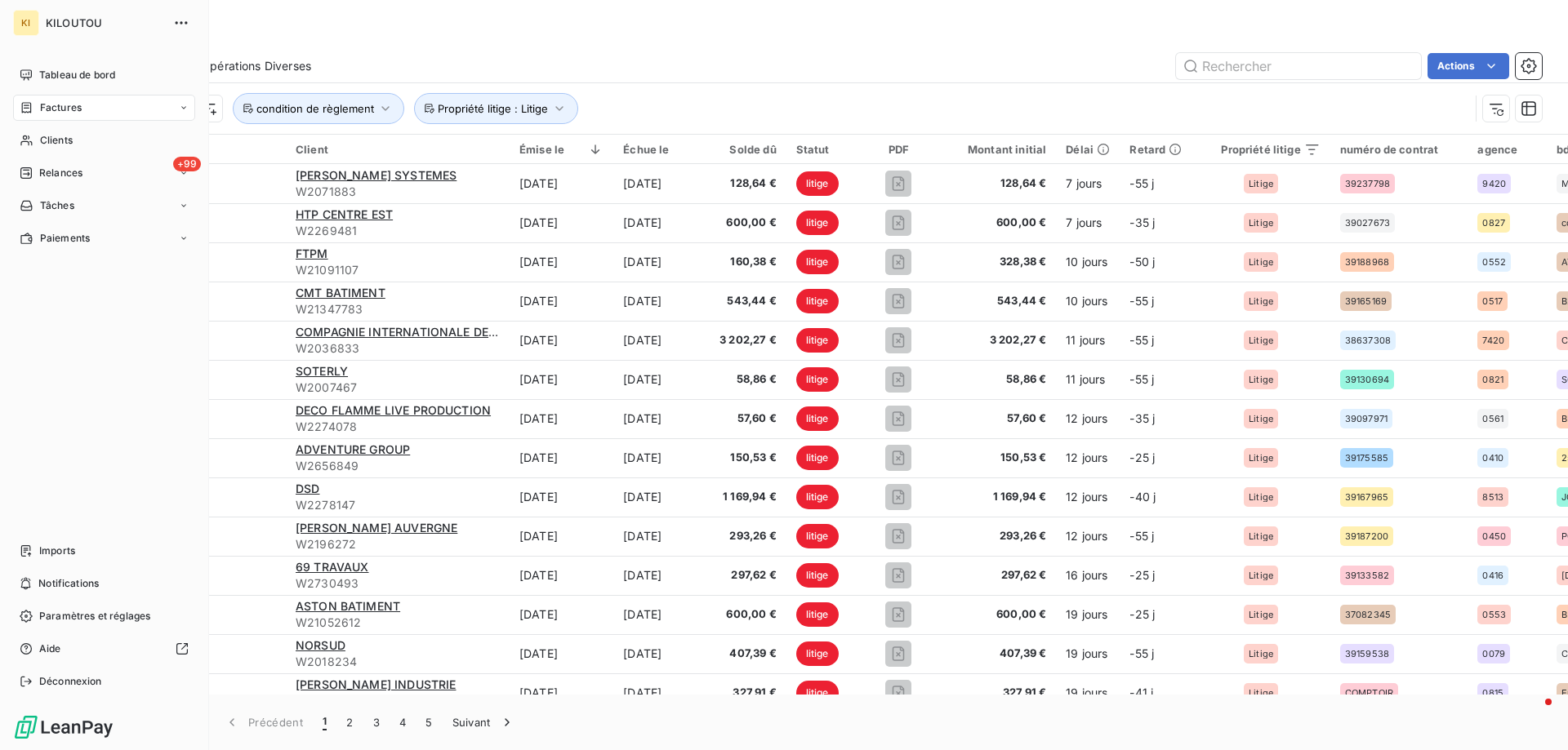
click at [63, 105] on span "Factures" at bounding box center [61, 107] width 42 height 15
click at [67, 73] on span "Tableau de bord" at bounding box center [77, 74] width 76 height 15
